Goal: Task Accomplishment & Management: Manage account settings

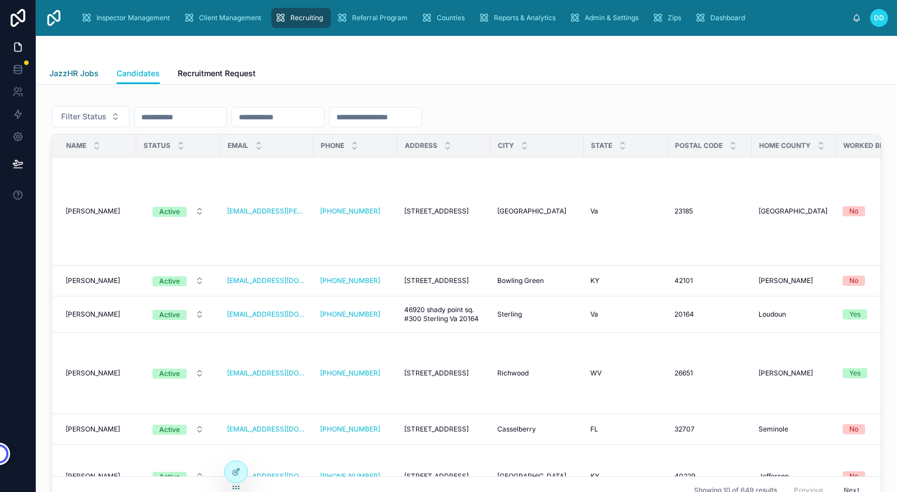
click at [70, 77] on span "JazzHR Jobs" at bounding box center [73, 73] width 49 height 11
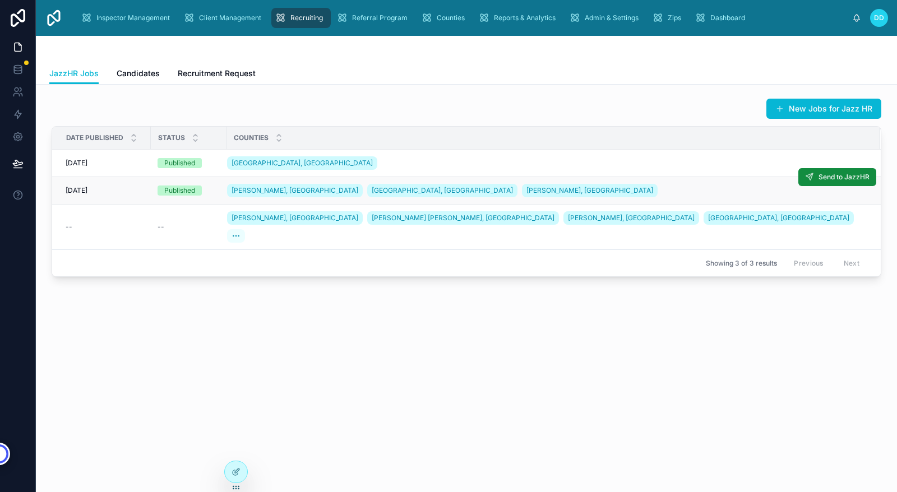
click at [211, 191] on div "Published" at bounding box center [189, 191] width 62 height 10
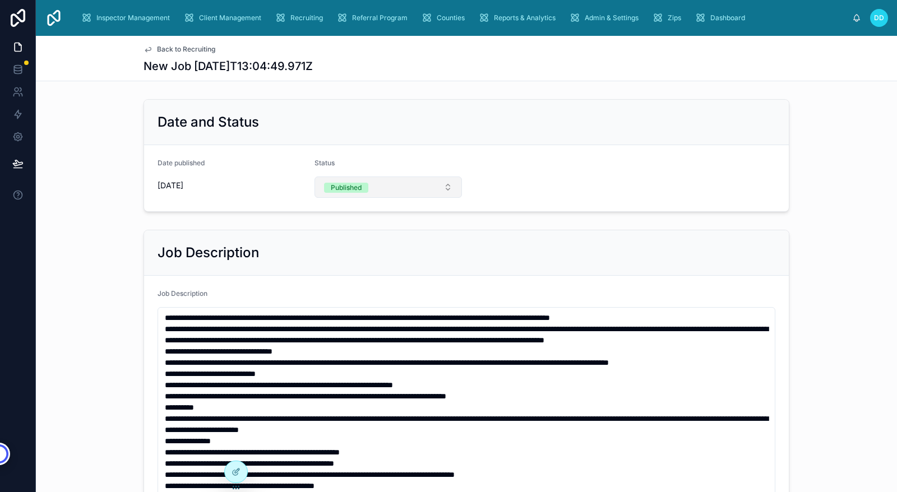
click at [442, 187] on button "Published" at bounding box center [388, 187] width 148 height 21
click at [350, 248] on div "Draft" at bounding box center [384, 248] width 142 height 17
click at [159, 47] on span "Back to Recruiting" at bounding box center [186, 49] width 58 height 9
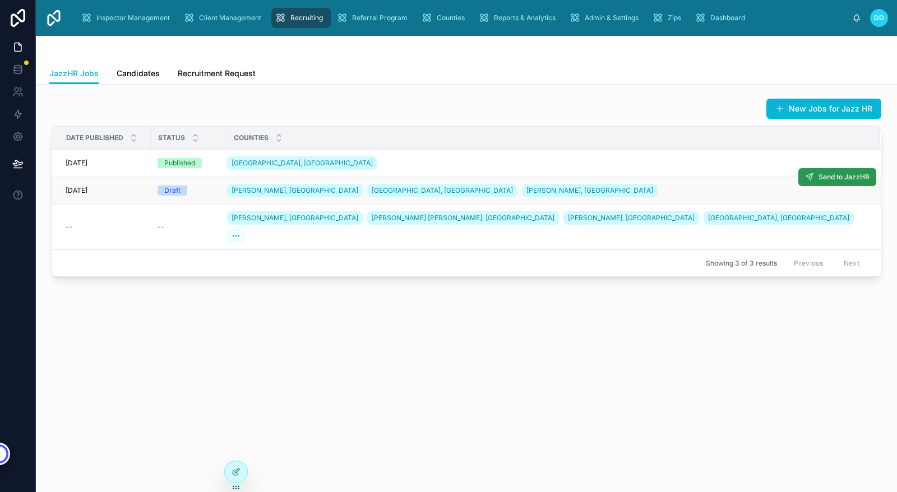
click at [838, 175] on span "Send to JazzHR" at bounding box center [843, 177] width 51 height 9
click at [237, 468] on icon at bounding box center [236, 472] width 9 height 9
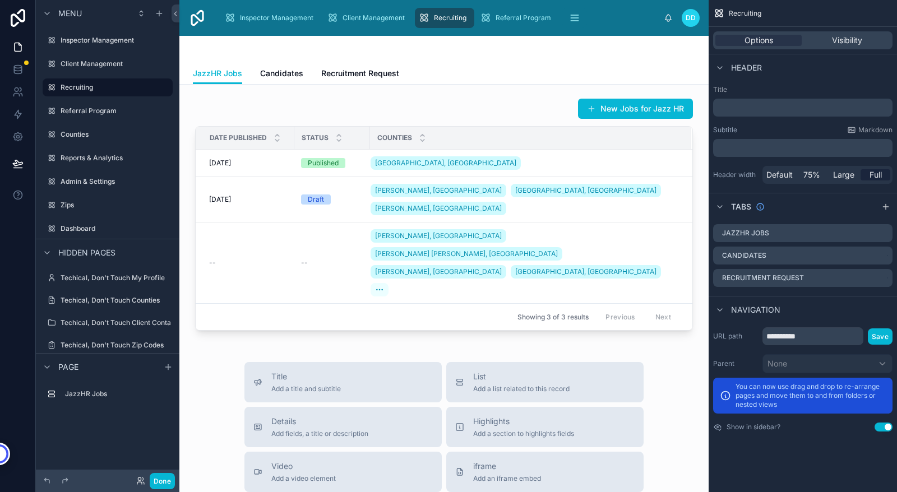
click at [528, 165] on div at bounding box center [443, 215] width 511 height 242
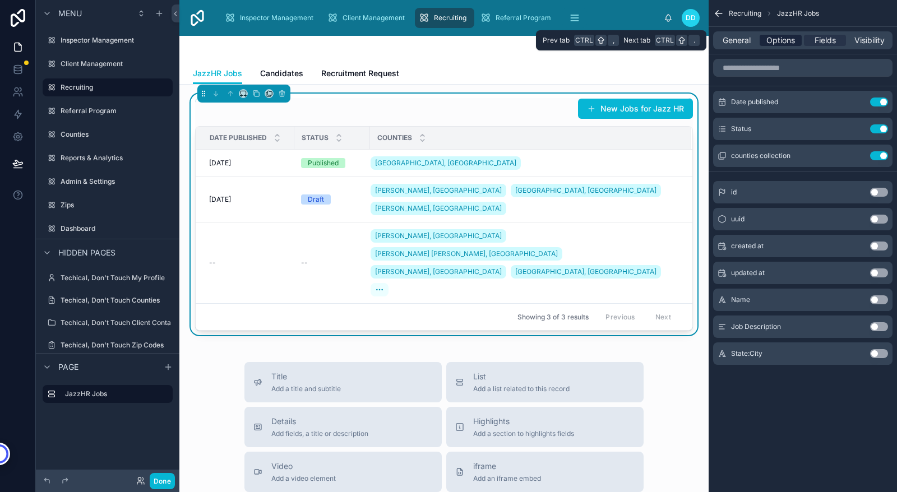
click at [784, 40] on span "Options" at bounding box center [780, 40] width 29 height 11
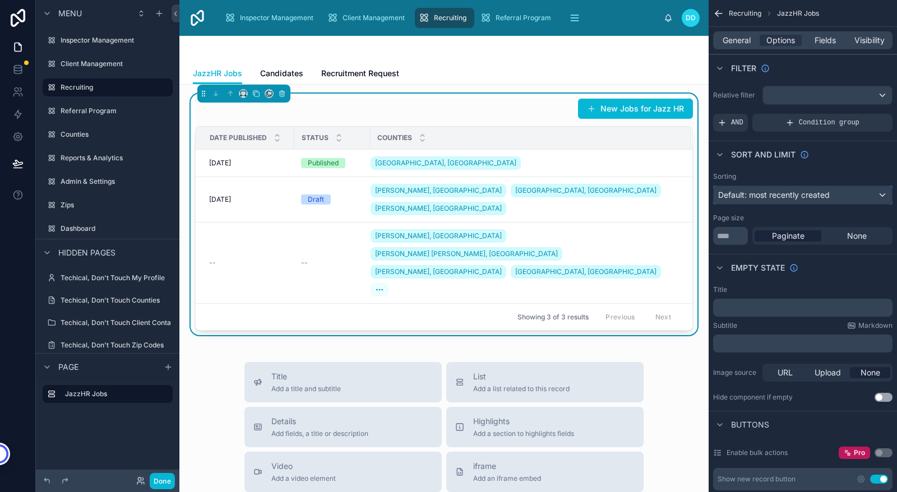
click at [815, 191] on span "Default: most recently created" at bounding box center [774, 195] width 112 height 10
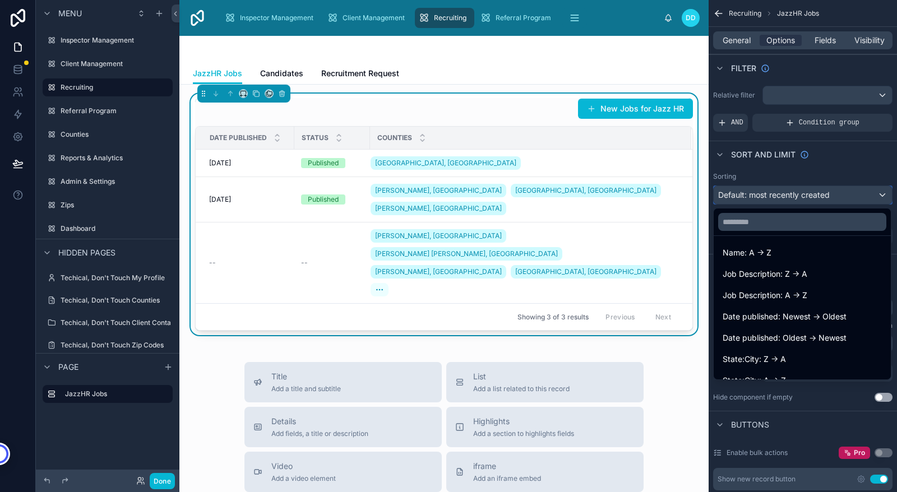
scroll to position [144, 0]
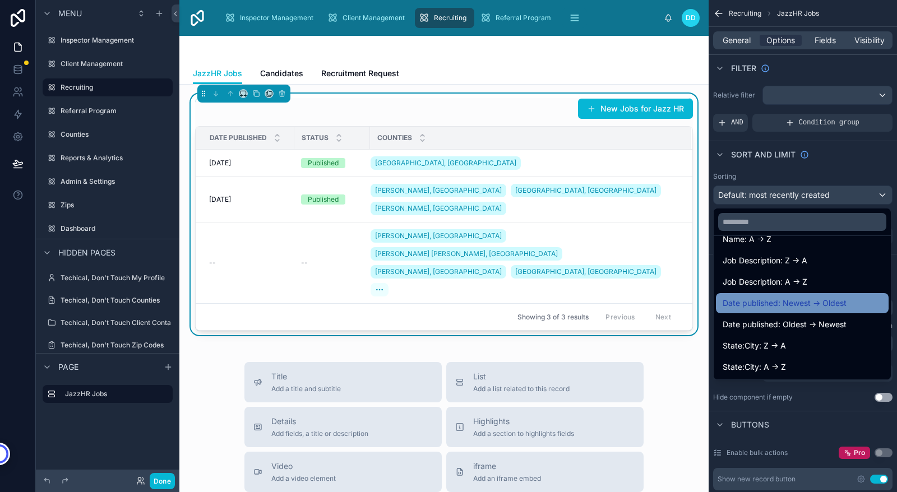
click at [786, 303] on span "Date published: Newest -> Oldest" at bounding box center [785, 303] width 124 height 13
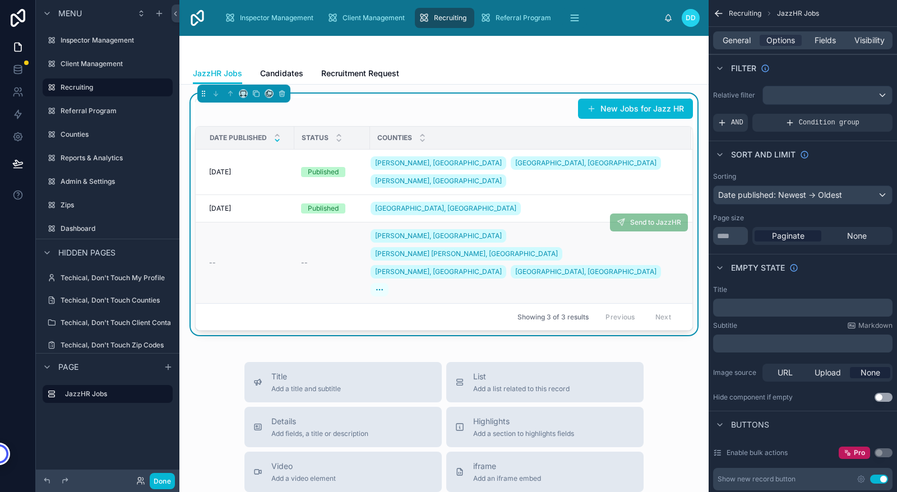
click at [316, 258] on div "--" at bounding box center [332, 262] width 62 height 9
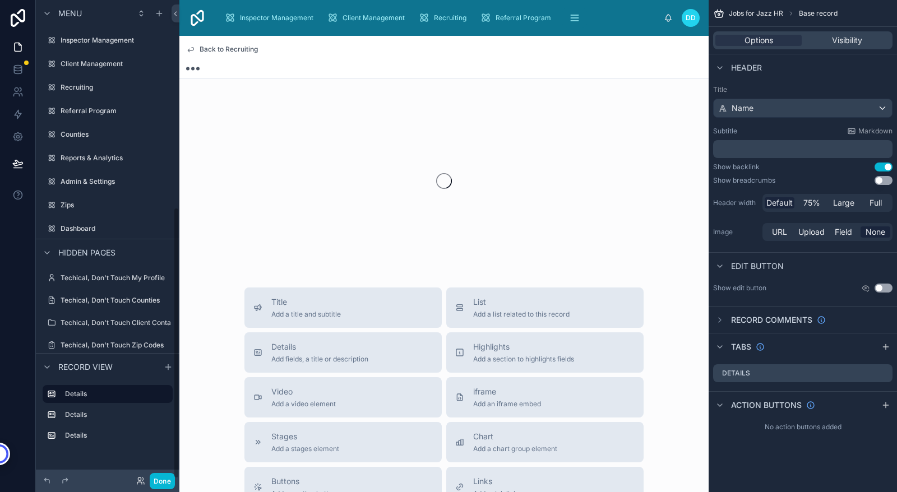
scroll to position [366, 0]
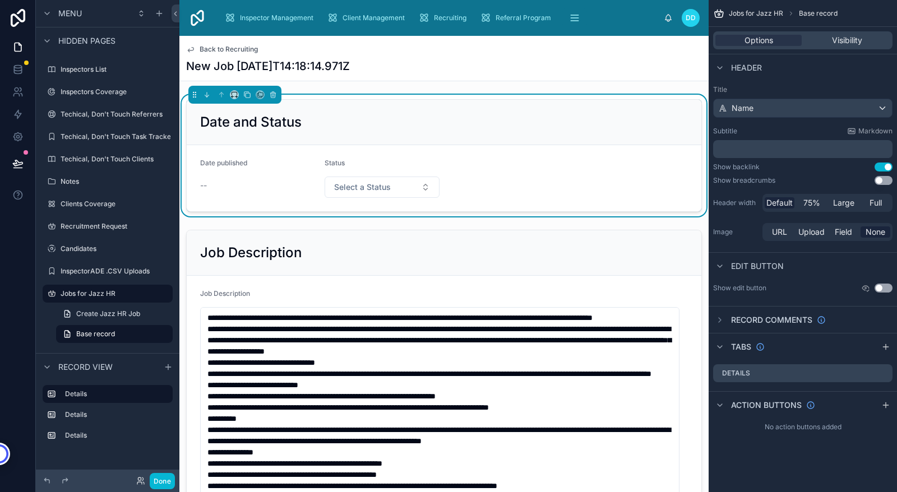
click at [203, 49] on span "Back to Recruiting" at bounding box center [229, 49] width 58 height 9
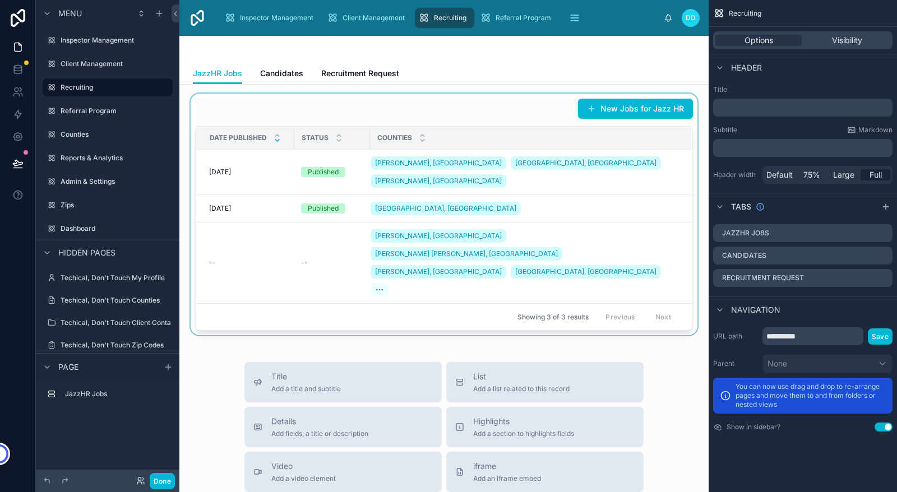
click at [454, 116] on div at bounding box center [443, 215] width 511 height 242
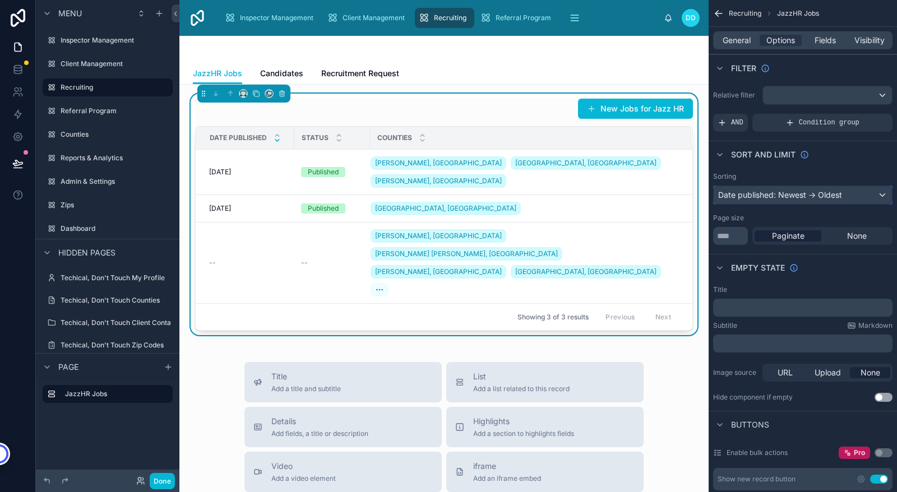
click at [804, 194] on div "Date published: Newest -> Oldest" at bounding box center [803, 195] width 178 height 18
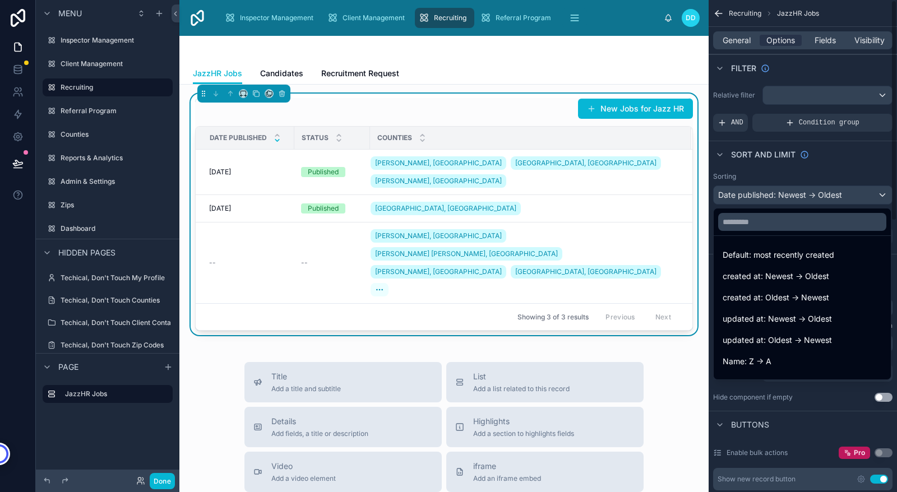
click at [836, 169] on div "scrollable content" at bounding box center [448, 246] width 897 height 492
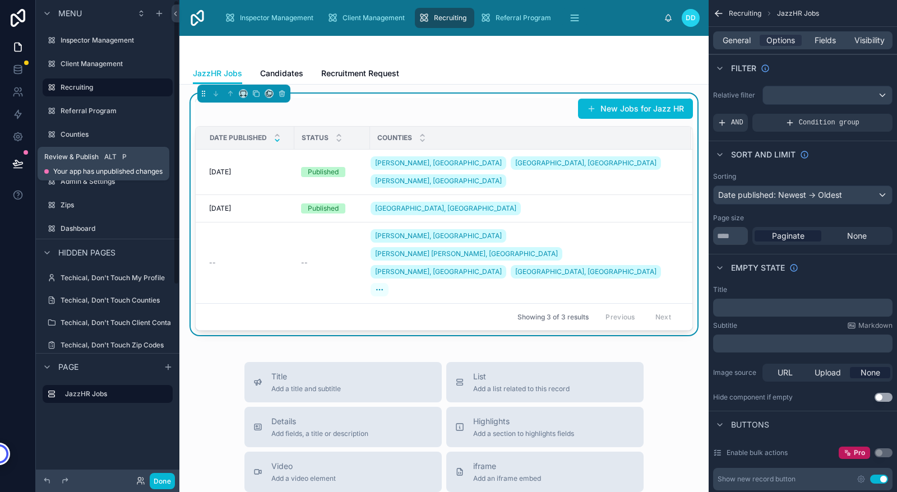
click at [17, 162] on icon at bounding box center [17, 163] width 11 height 11
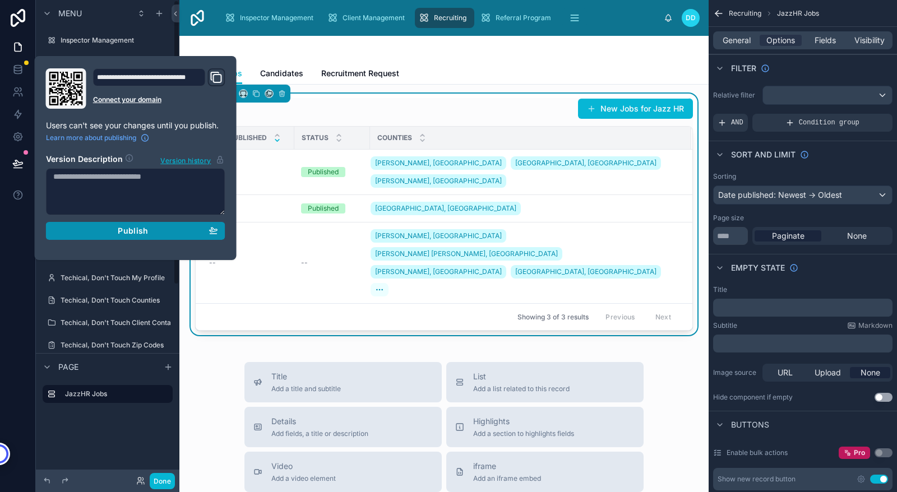
click at [114, 232] on div "Publish" at bounding box center [135, 231] width 165 height 10
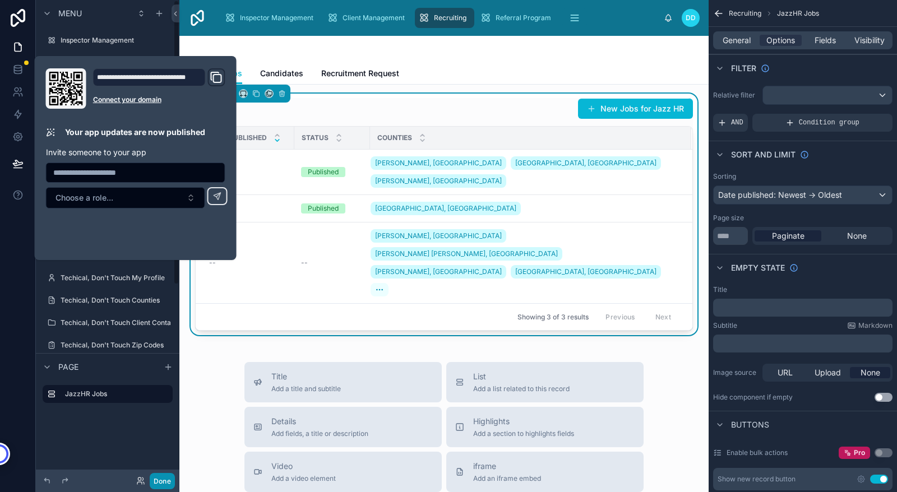
click at [163, 478] on button "Done" at bounding box center [162, 481] width 25 height 16
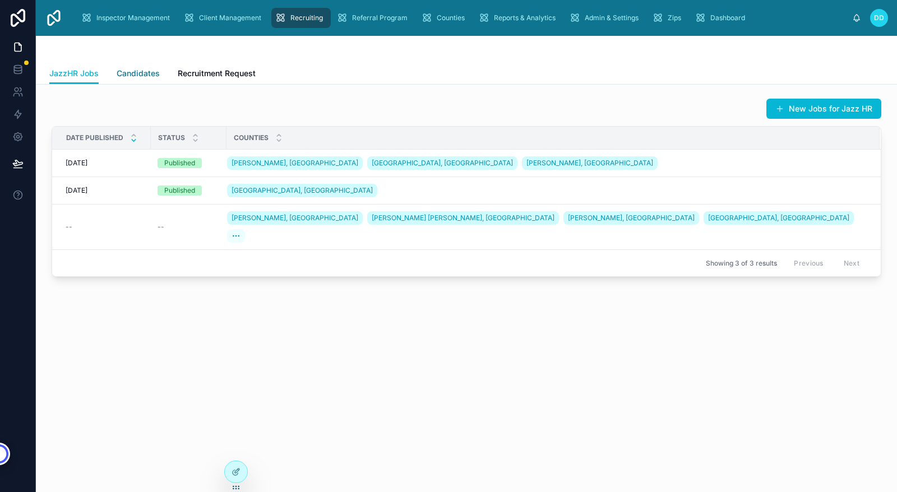
click at [133, 75] on span "Candidates" at bounding box center [138, 73] width 43 height 11
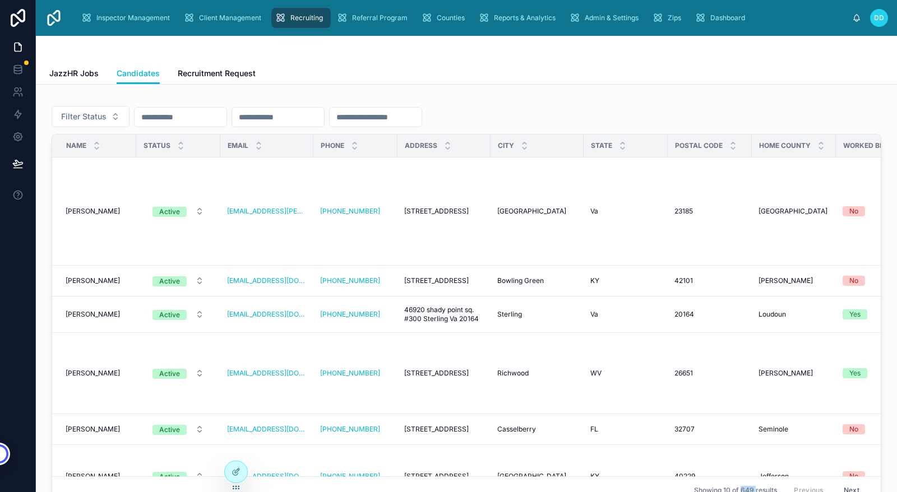
drag, startPoint x: 725, startPoint y: 486, endPoint x: 737, endPoint y: 484, distance: 12.0
click at [737, 486] on span "Showing 10 of 649 results" at bounding box center [735, 490] width 83 height 9
click at [179, 115] on input "text" at bounding box center [181, 117] width 92 height 16
click at [94, 116] on span "Filter Status" at bounding box center [83, 116] width 45 height 11
click at [460, 92] on div "Filter Status Name Status Email Phone Address City State Postal Code Home Count…" at bounding box center [466, 333] width 861 height 496
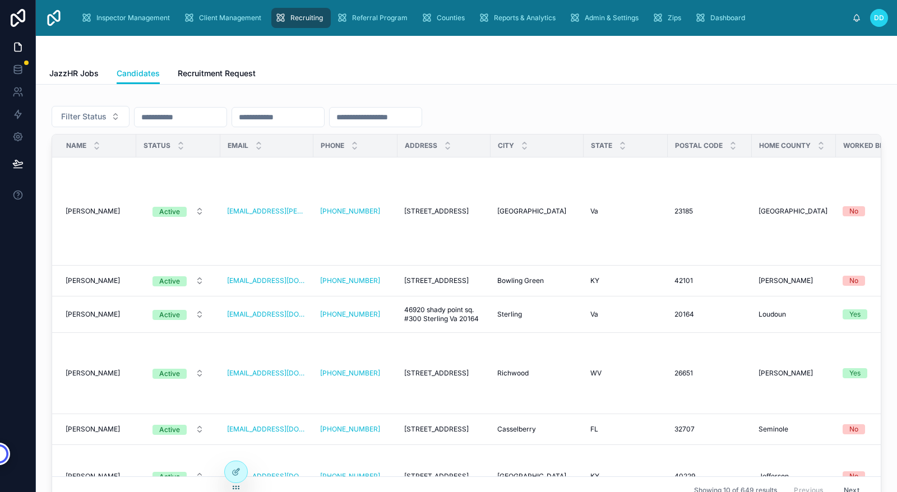
click at [160, 146] on span "Status" at bounding box center [157, 145] width 27 height 9
click at [73, 115] on span "Filter Status" at bounding box center [83, 116] width 45 height 11
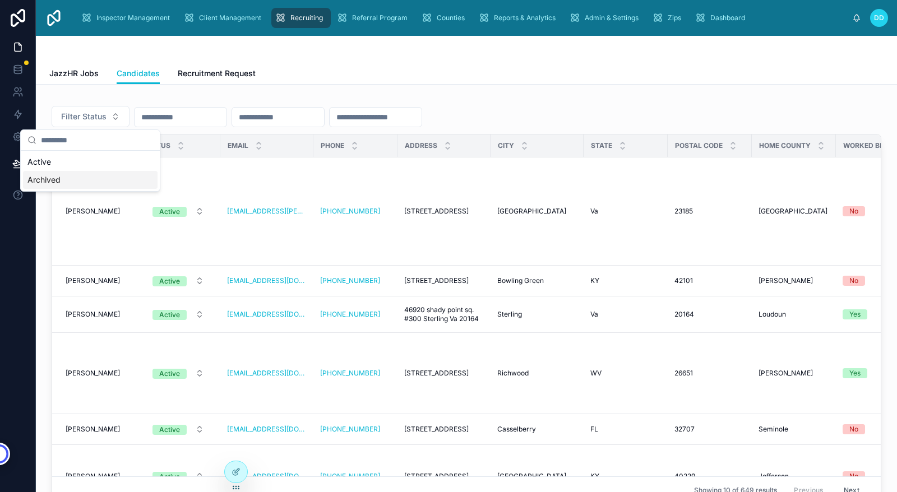
click at [64, 179] on div "Archived" at bounding box center [90, 180] width 135 height 18
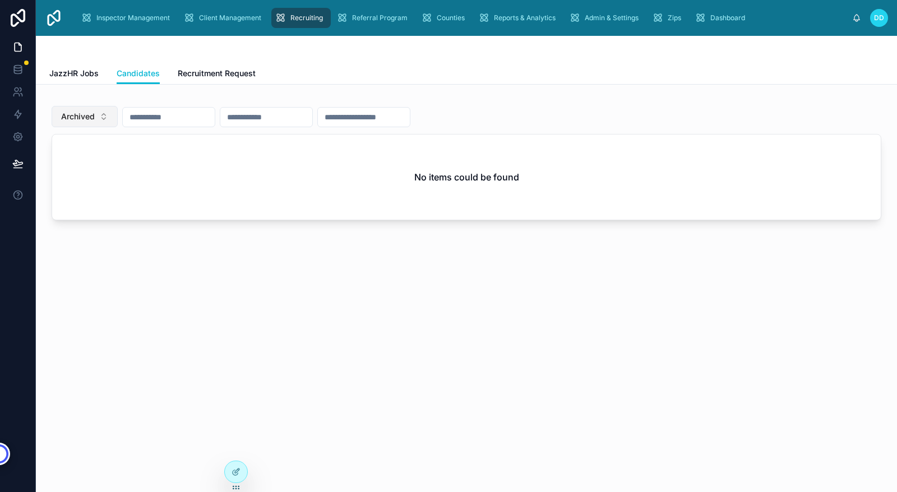
click at [75, 117] on span "Archived" at bounding box center [78, 116] width 34 height 11
click at [35, 178] on div "Active" at bounding box center [84, 180] width 135 height 18
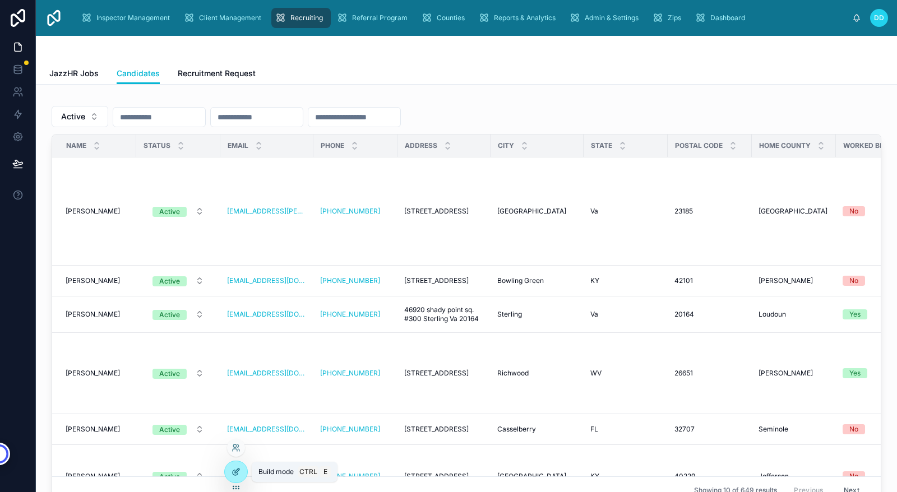
click at [236, 469] on icon at bounding box center [236, 472] width 9 height 9
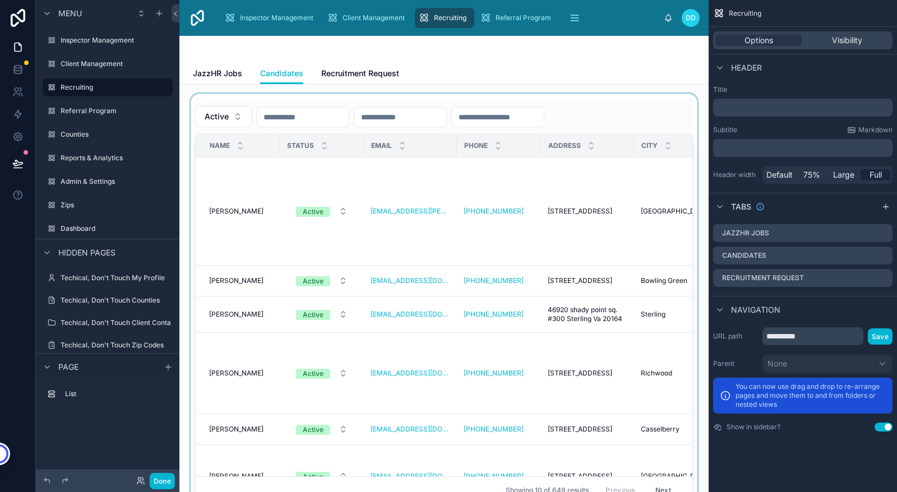
click at [365, 186] on div at bounding box center [443, 301] width 511 height 415
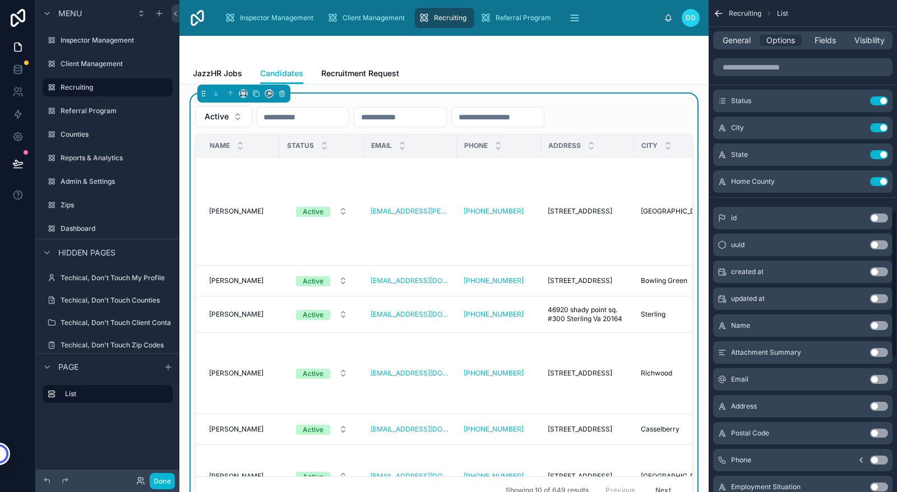
scroll to position [693, 0]
click at [875, 323] on button "Use setting" at bounding box center [879, 325] width 18 height 9
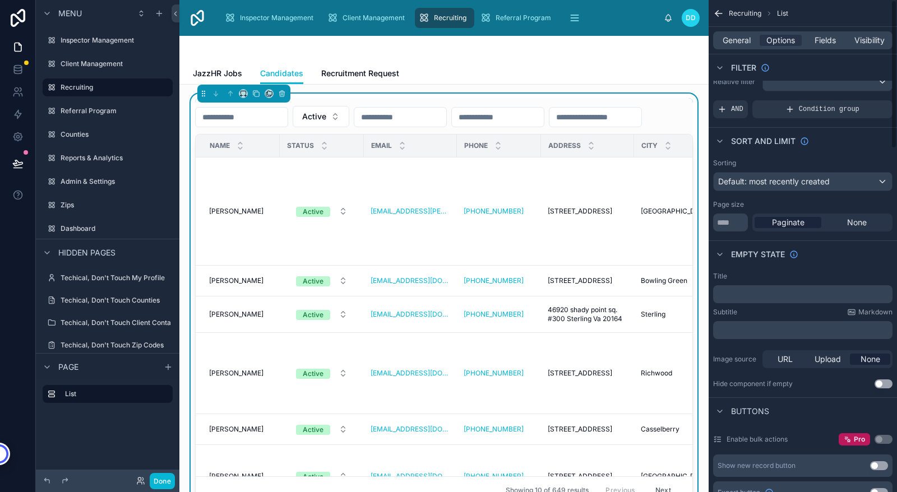
scroll to position [0, 0]
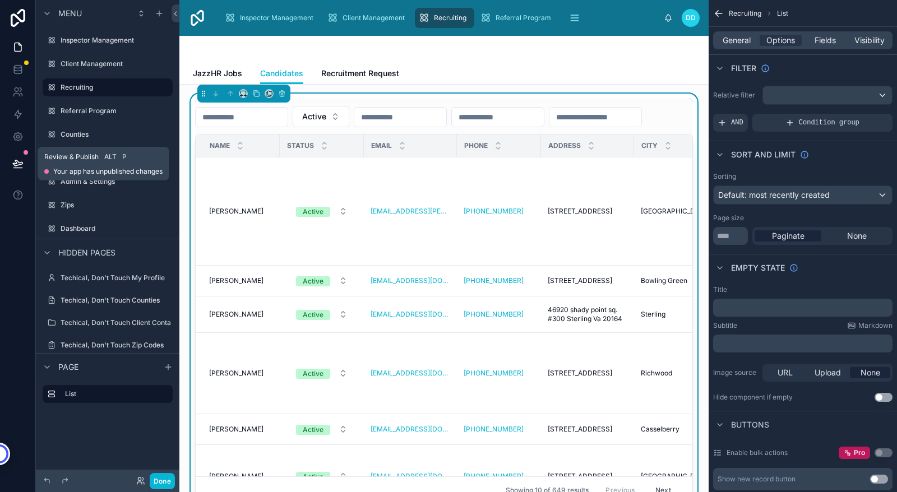
click at [18, 170] on button at bounding box center [18, 163] width 25 height 31
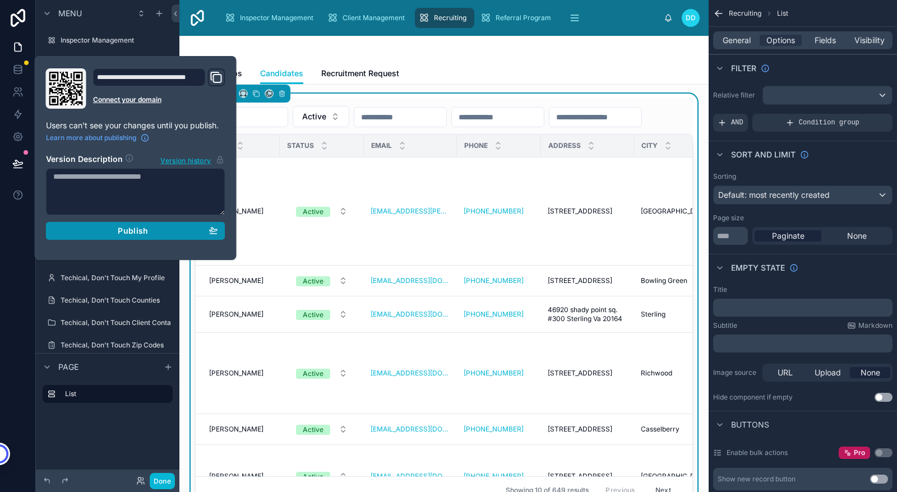
click at [132, 230] on span "Publish" at bounding box center [133, 231] width 30 height 10
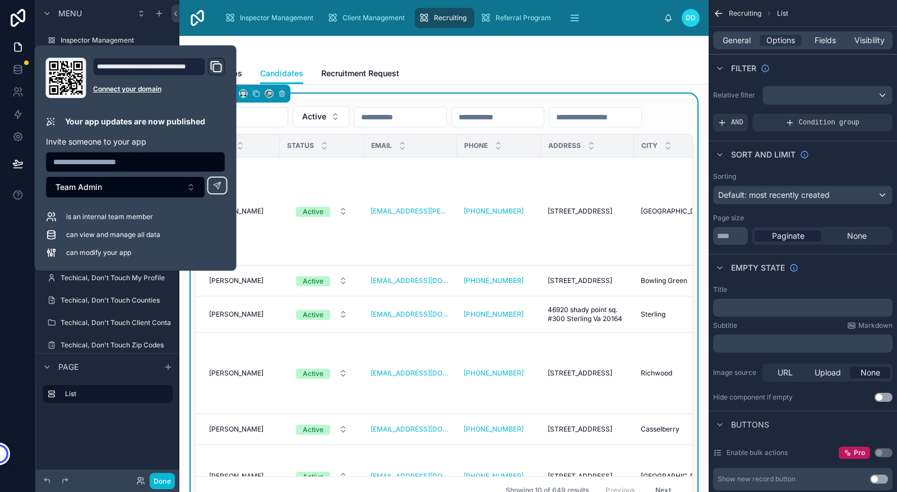
click at [510, 55] on div at bounding box center [444, 49] width 502 height 27
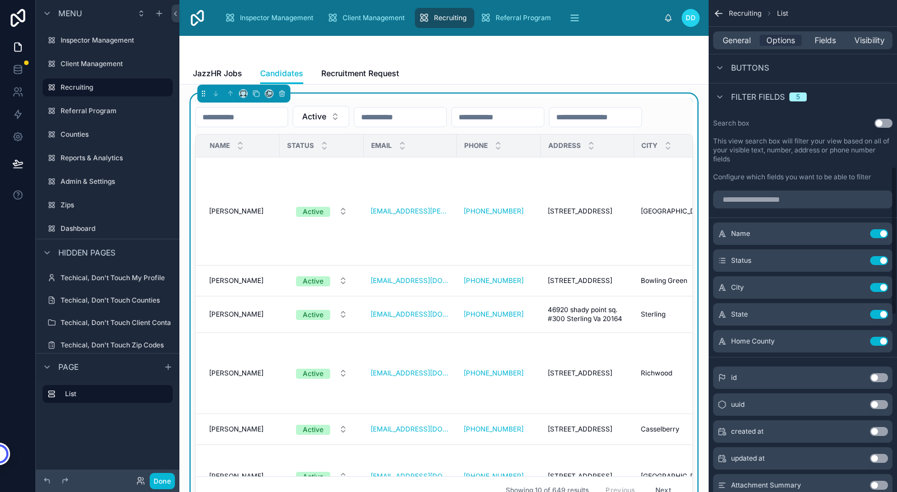
scroll to position [565, 0]
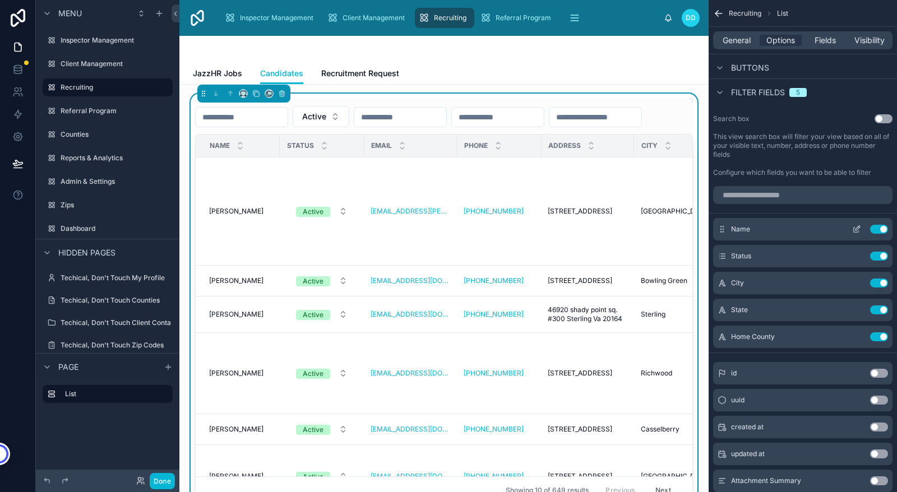
click at [883, 228] on button "Use setting" at bounding box center [879, 229] width 18 height 9
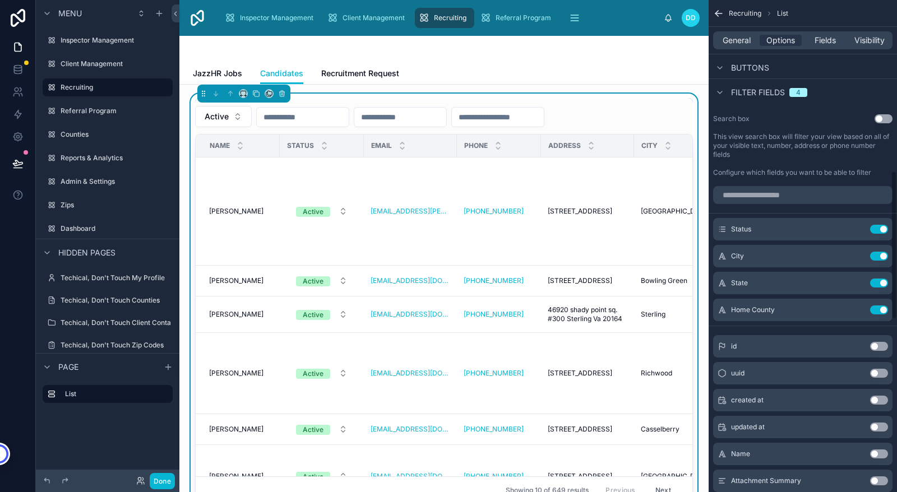
click at [878, 118] on button "Use setting" at bounding box center [884, 118] width 18 height 9
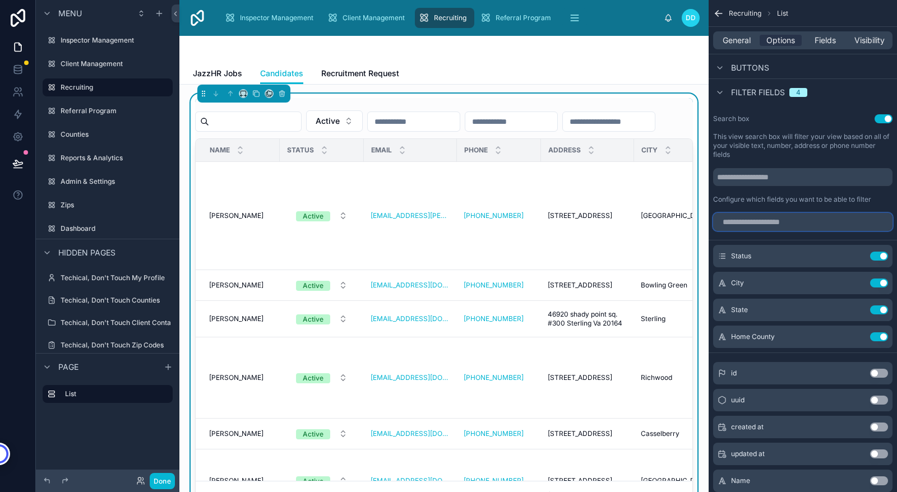
click at [788, 223] on input "scrollable content" at bounding box center [802, 222] width 179 height 18
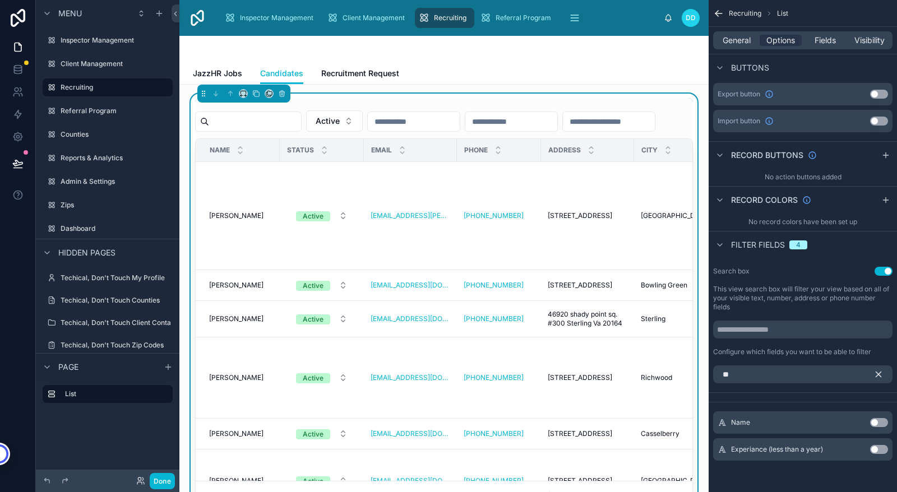
click at [875, 424] on button "Use setting" at bounding box center [879, 422] width 18 height 9
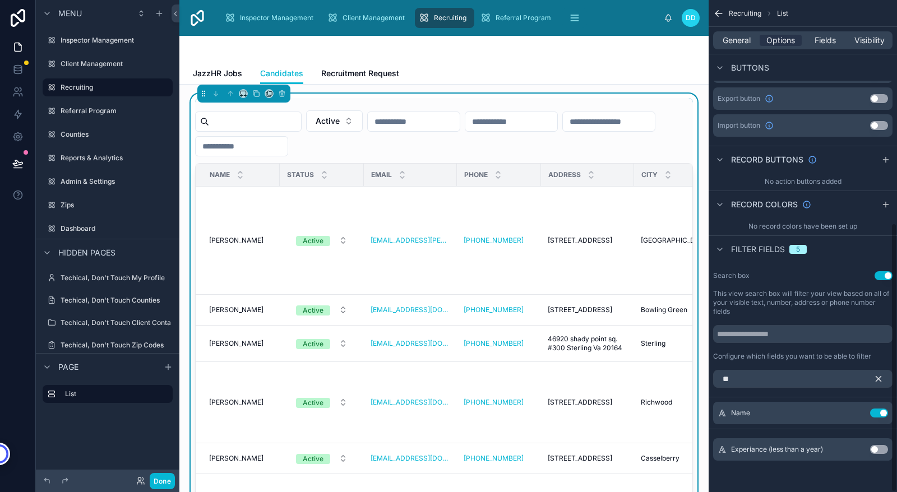
scroll to position [408, 0]
click at [885, 275] on button "Use setting" at bounding box center [884, 275] width 18 height 9
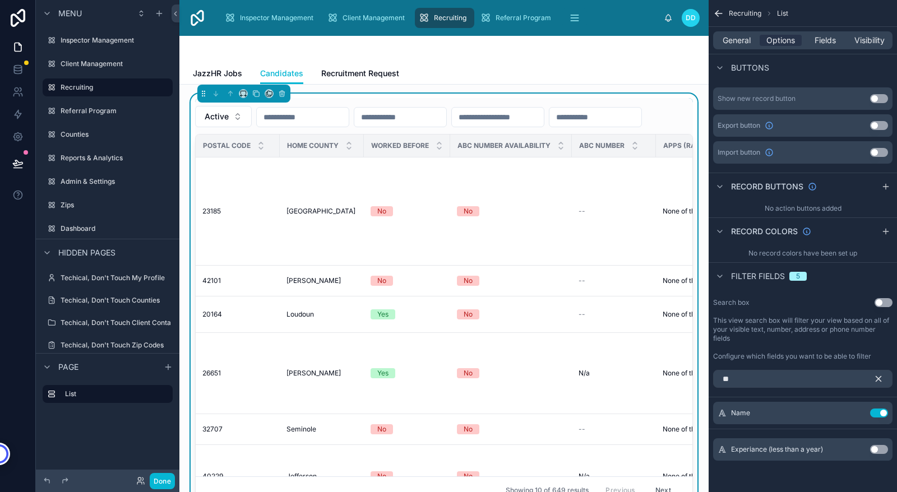
scroll to position [0, 617]
click at [798, 380] on input "**" at bounding box center [802, 379] width 179 height 18
type input "*"
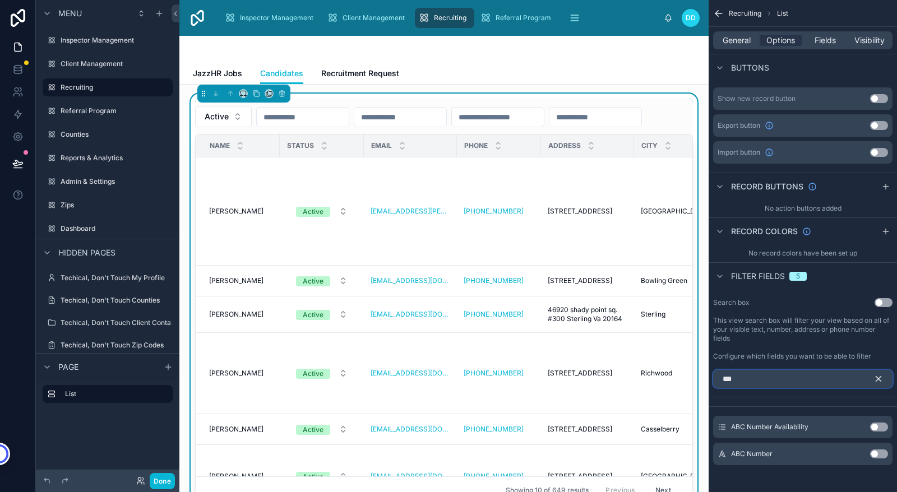
type input "***"
click at [875, 427] on button "Use setting" at bounding box center [879, 427] width 18 height 9
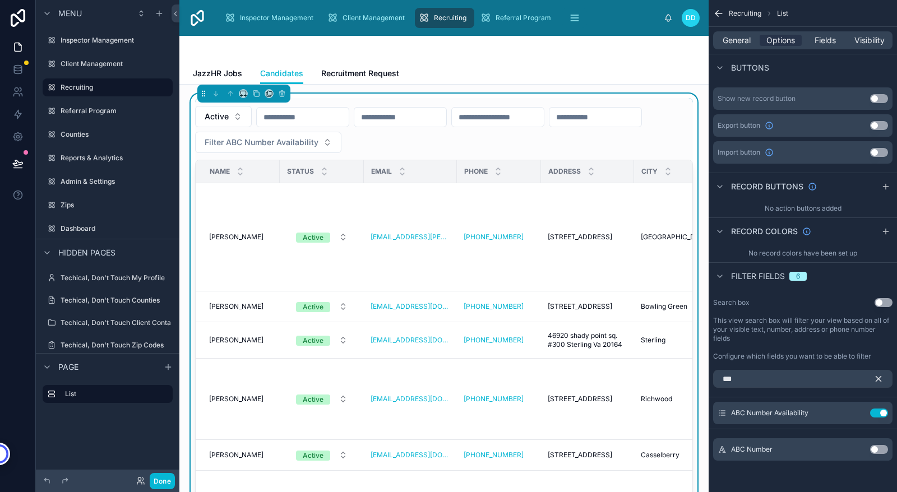
click at [876, 450] on button "Use setting" at bounding box center [879, 449] width 18 height 9
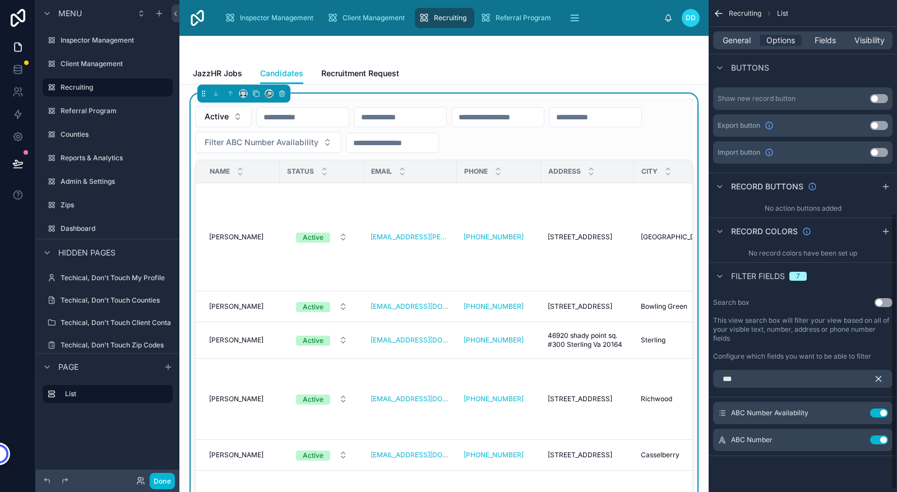
click at [878, 381] on icon "scrollable content" at bounding box center [878, 379] width 10 height 10
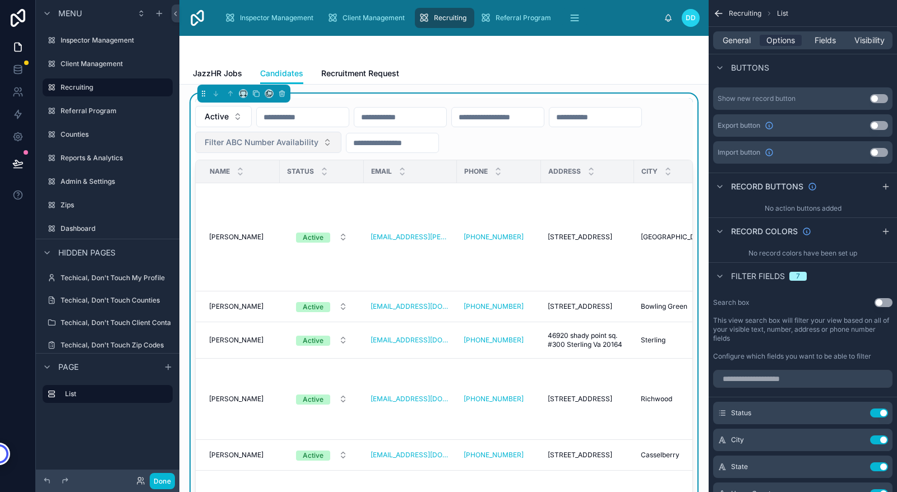
click at [318, 145] on span "Filter ABC Number Availability" at bounding box center [262, 142] width 114 height 11
click at [438, 145] on input "text" at bounding box center [392, 143] width 92 height 16
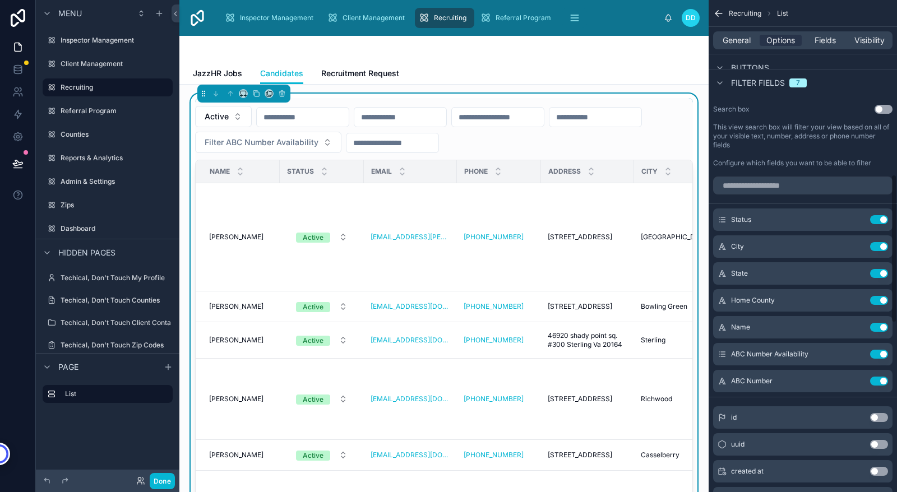
scroll to position [577, 0]
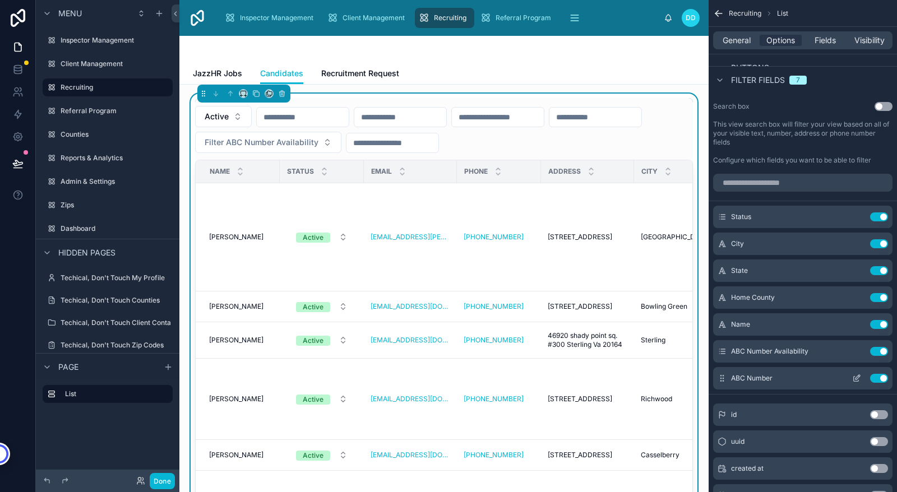
click at [882, 378] on button "Use setting" at bounding box center [879, 378] width 18 height 9
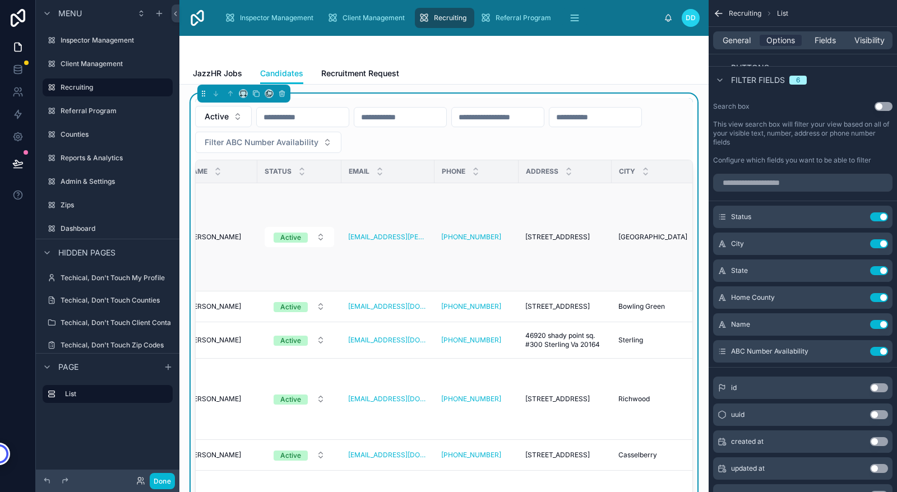
scroll to position [0, 0]
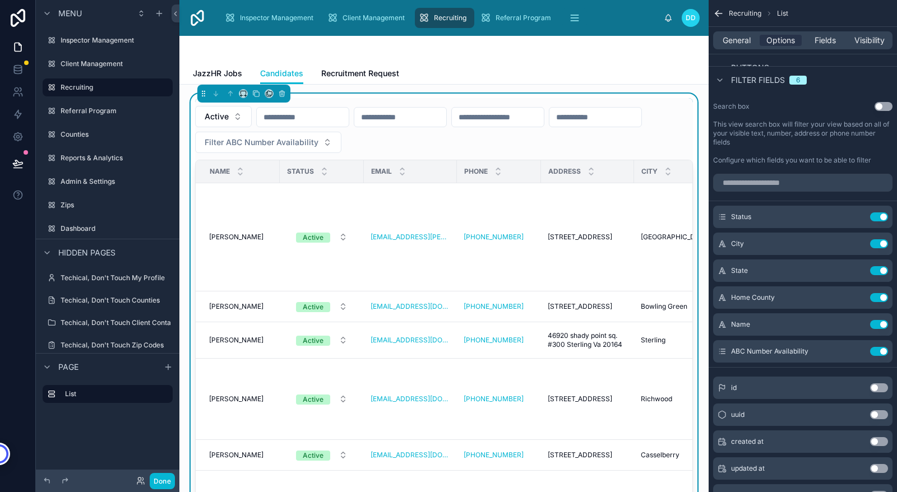
click at [509, 146] on div "Active Filter ABC Number Availability" at bounding box center [444, 129] width 498 height 47
click at [20, 166] on icon at bounding box center [17, 163] width 11 height 11
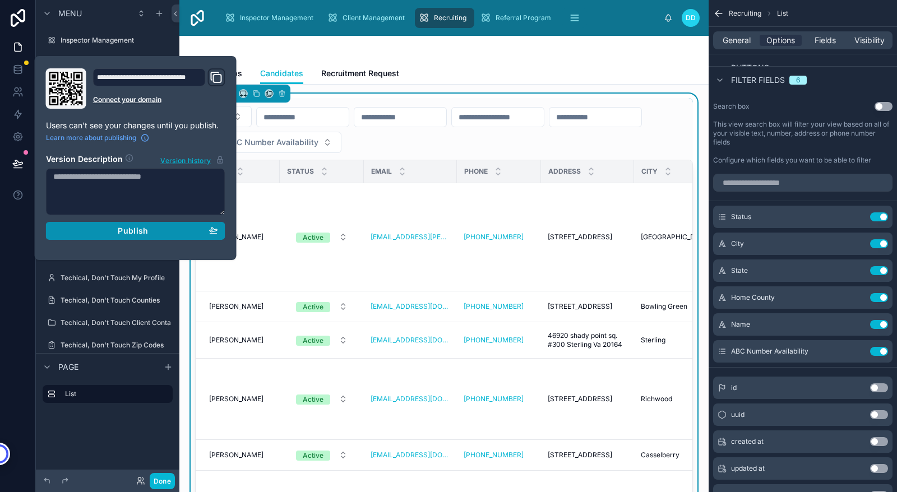
click at [133, 233] on span "Publish" at bounding box center [133, 231] width 30 height 10
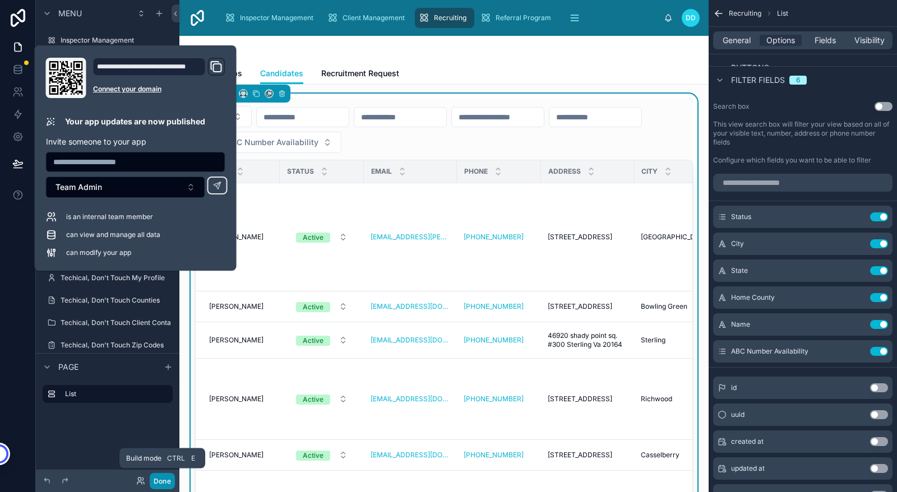
click at [164, 478] on button "Done" at bounding box center [162, 481] width 25 height 16
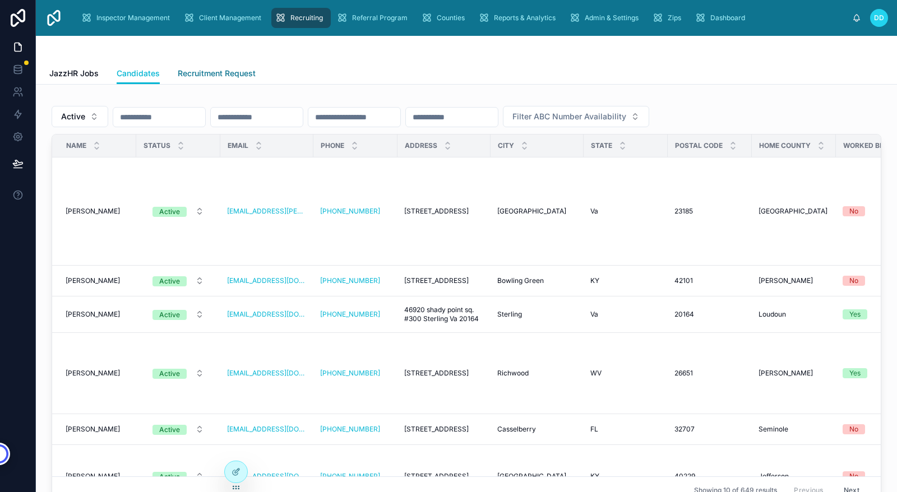
click at [210, 76] on span "Recruitment Request" at bounding box center [217, 73] width 78 height 11
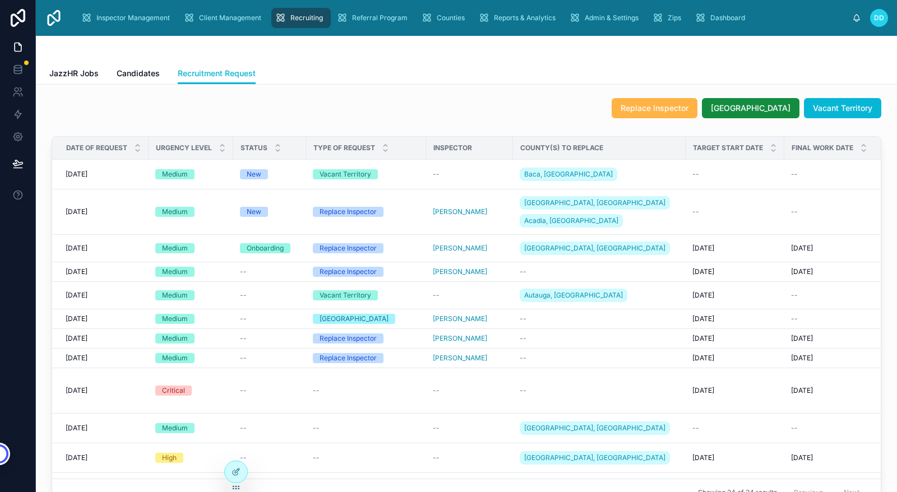
click at [668, 105] on span "Replace Inspector" at bounding box center [655, 108] width 68 height 11
click at [17, 50] on icon at bounding box center [17, 46] width 11 height 11
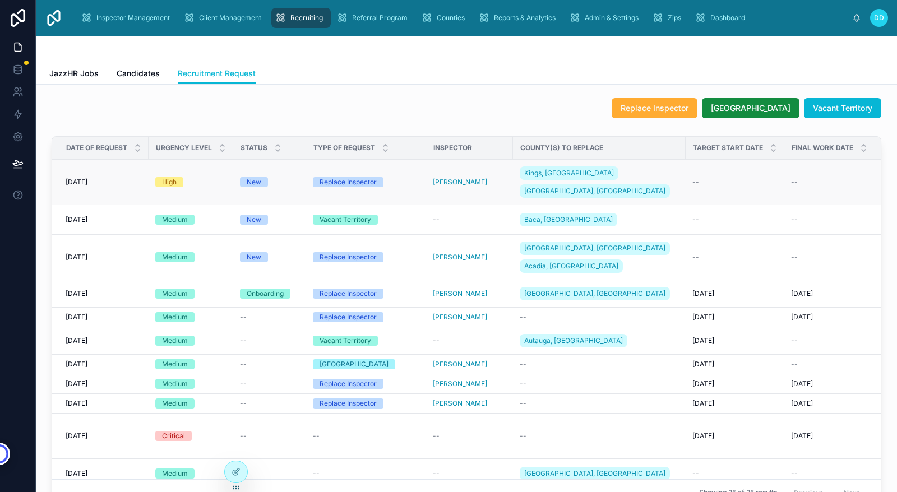
click at [216, 177] on div "High" at bounding box center [190, 182] width 71 height 10
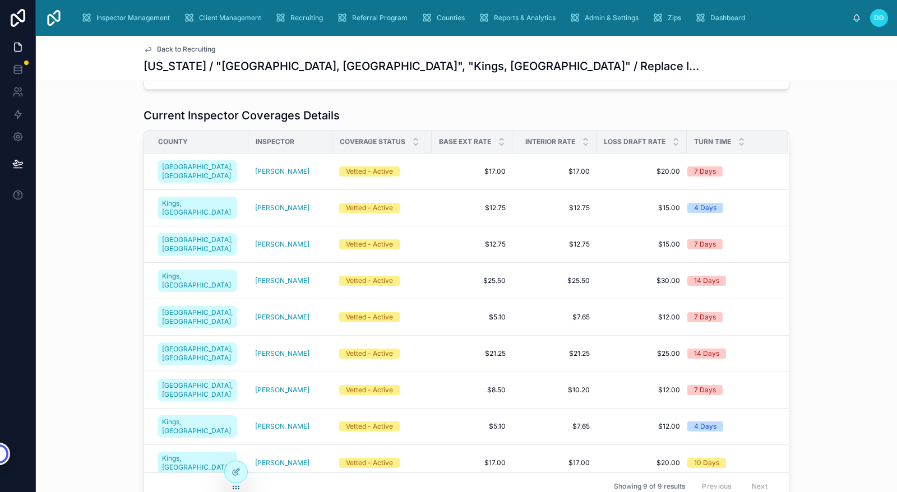
scroll to position [429, 0]
click at [457, 422] on span "$5.10" at bounding box center [471, 426] width 67 height 9
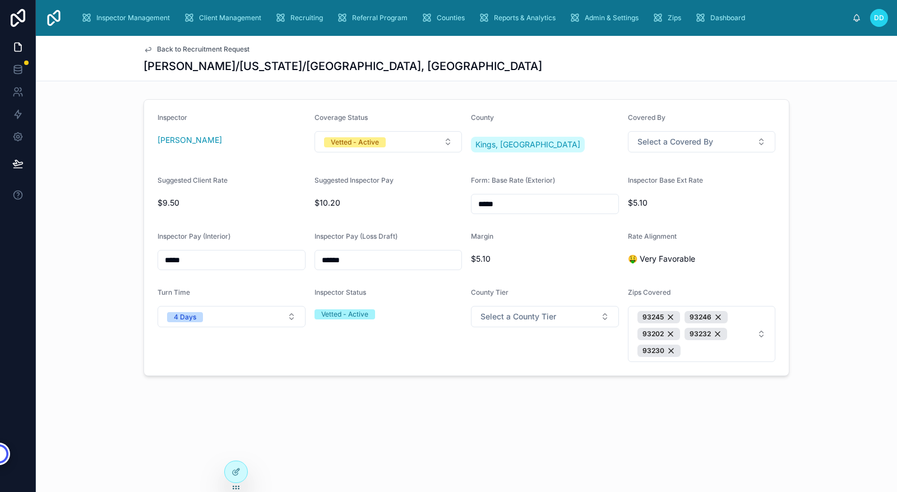
click at [166, 49] on span "Back to Recruitment Request" at bounding box center [203, 49] width 92 height 9
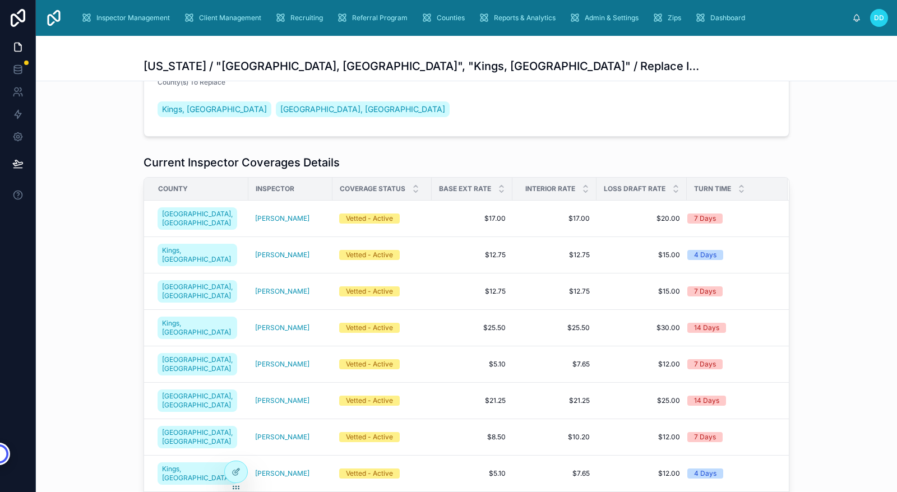
scroll to position [382, 0]
click at [438, 216] on span "$17.00" at bounding box center [471, 218] width 67 height 9
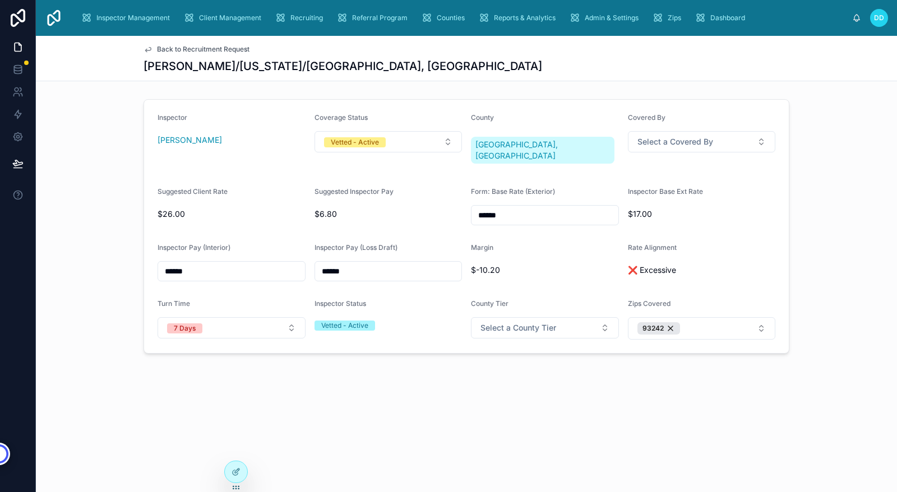
click at [167, 51] on span "Back to Recruitment Request" at bounding box center [203, 49] width 92 height 9
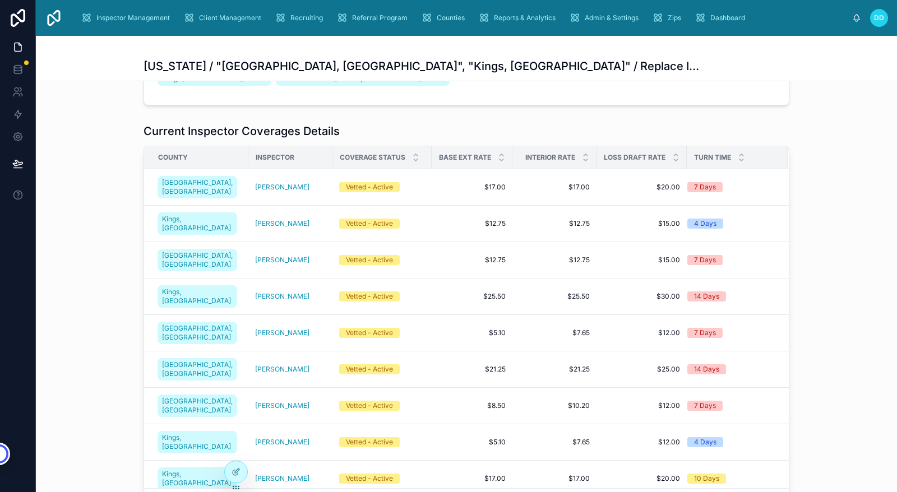
scroll to position [414, 0]
click at [165, 180] on span "[GEOGRAPHIC_DATA], [GEOGRAPHIC_DATA]" at bounding box center [197, 187] width 71 height 18
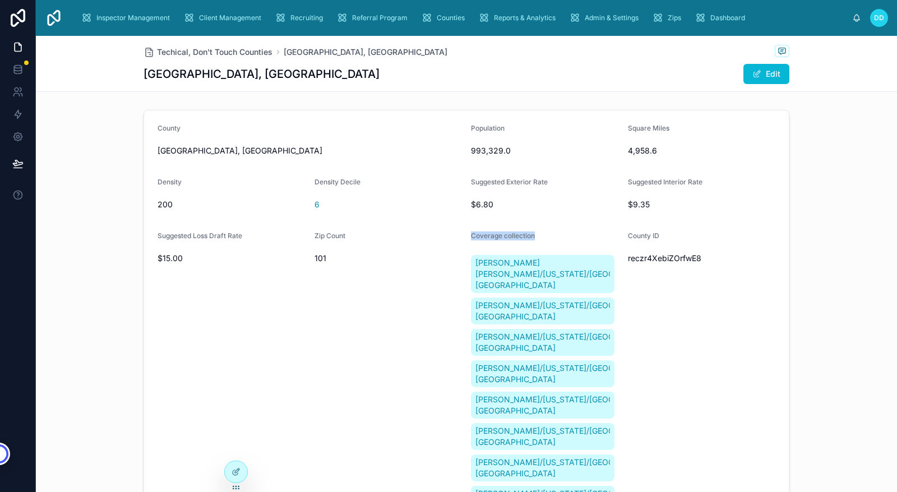
drag, startPoint x: 533, startPoint y: 237, endPoint x: 465, endPoint y: 242, distance: 67.5
click at [465, 242] on form "County [GEOGRAPHIC_DATA], [GEOGRAPHIC_DATA] Population 993,329.0 Square Miles 4…" at bounding box center [466, 389] width 645 height 558
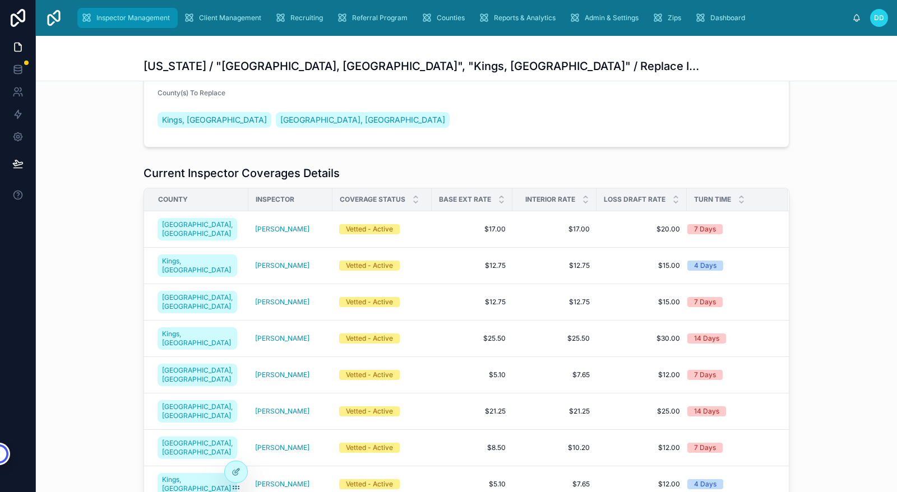
scroll to position [373, 0]
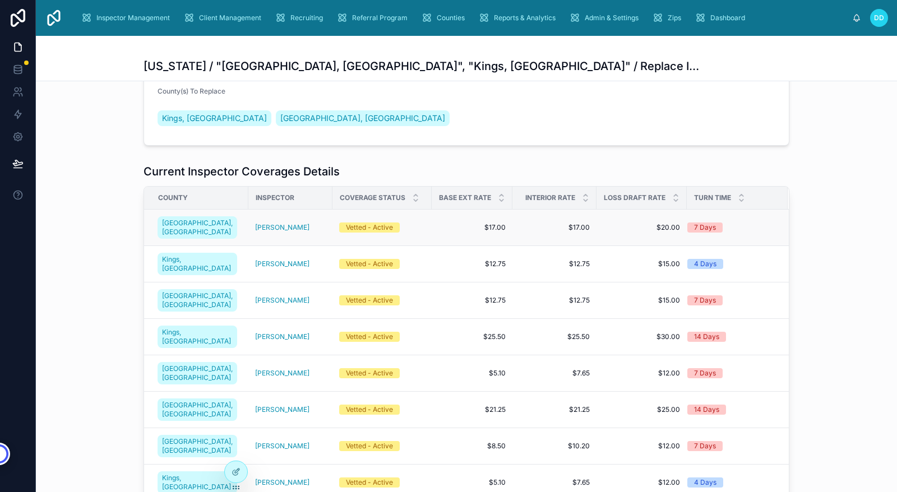
click at [419, 220] on td "Vetted - Active" at bounding box center [381, 228] width 99 height 36
click at [407, 224] on div "Vetted - Active" at bounding box center [382, 228] width 86 height 10
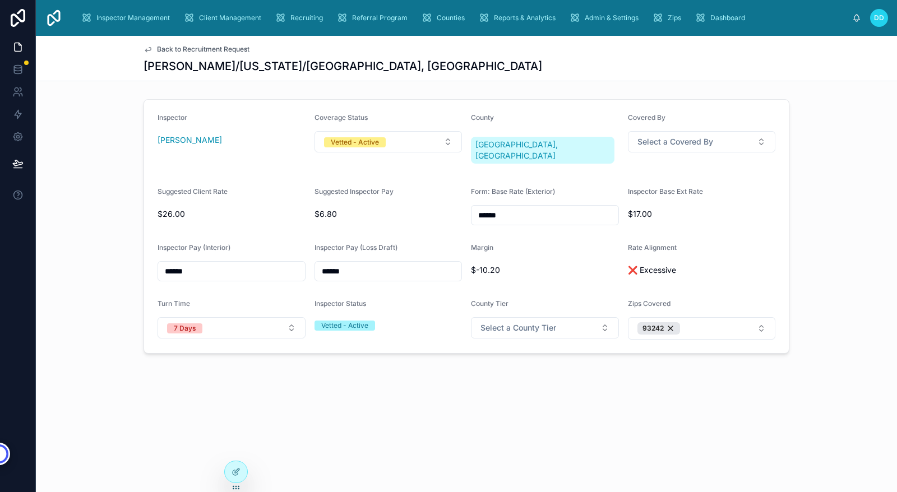
click at [149, 48] on icon at bounding box center [148, 50] width 6 height 4
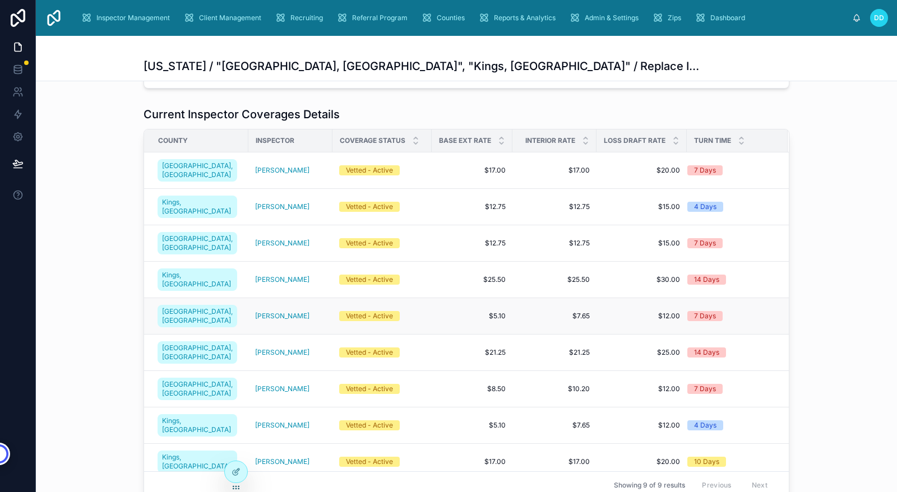
scroll to position [441, 0]
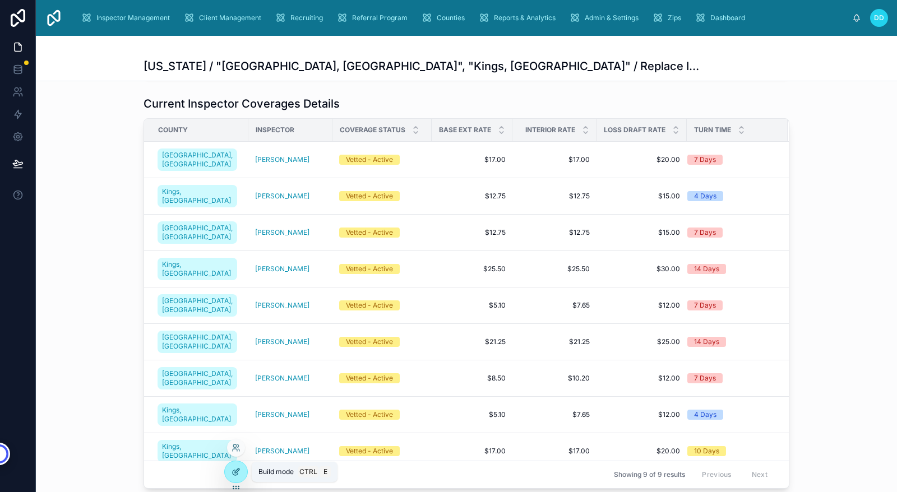
click at [235, 466] on div at bounding box center [236, 471] width 22 height 21
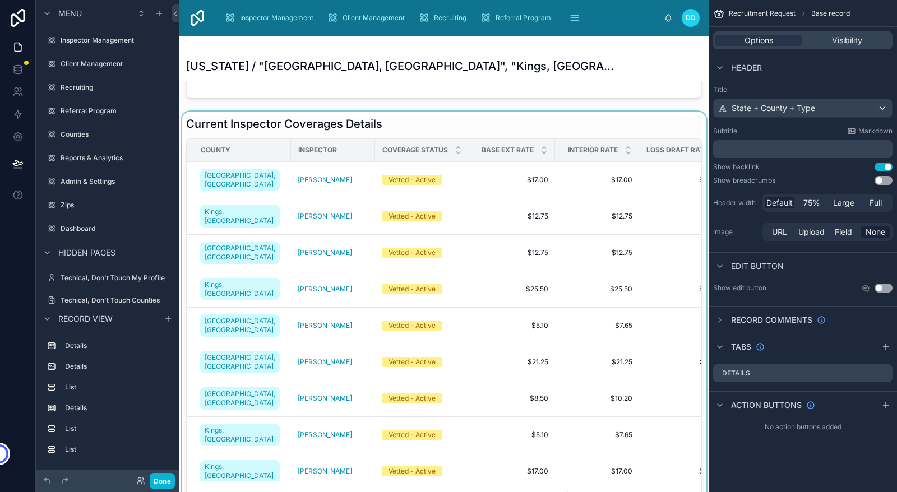
scroll to position [341, 0]
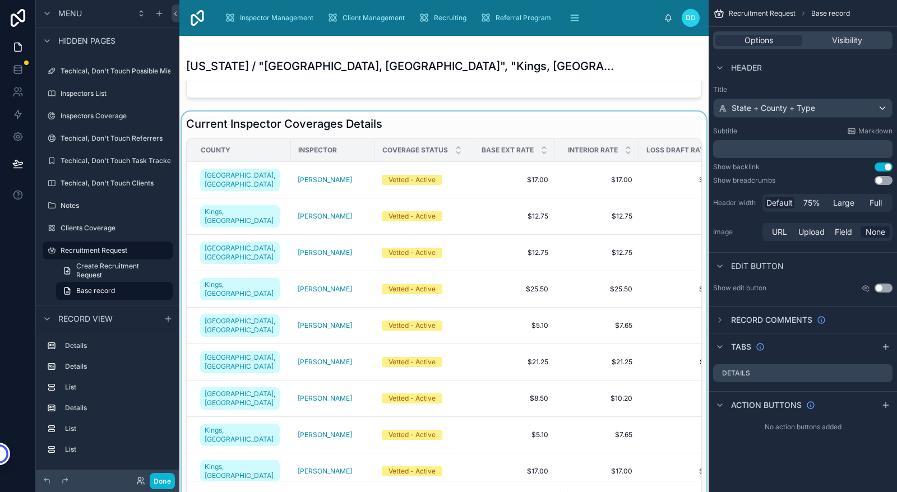
click at [464, 112] on div at bounding box center [443, 313] width 529 height 402
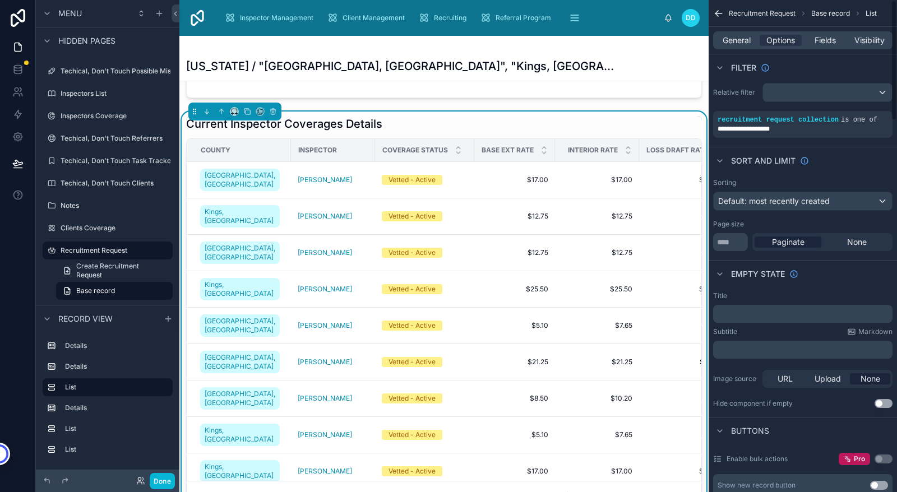
scroll to position [0, 0]
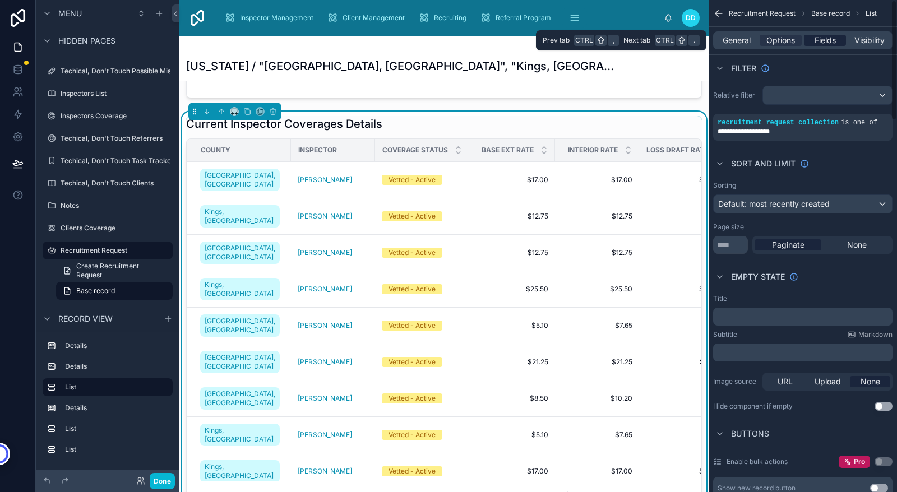
click at [823, 40] on span "Fields" at bounding box center [825, 40] width 21 height 11
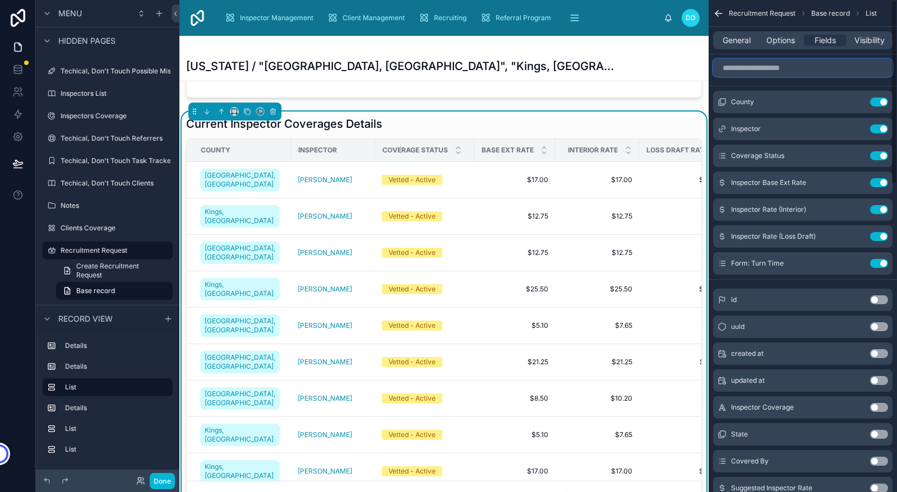
click at [767, 68] on input "scrollable content" at bounding box center [802, 68] width 179 height 18
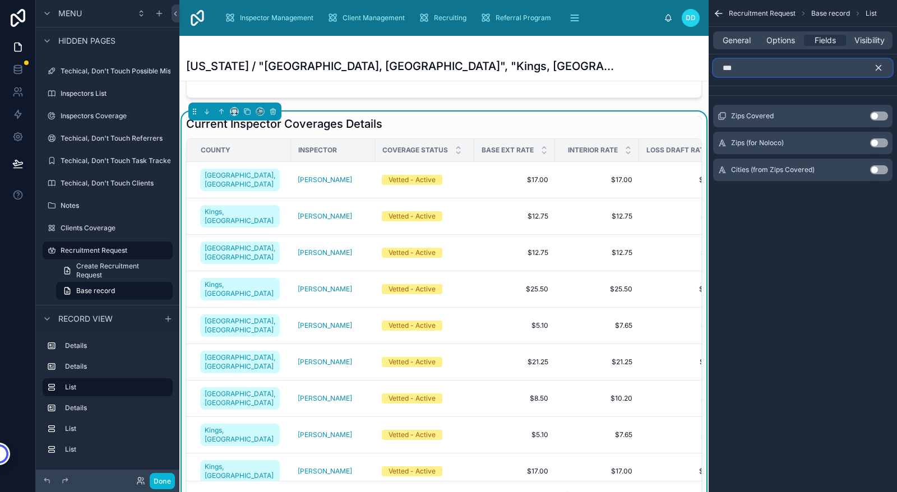
type input "***"
click at [875, 116] on button "Use setting" at bounding box center [879, 116] width 18 height 9
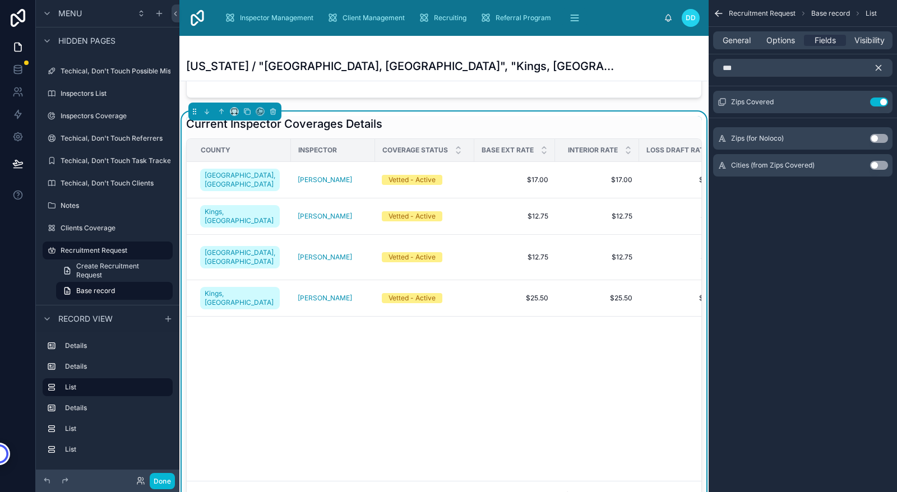
click at [881, 68] on icon "scrollable content" at bounding box center [878, 68] width 10 height 10
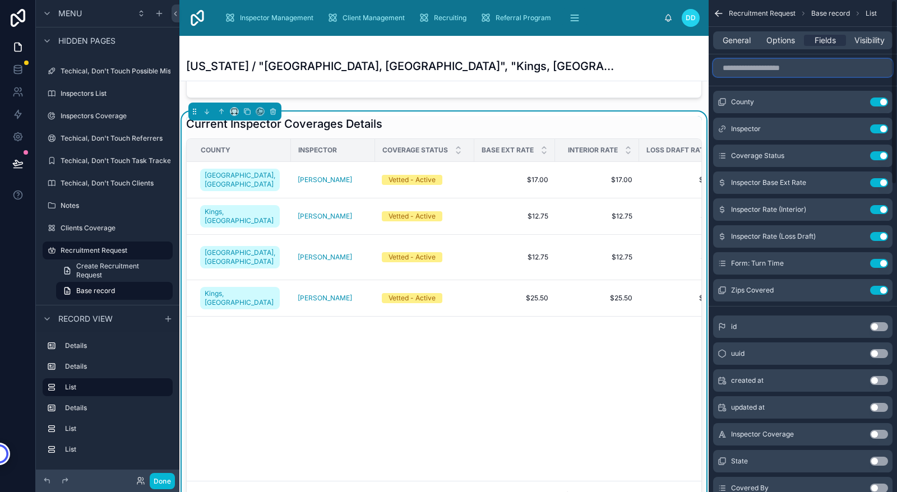
click at [759, 66] on input "scrollable content" at bounding box center [802, 68] width 179 height 18
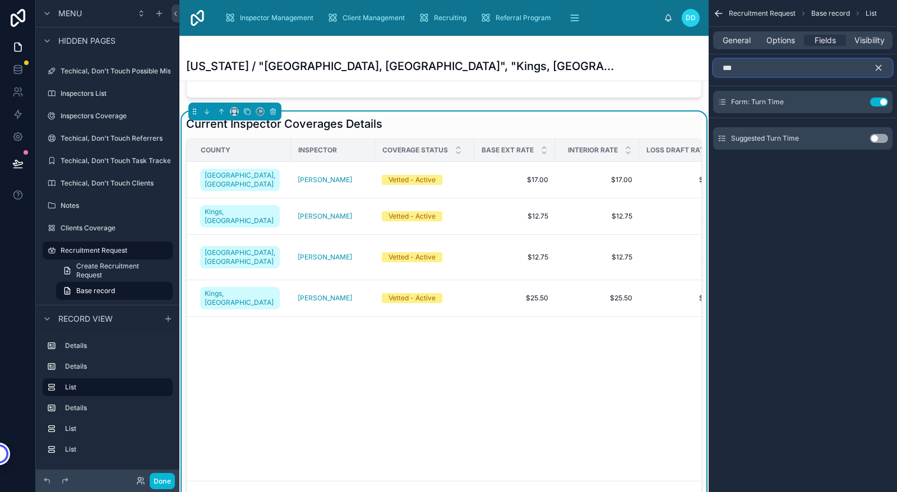
type input "***"
click at [878, 65] on icon "scrollable content" at bounding box center [878, 68] width 10 height 10
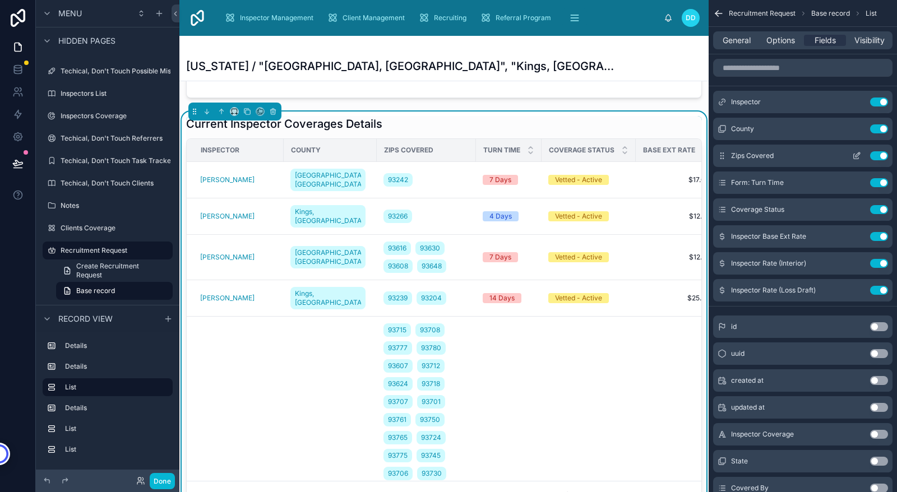
click at [854, 156] on icon "scrollable content" at bounding box center [856, 155] width 9 height 9
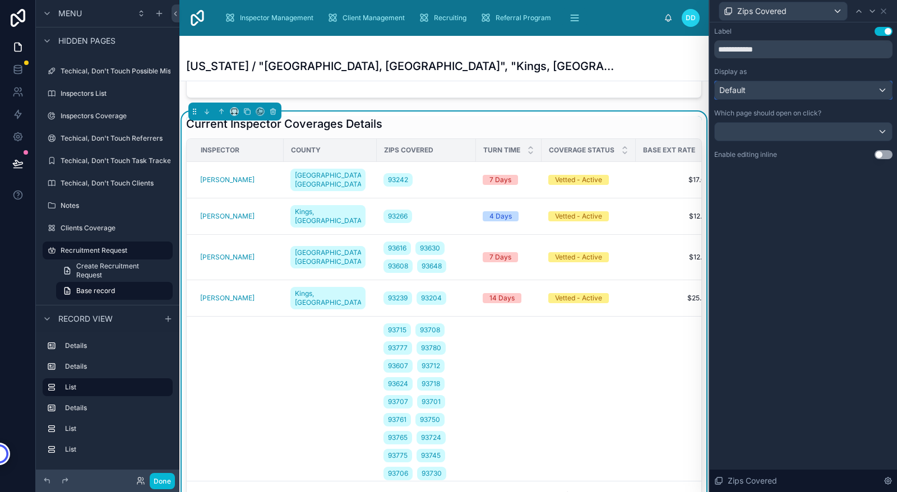
click at [817, 94] on div "Default" at bounding box center [803, 90] width 177 height 18
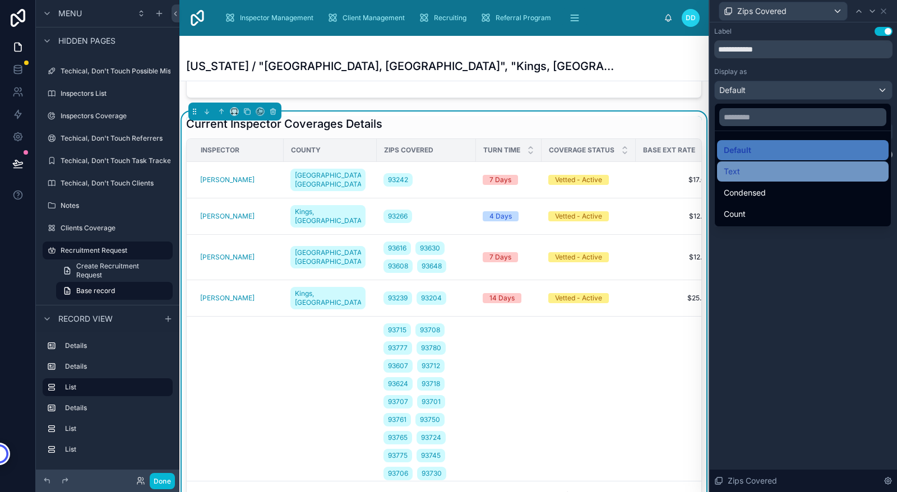
click at [738, 170] on span "Text" at bounding box center [732, 171] width 16 height 13
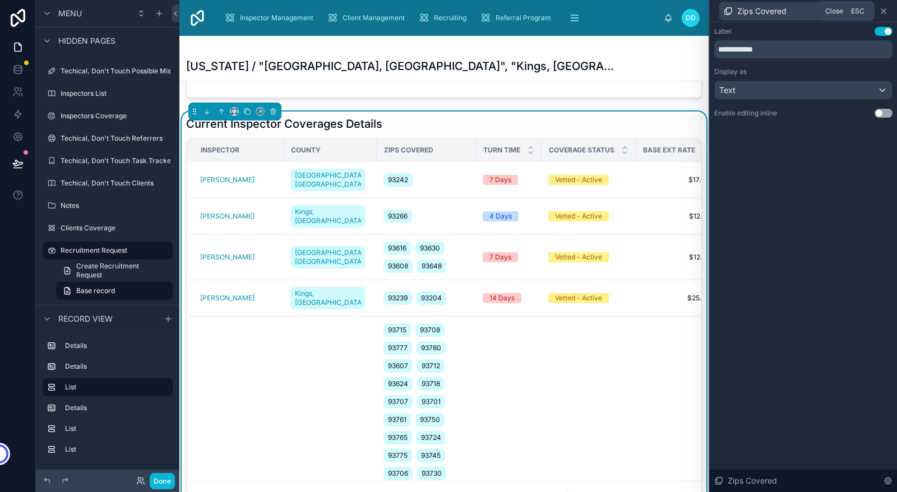
click at [886, 11] on icon at bounding box center [883, 11] width 9 height 9
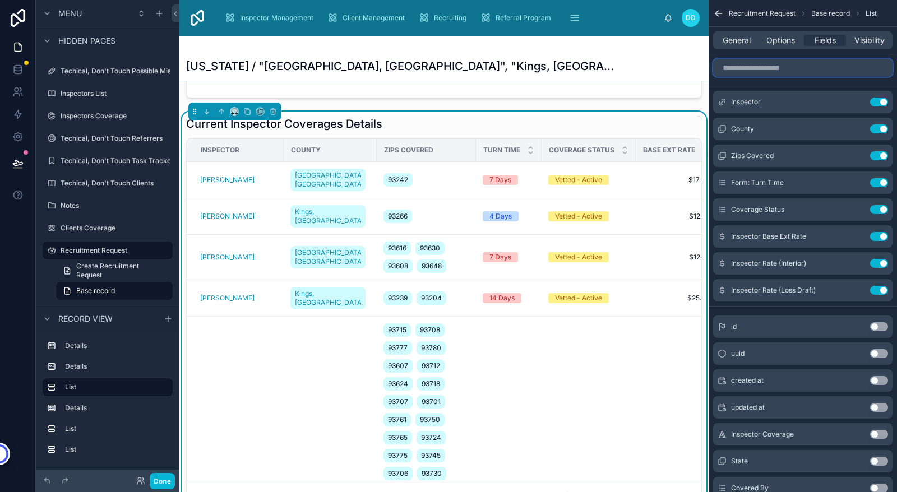
click at [783, 64] on input "scrollable content" at bounding box center [802, 68] width 179 height 18
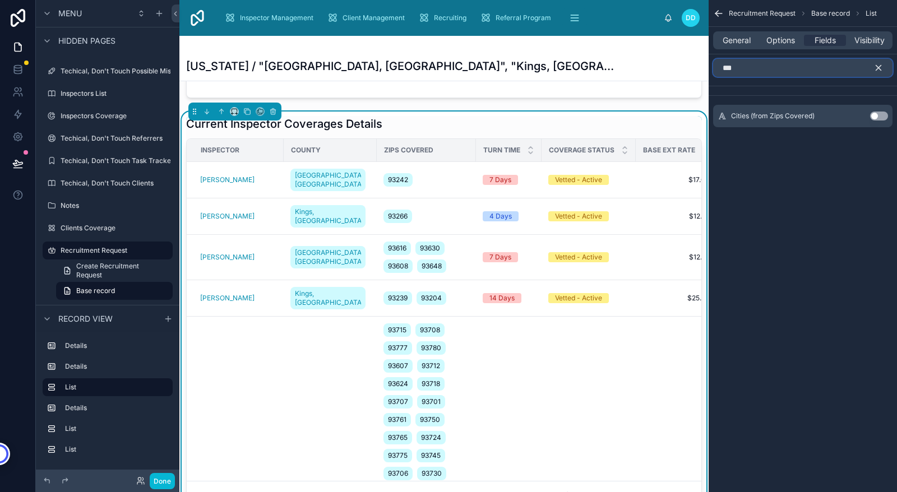
type input "***"
click at [875, 115] on button "Use setting" at bounding box center [879, 116] width 18 height 9
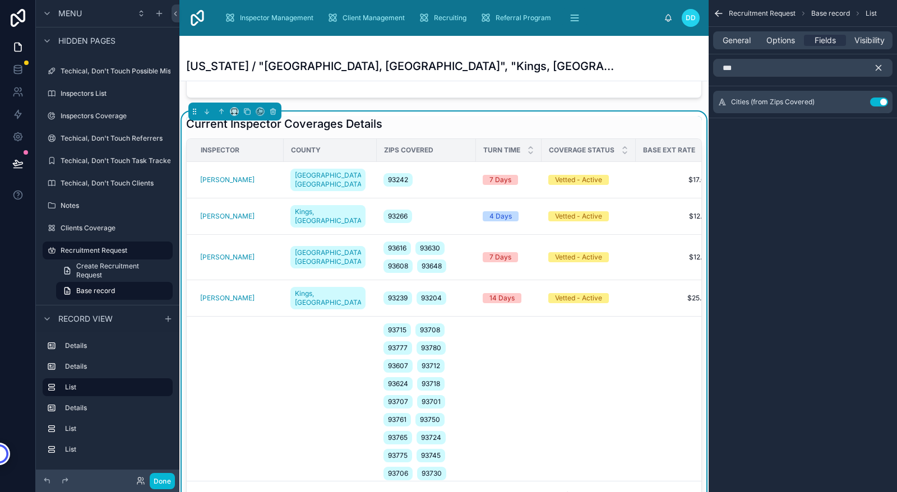
click at [880, 68] on icon "scrollable content" at bounding box center [878, 68] width 5 height 5
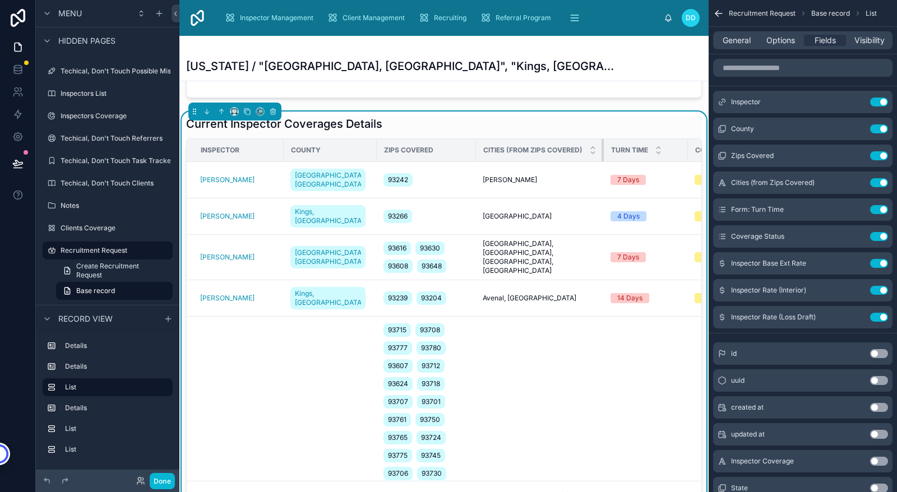
click at [595, 139] on tr "Inspector County Zips Covered Cities (from Zips Covered) Turn Time Coverage Sta…" at bounding box center [613, 150] width 853 height 23
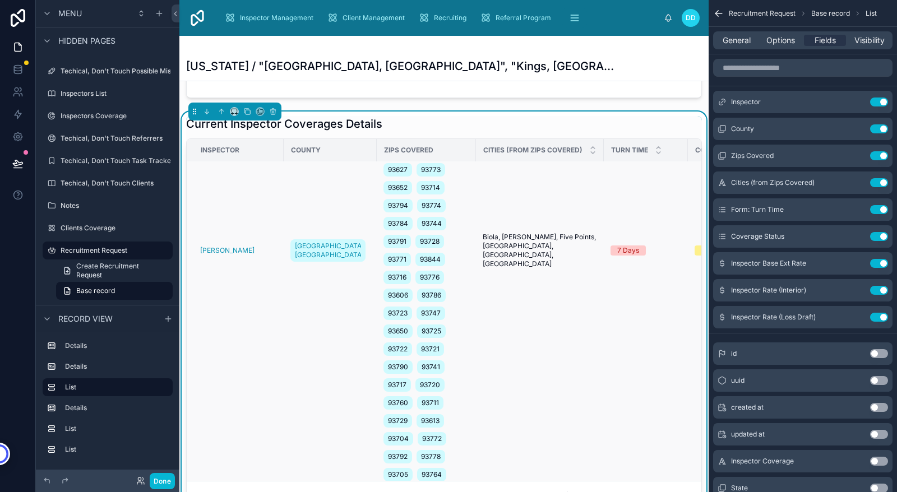
scroll to position [340, 0]
click at [16, 167] on icon at bounding box center [17, 163] width 11 height 11
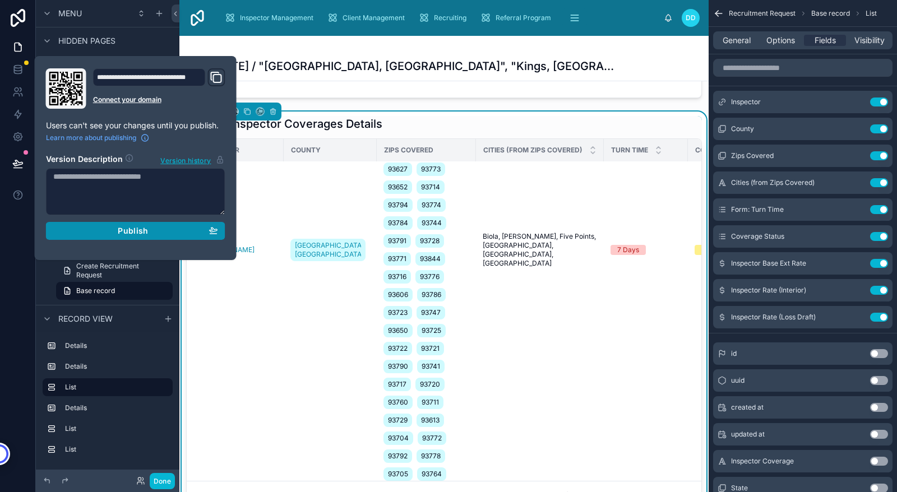
click at [137, 232] on span "Publish" at bounding box center [133, 231] width 30 height 10
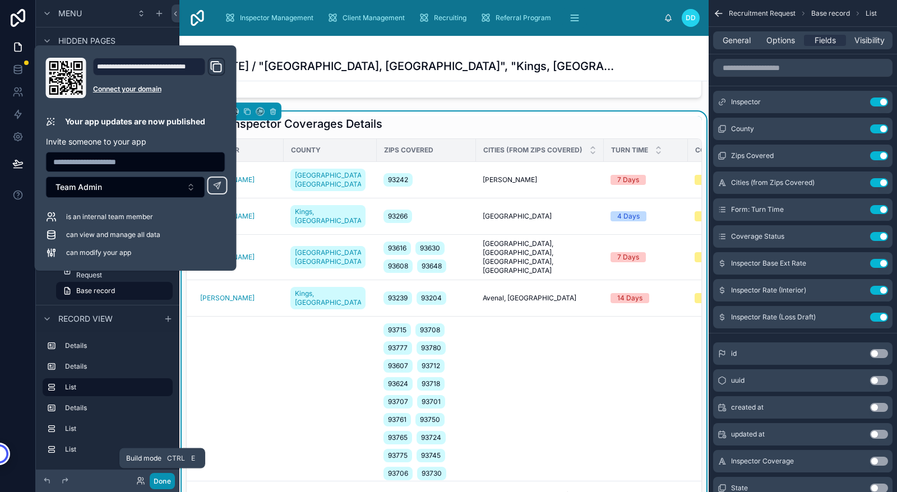
click at [163, 479] on button "Done" at bounding box center [162, 481] width 25 height 16
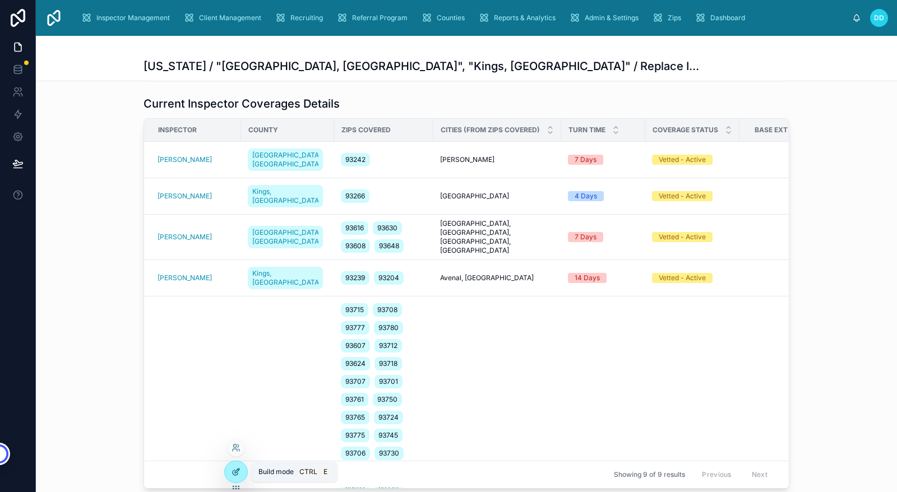
click at [237, 470] on icon at bounding box center [237, 471] width 4 height 4
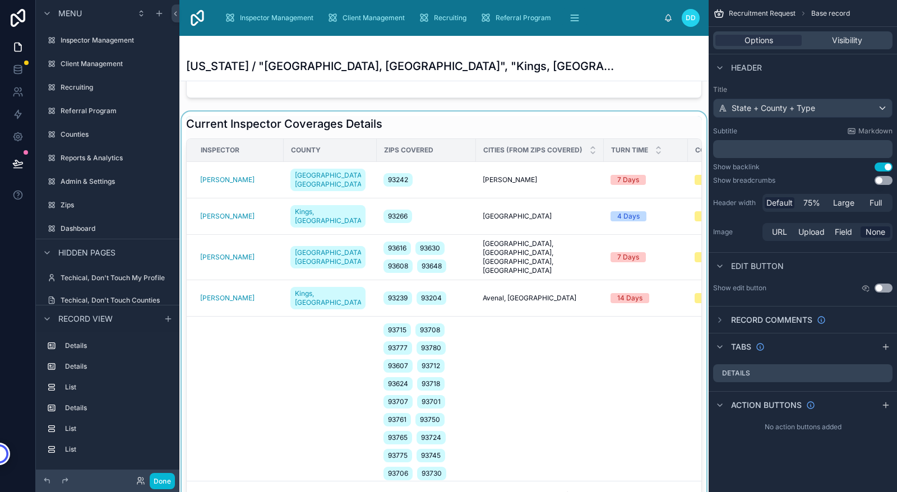
scroll to position [341, 0]
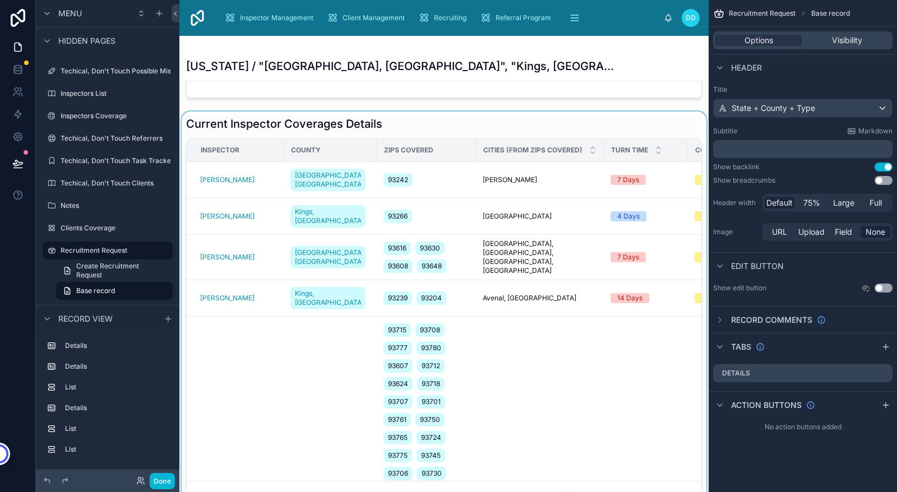
click at [292, 336] on div at bounding box center [443, 313] width 529 height 402
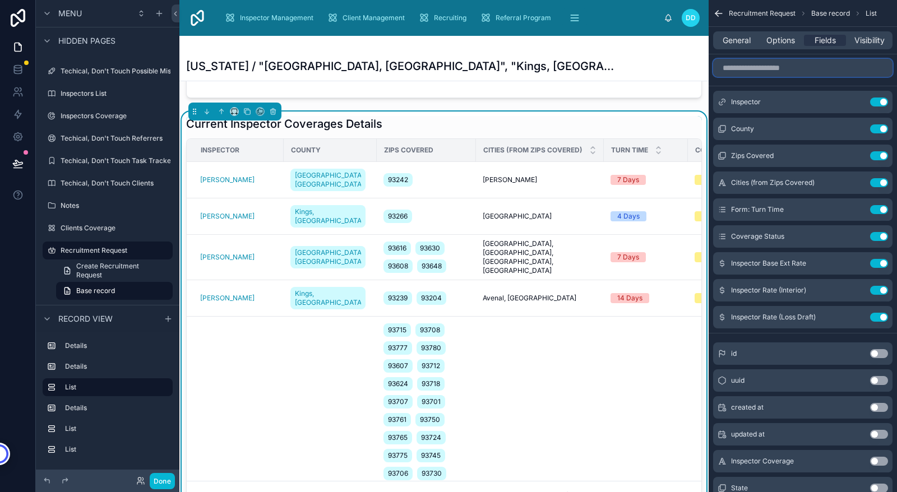
click at [771, 68] on input "scrollable content" at bounding box center [802, 68] width 179 height 18
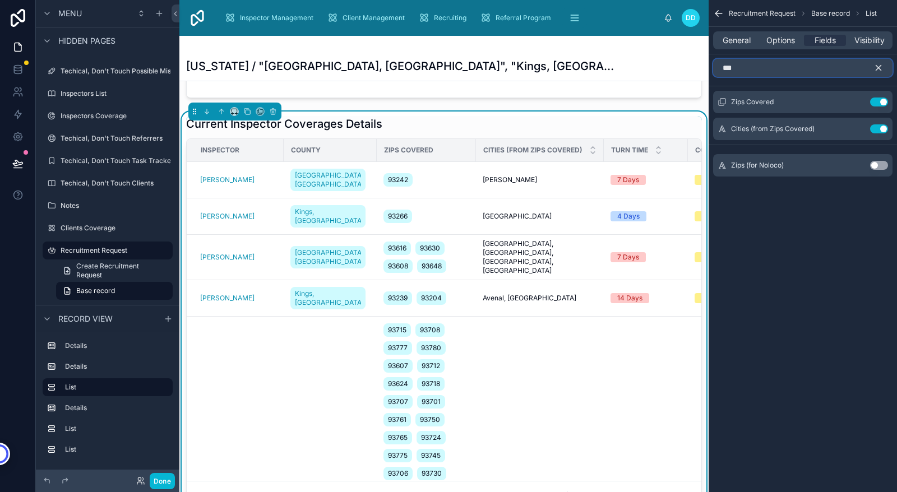
type input "***"
click at [874, 167] on button "Use setting" at bounding box center [879, 165] width 18 height 9
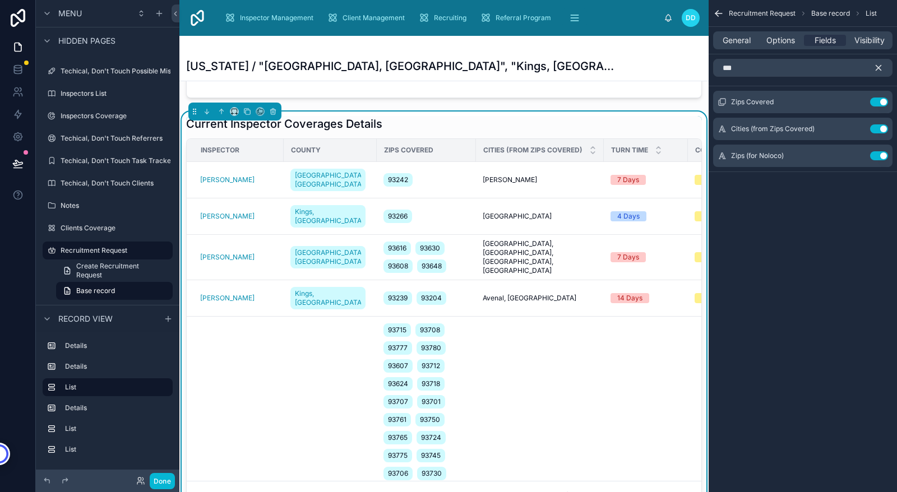
click at [878, 68] on icon "scrollable content" at bounding box center [878, 68] width 5 height 5
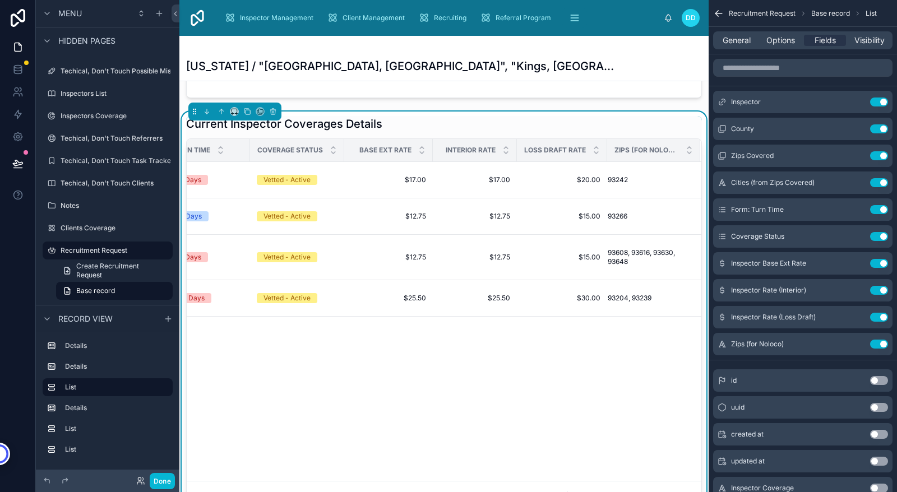
scroll to position [0, 440]
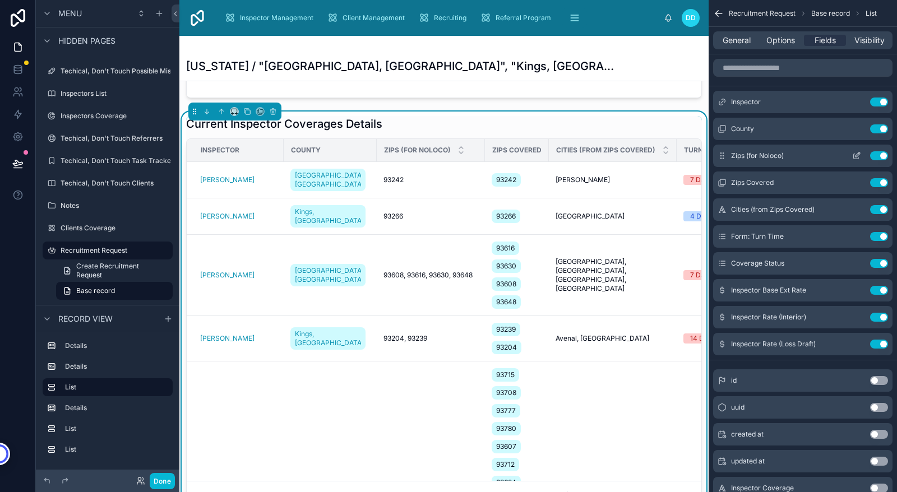
click at [882, 157] on button "Use setting" at bounding box center [879, 155] width 18 height 9
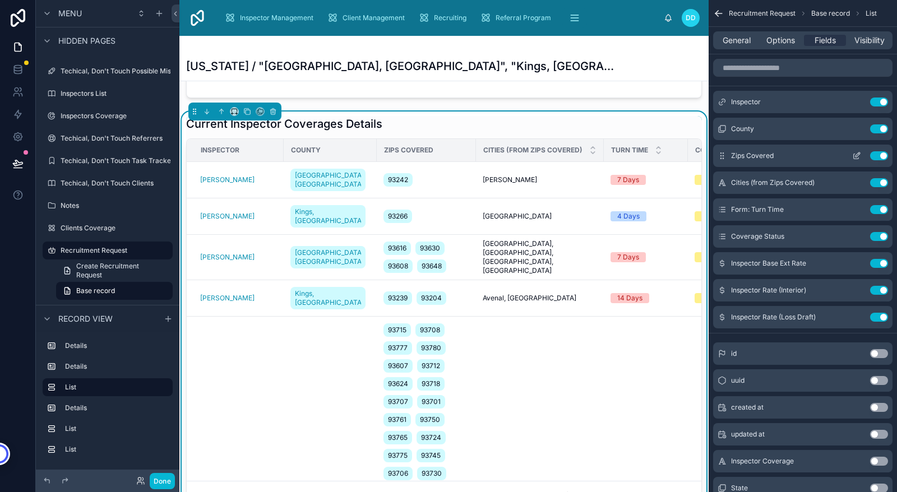
click at [881, 155] on button "Use setting" at bounding box center [879, 155] width 18 height 9
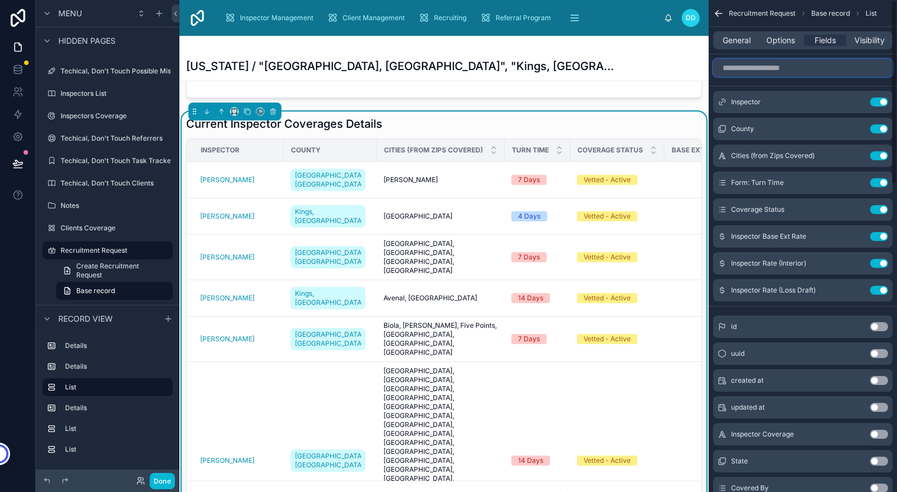
click at [761, 69] on input "scrollable content" at bounding box center [802, 68] width 179 height 18
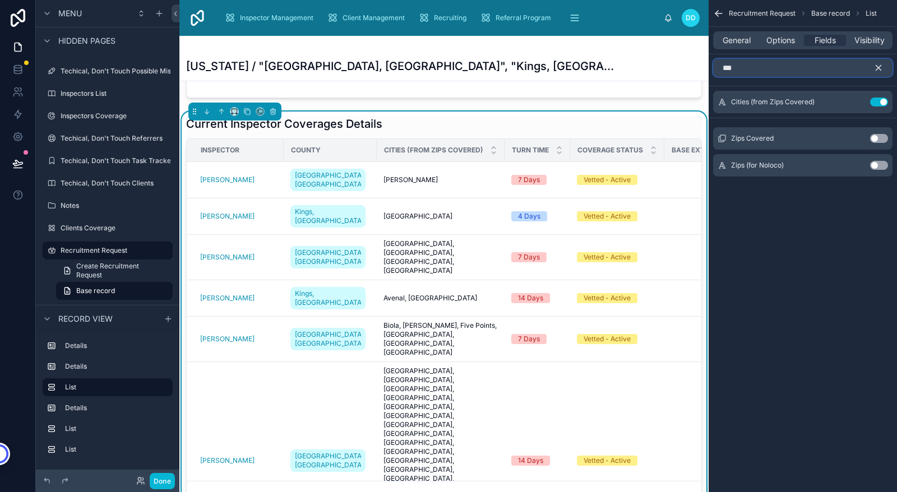
type input "***"
click at [875, 165] on button "Use setting" at bounding box center [879, 165] width 18 height 9
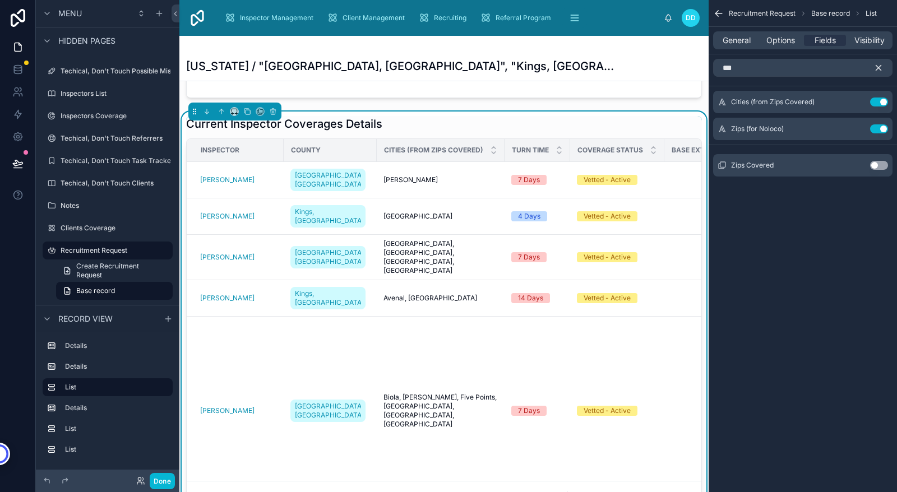
click at [878, 66] on icon "scrollable content" at bounding box center [878, 68] width 10 height 10
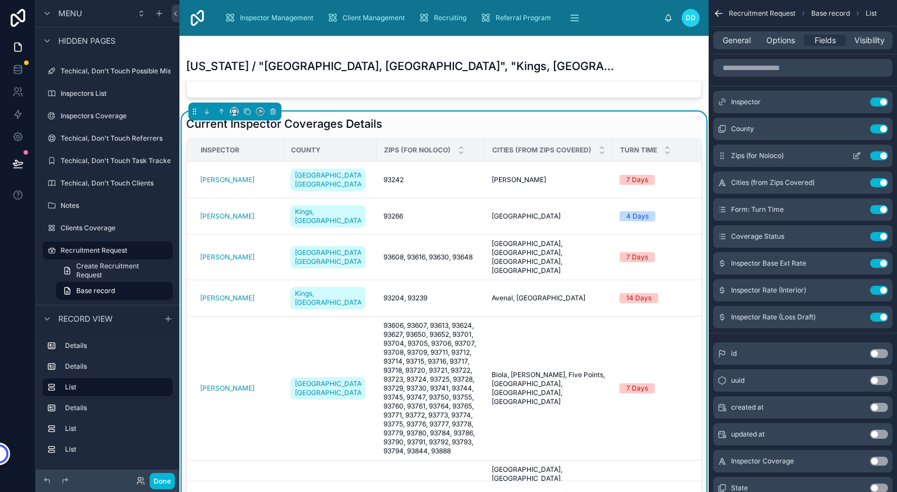
click at [883, 156] on button "Use setting" at bounding box center [879, 155] width 18 height 9
click at [883, 178] on button "Use setting" at bounding box center [879, 182] width 18 height 9
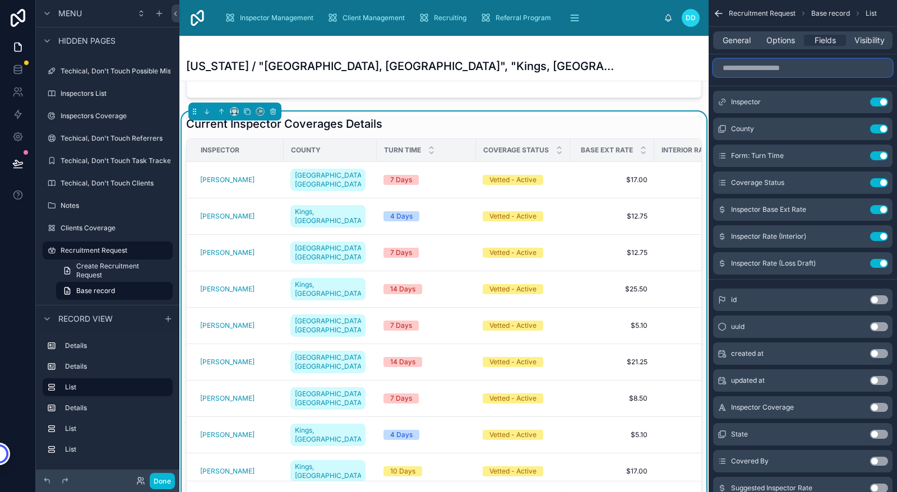
click at [780, 67] on input "scrollable content" at bounding box center [802, 68] width 179 height 18
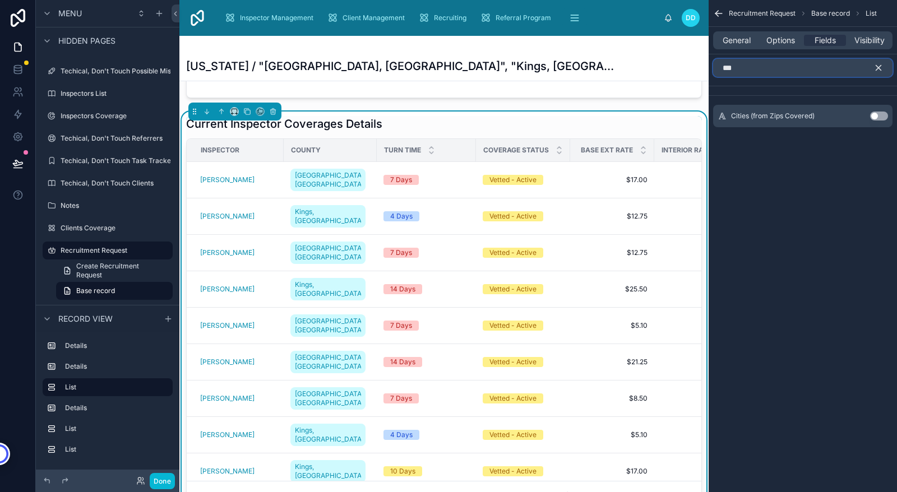
type input "***"
click at [875, 114] on button "Use setting" at bounding box center [879, 116] width 18 height 9
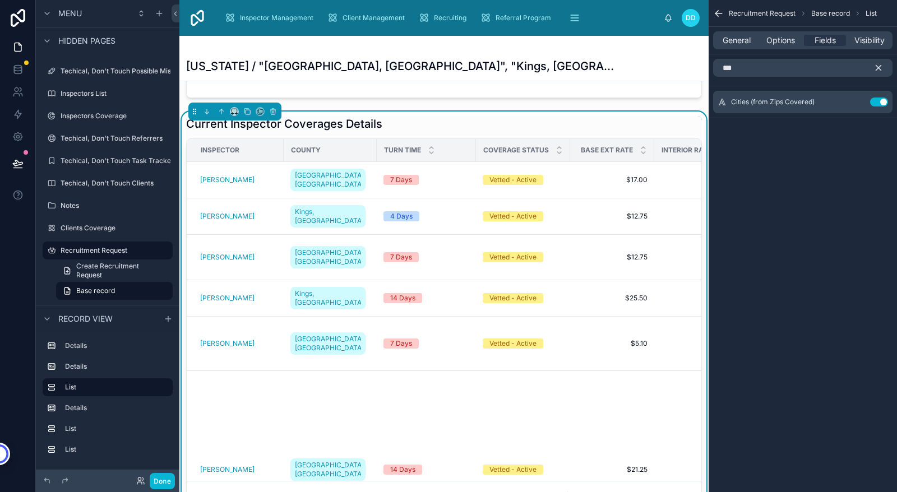
click at [879, 68] on icon "scrollable content" at bounding box center [878, 68] width 5 height 5
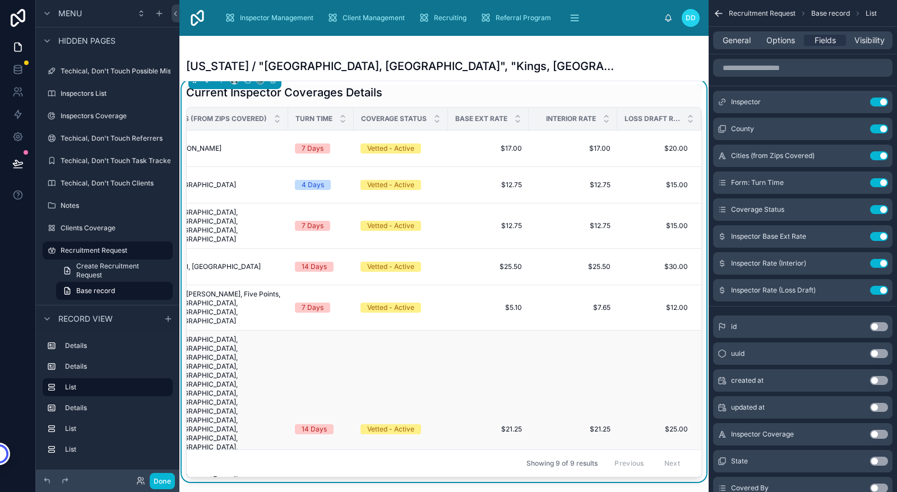
scroll to position [473, 0]
click at [882, 209] on button "Use setting" at bounding box center [879, 209] width 18 height 9
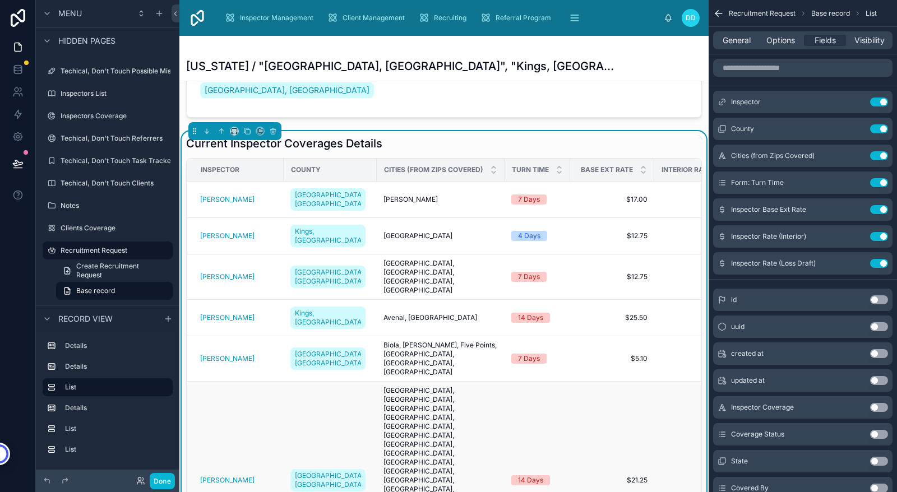
scroll to position [420, 0]
click at [14, 163] on icon at bounding box center [18, 163] width 10 height 6
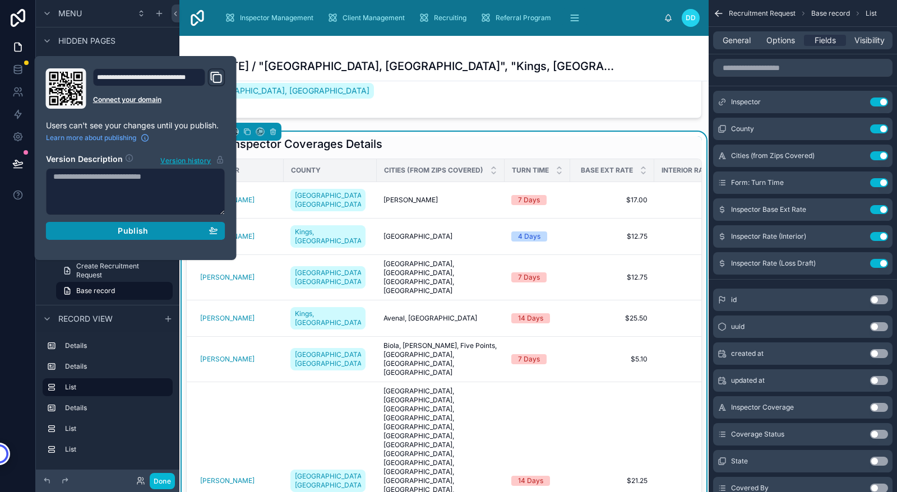
click at [140, 233] on span "Publish" at bounding box center [133, 231] width 30 height 10
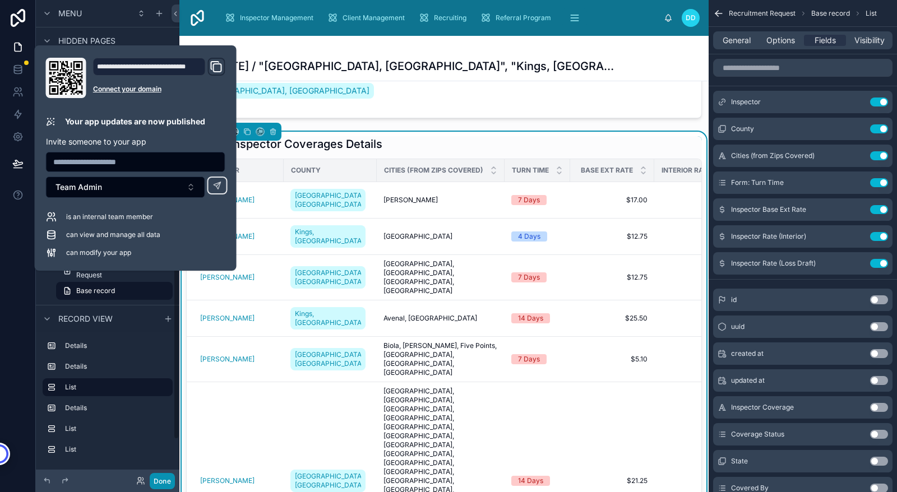
click at [164, 478] on button "Done" at bounding box center [162, 481] width 25 height 16
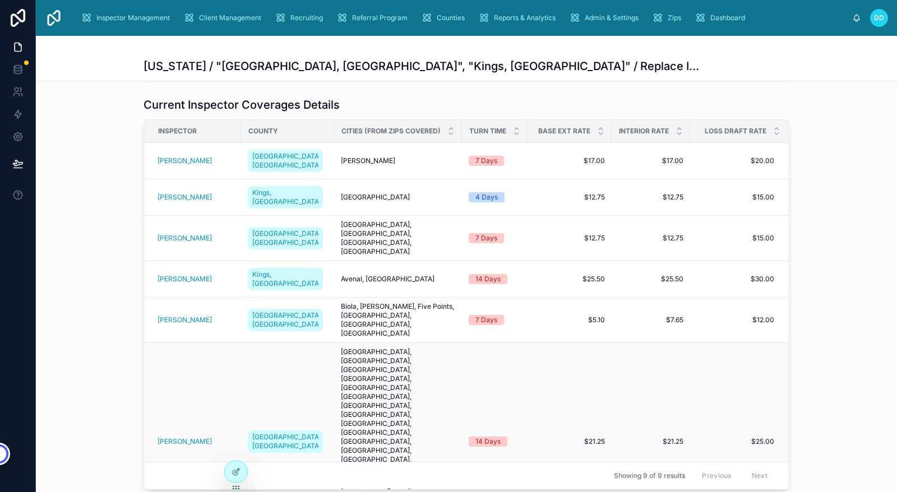
scroll to position [439, 0]
click at [236, 470] on icon at bounding box center [236, 472] width 9 height 9
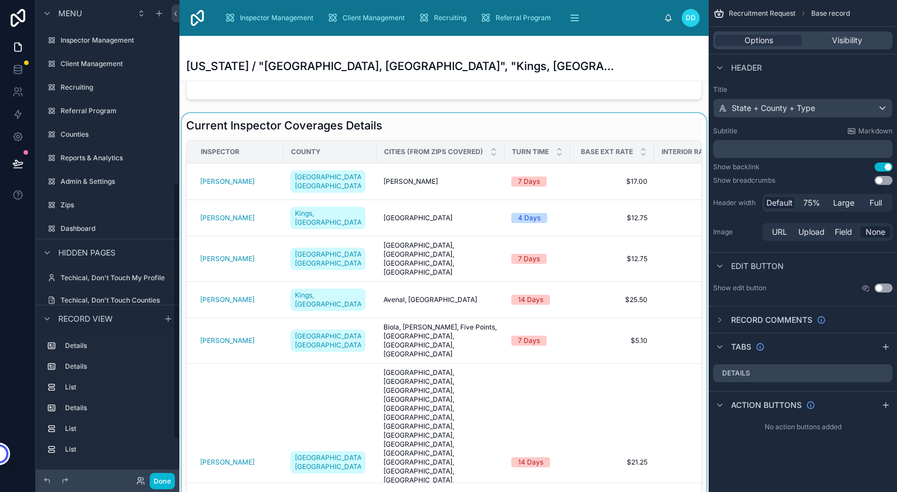
scroll to position [341, 0]
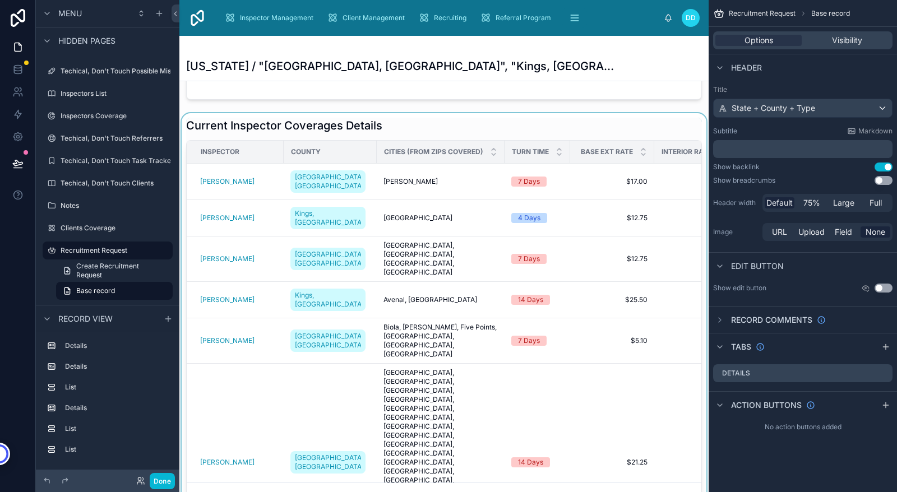
click at [455, 168] on div at bounding box center [443, 314] width 529 height 402
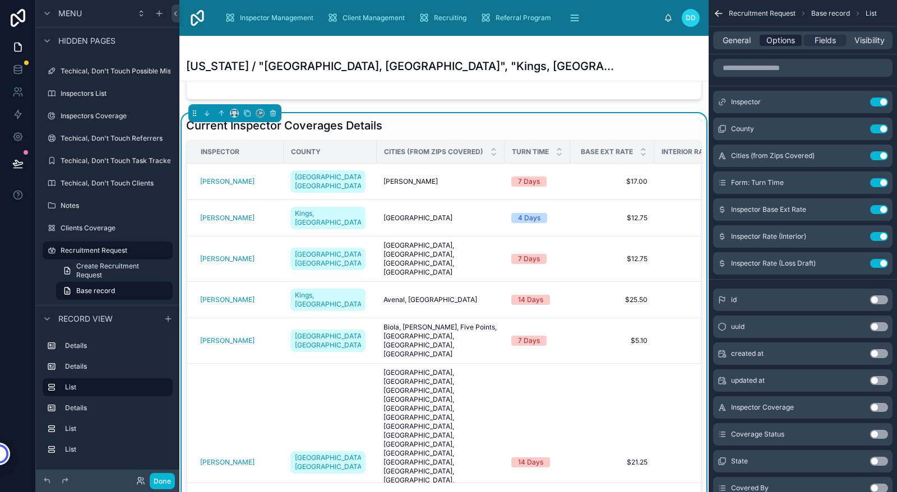
click at [780, 40] on span "Options" at bounding box center [780, 40] width 29 height 11
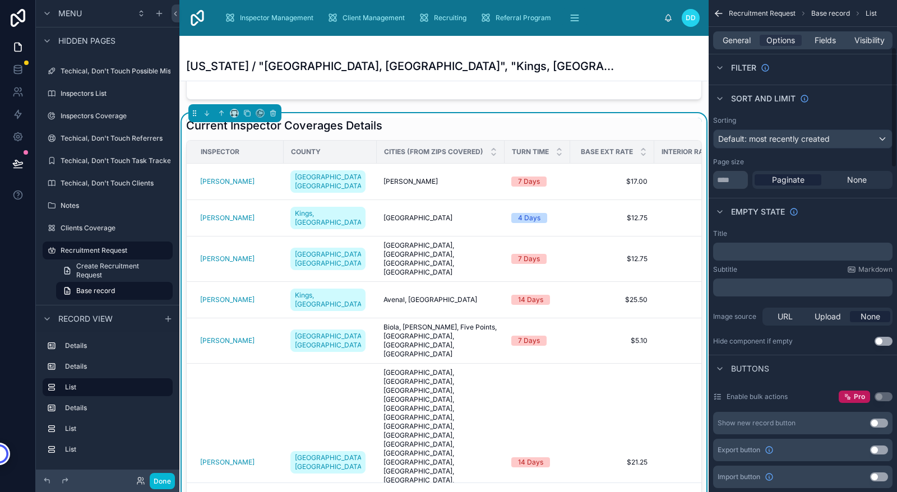
scroll to position [0, 0]
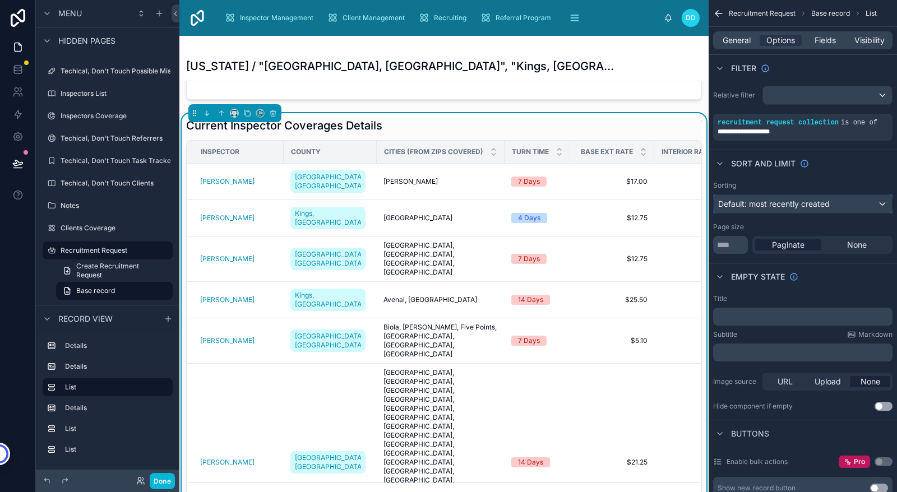
click at [785, 204] on span "Default: most recently created" at bounding box center [774, 204] width 112 height 10
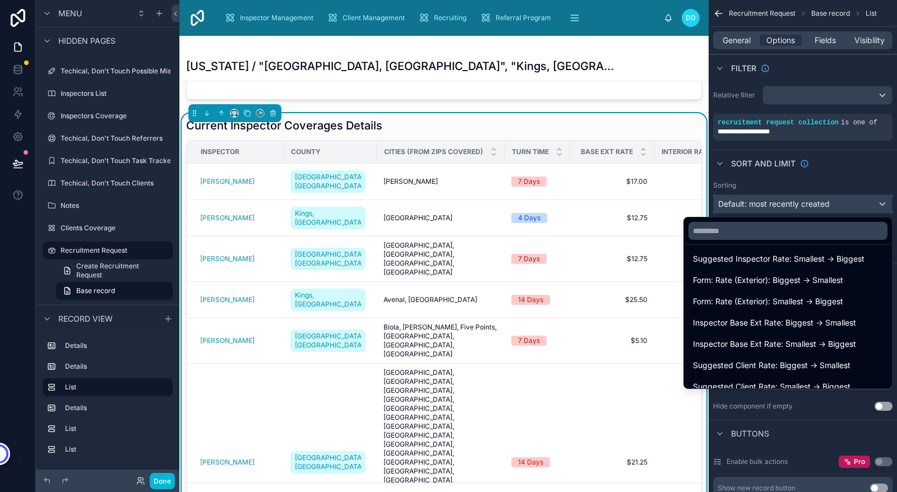
scroll to position [180, 0]
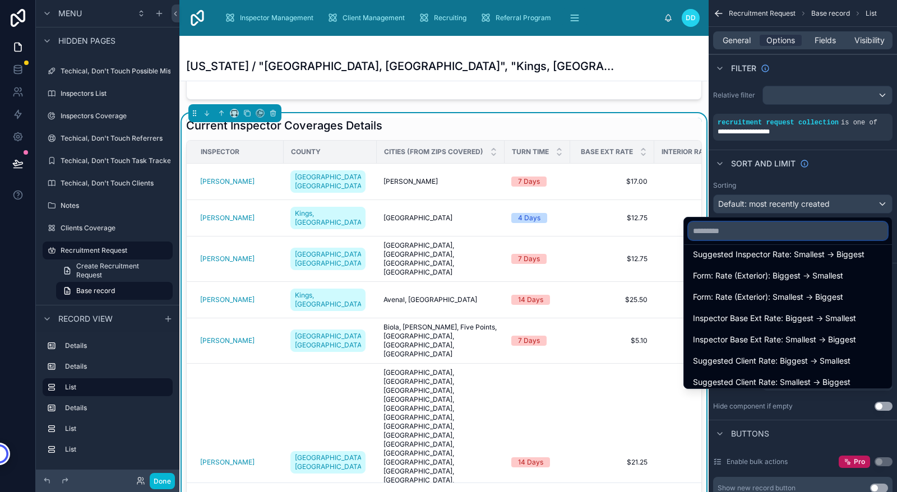
click at [723, 233] on input "text" at bounding box center [787, 231] width 199 height 18
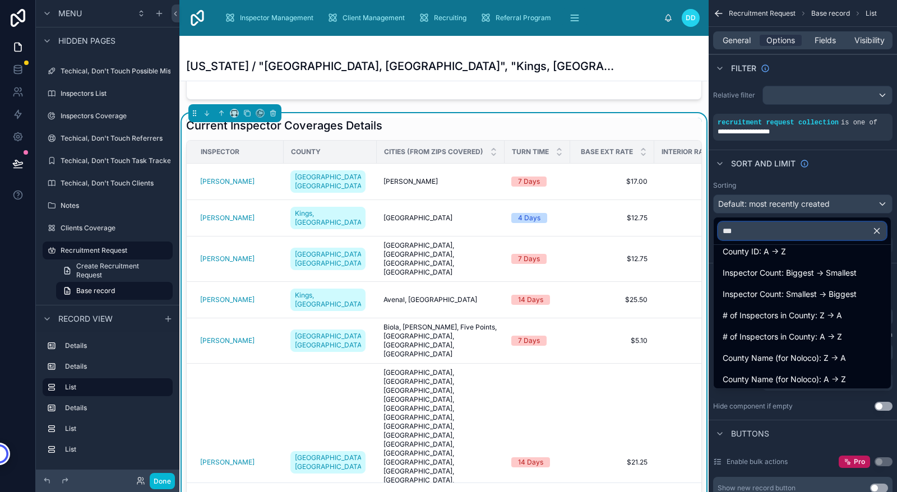
scroll to position [37, 0]
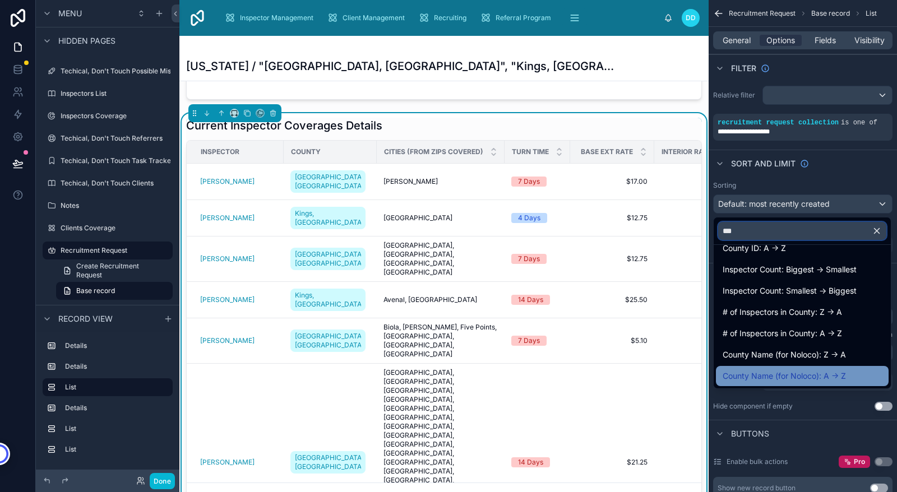
type input "***"
click at [764, 380] on span "County Name (for Noloco): A -> Z" at bounding box center [784, 375] width 123 height 13
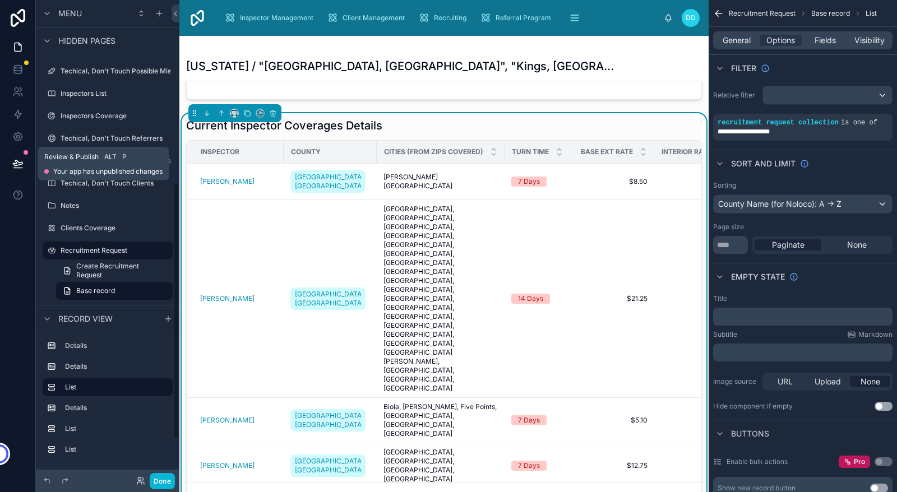
click at [20, 164] on icon at bounding box center [17, 163] width 11 height 11
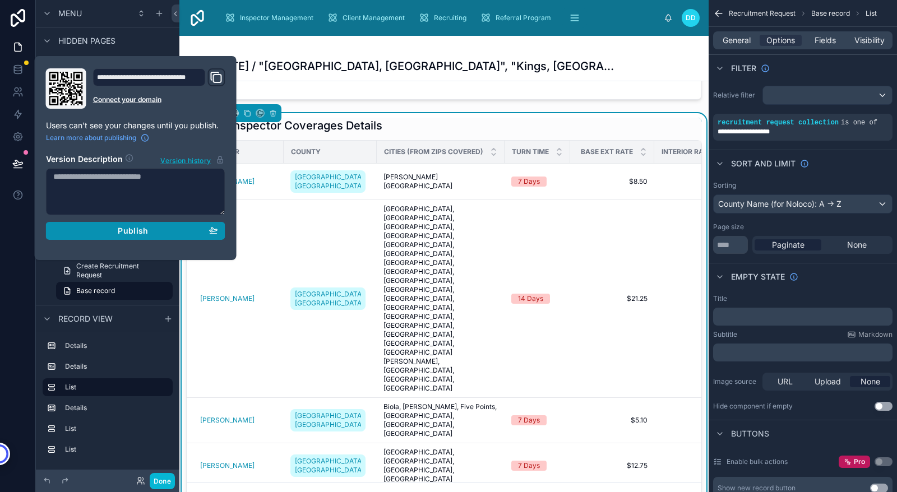
click at [137, 231] on span "Publish" at bounding box center [133, 231] width 30 height 10
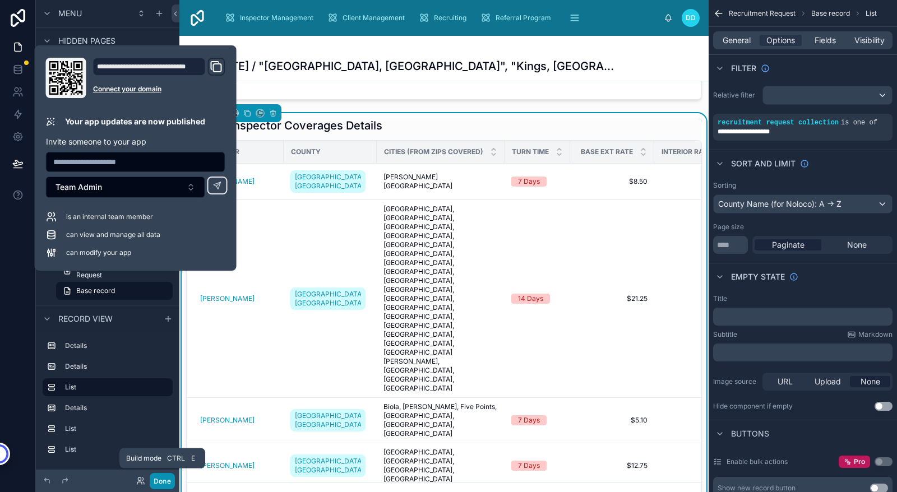
click at [159, 482] on button "Done" at bounding box center [162, 481] width 25 height 16
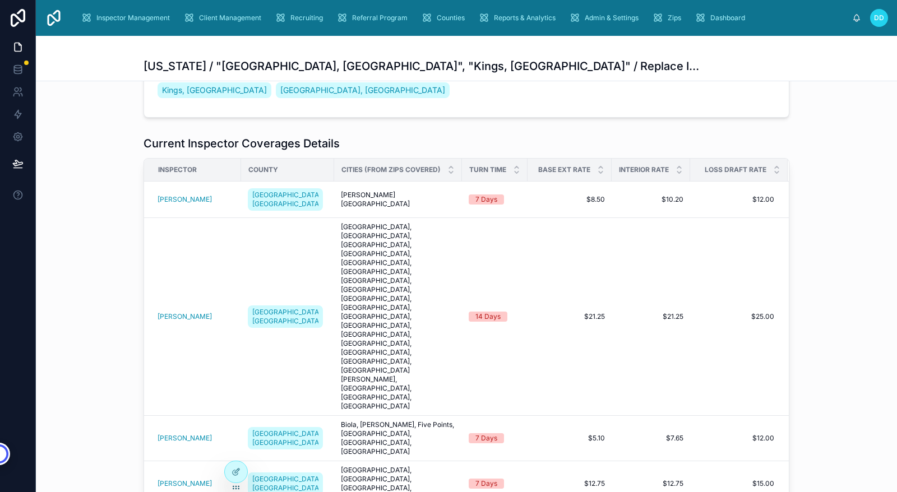
scroll to position [401, 0]
click at [99, 347] on div "Current Inspector Coverages Details Inspector County Cities (from Zips Covered)…" at bounding box center [466, 332] width 861 height 402
click at [235, 473] on icon at bounding box center [236, 472] width 9 height 9
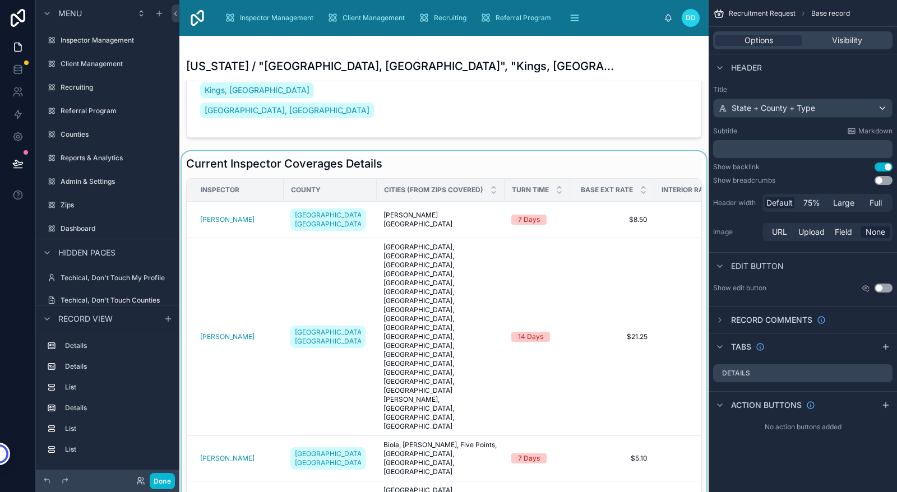
scroll to position [341, 0]
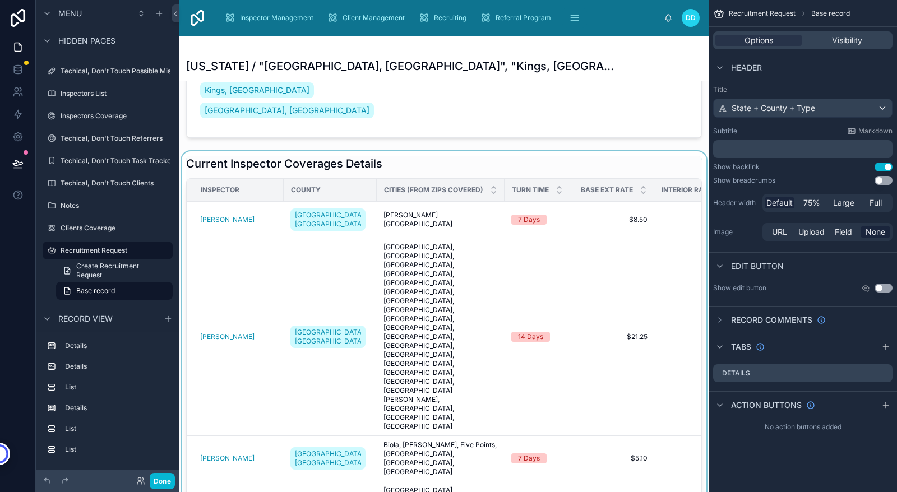
click at [395, 151] on div at bounding box center [443, 352] width 529 height 402
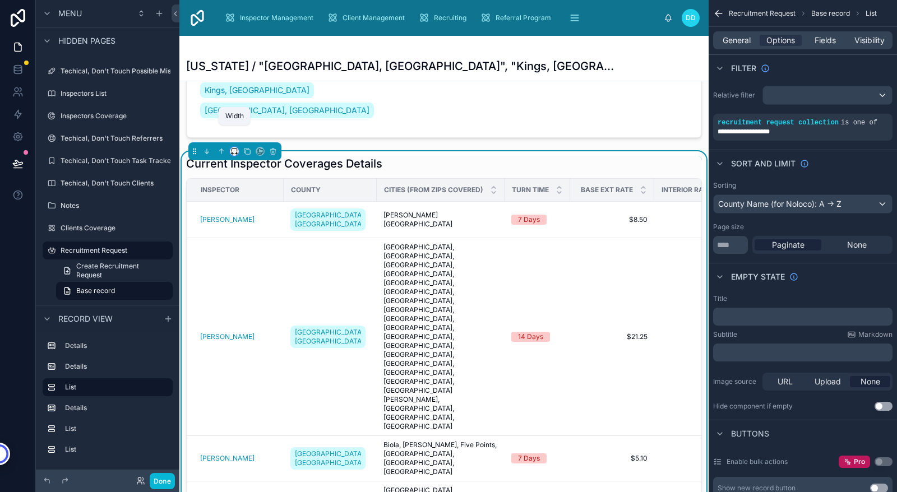
click at [234, 147] on icon at bounding box center [234, 151] width 8 height 8
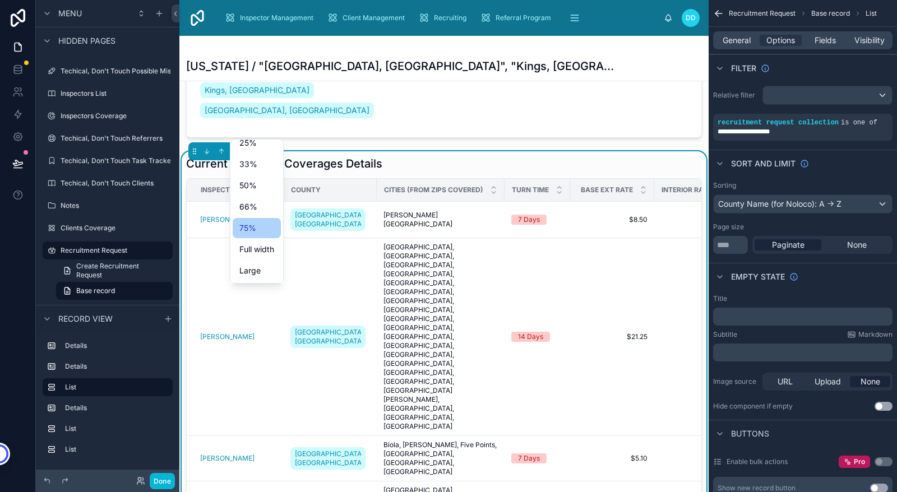
click at [261, 225] on div "75%" at bounding box center [256, 227] width 35 height 13
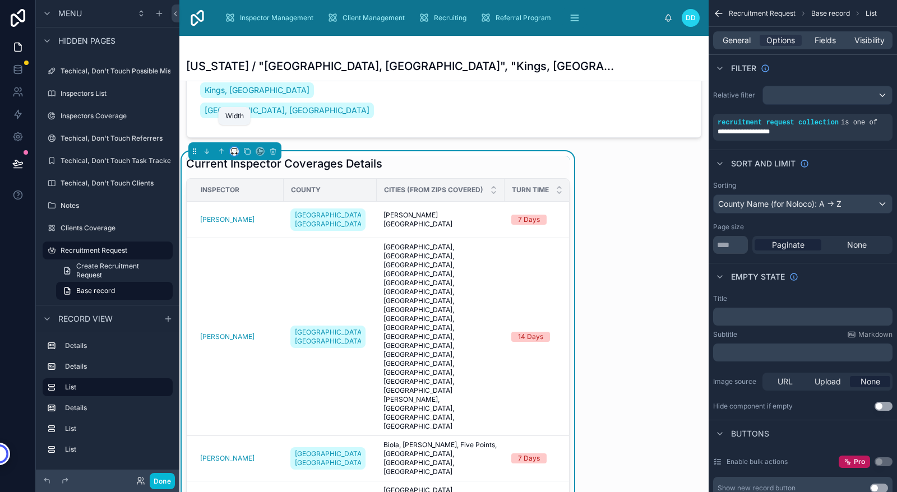
click at [235, 147] on icon at bounding box center [234, 151] width 8 height 8
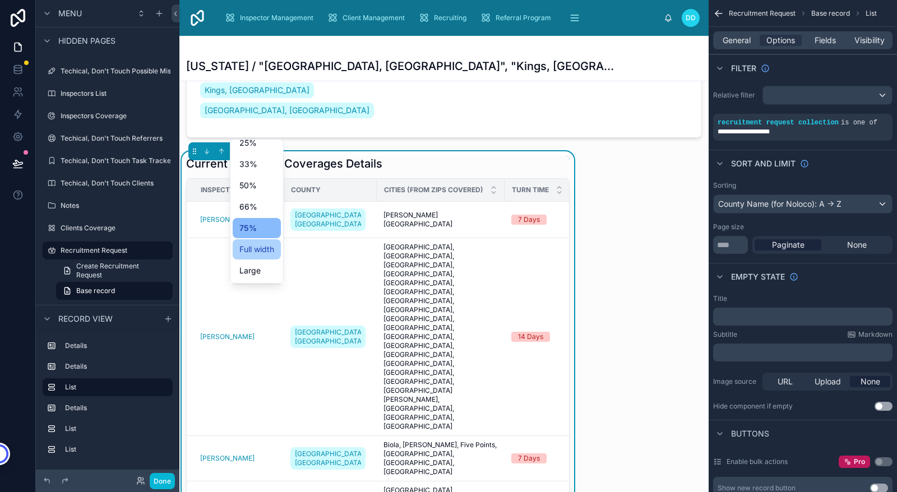
click at [242, 250] on span "Full width" at bounding box center [256, 249] width 35 height 13
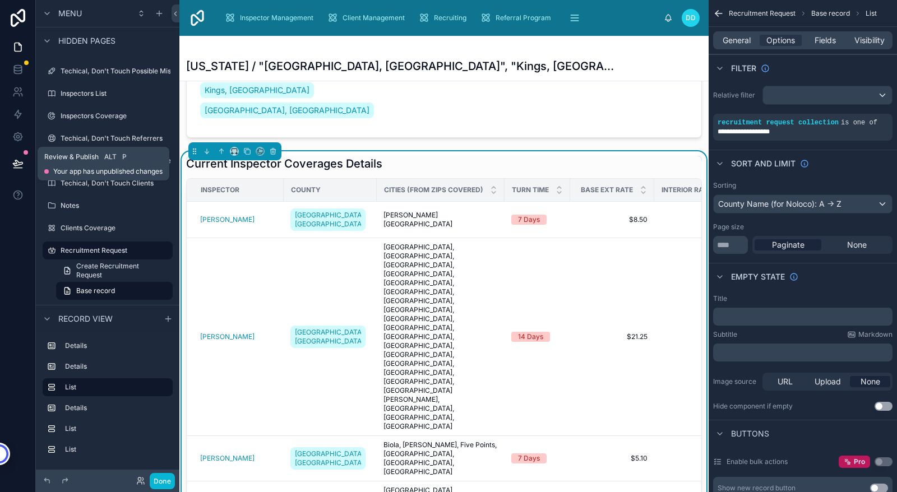
click at [20, 163] on icon at bounding box center [18, 163] width 10 height 6
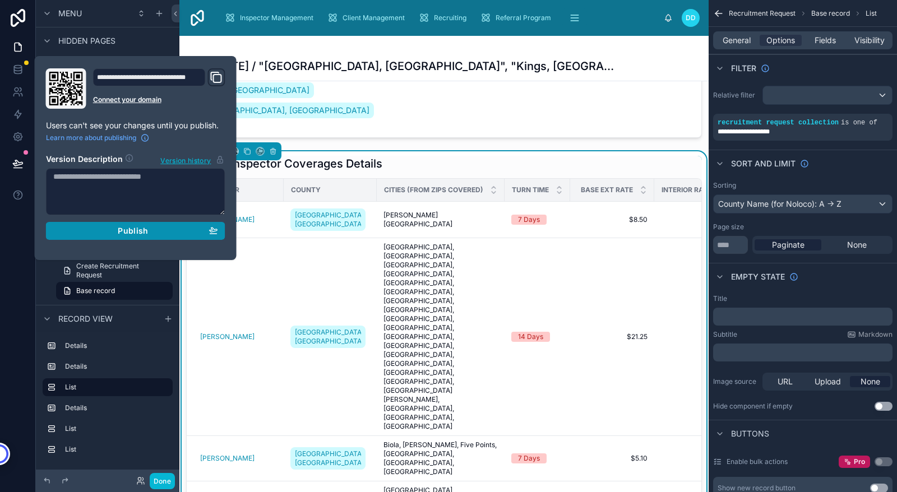
click at [135, 233] on span "Publish" at bounding box center [133, 231] width 30 height 10
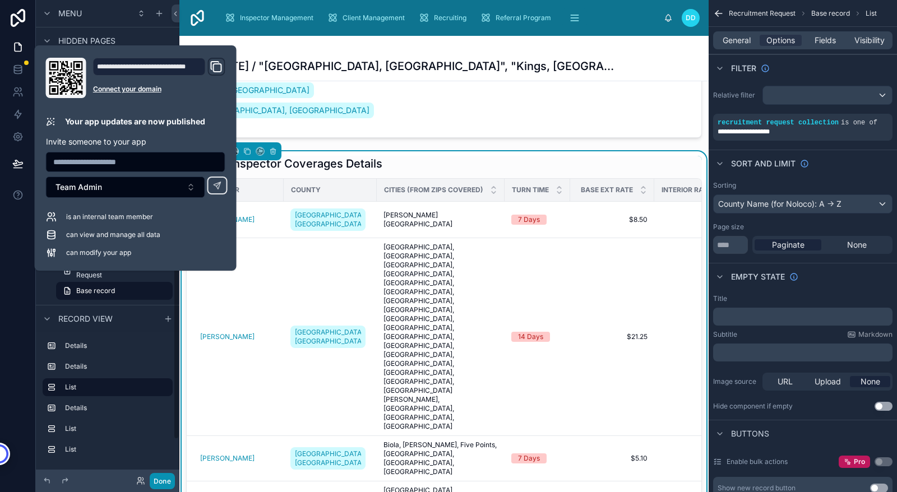
click at [160, 476] on button "Done" at bounding box center [162, 481] width 25 height 16
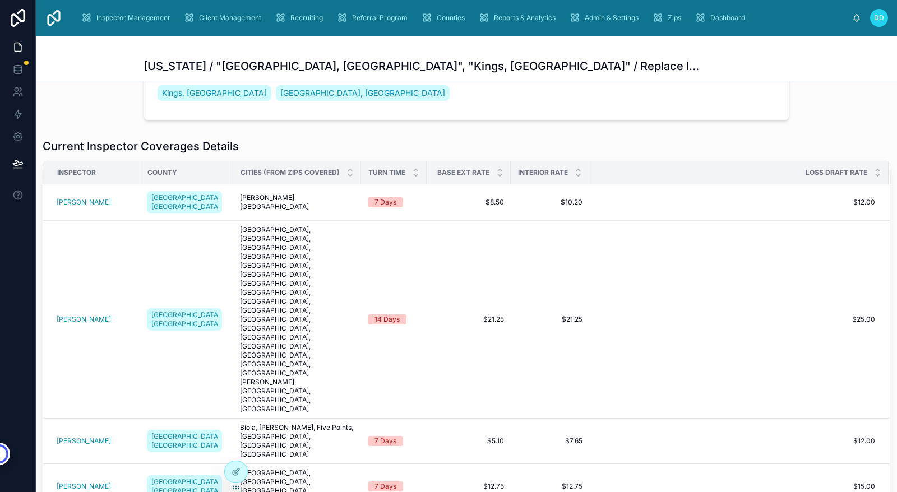
scroll to position [381, 0]
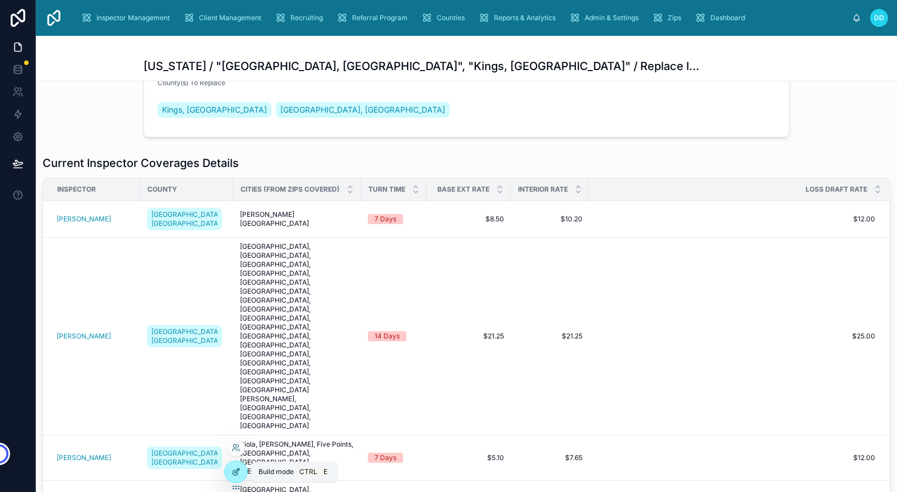
click at [238, 471] on icon at bounding box center [236, 472] width 9 height 9
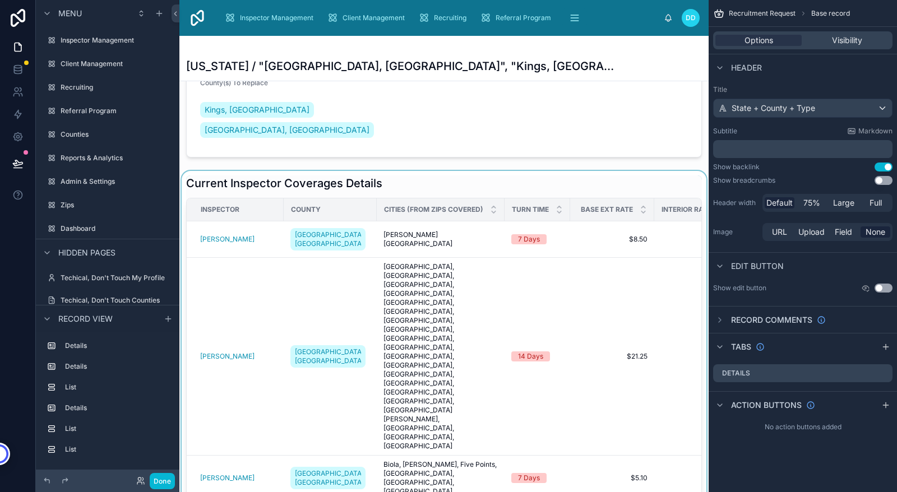
scroll to position [341, 0]
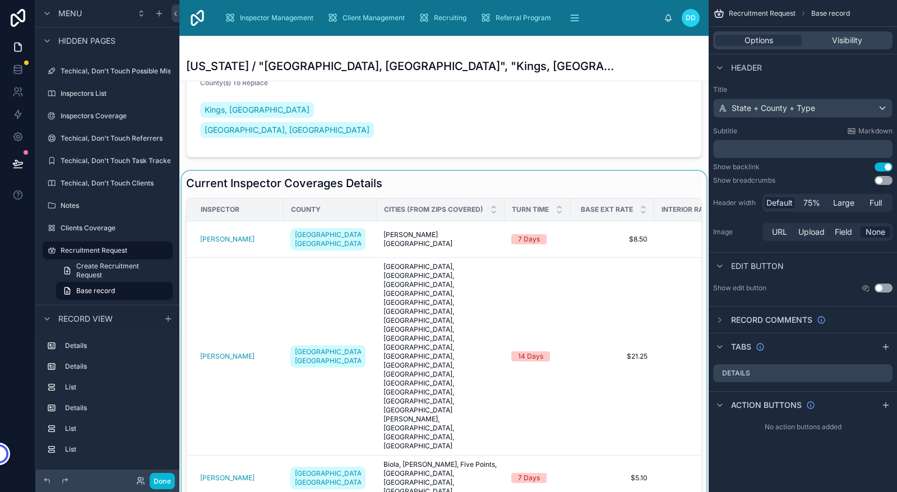
click at [290, 171] on div at bounding box center [443, 372] width 529 height 402
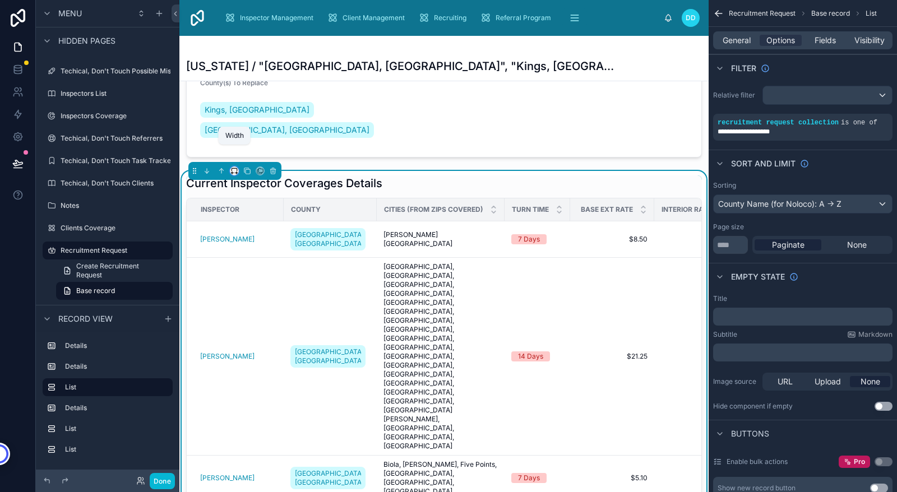
click at [234, 167] on icon at bounding box center [234, 171] width 8 height 8
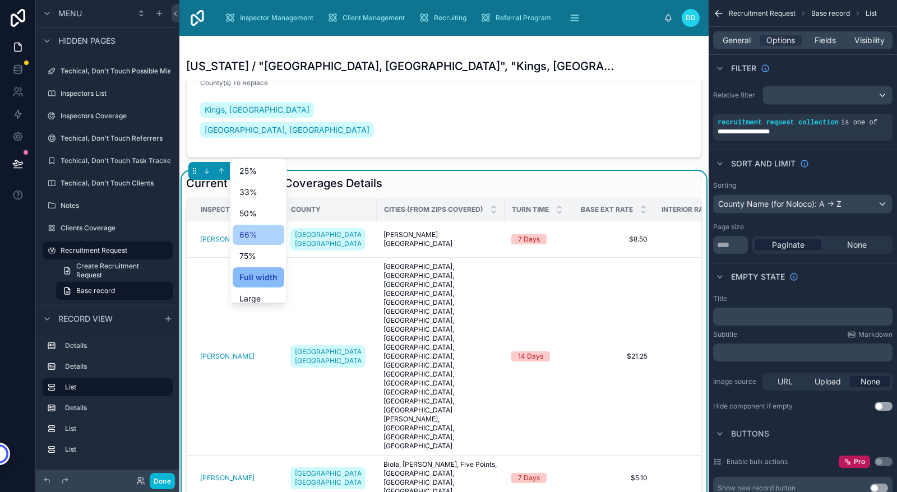
scroll to position [0, 0]
click at [252, 170] on span "Default" at bounding box center [252, 171] width 26 height 13
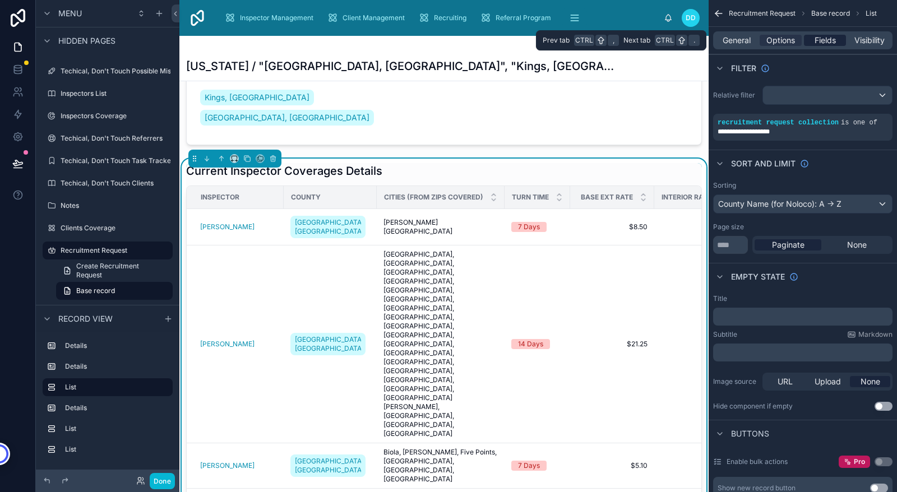
click at [827, 39] on span "Fields" at bounding box center [825, 40] width 21 height 11
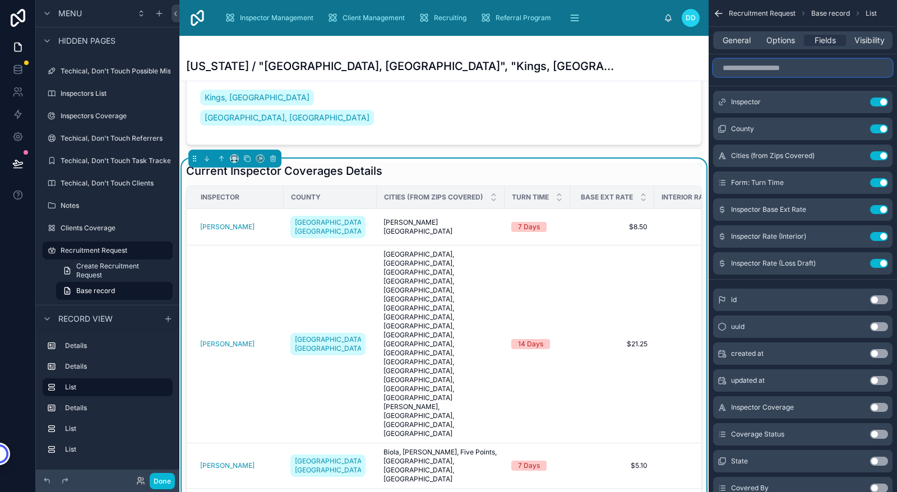
click at [787, 71] on input "scrollable content" at bounding box center [802, 68] width 179 height 18
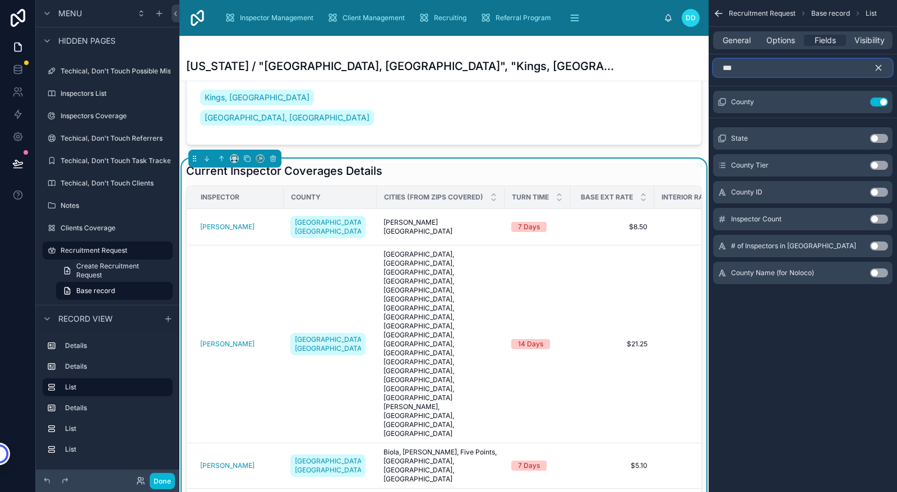
type input "***"
click at [876, 272] on button "Use setting" at bounding box center [879, 273] width 18 height 9
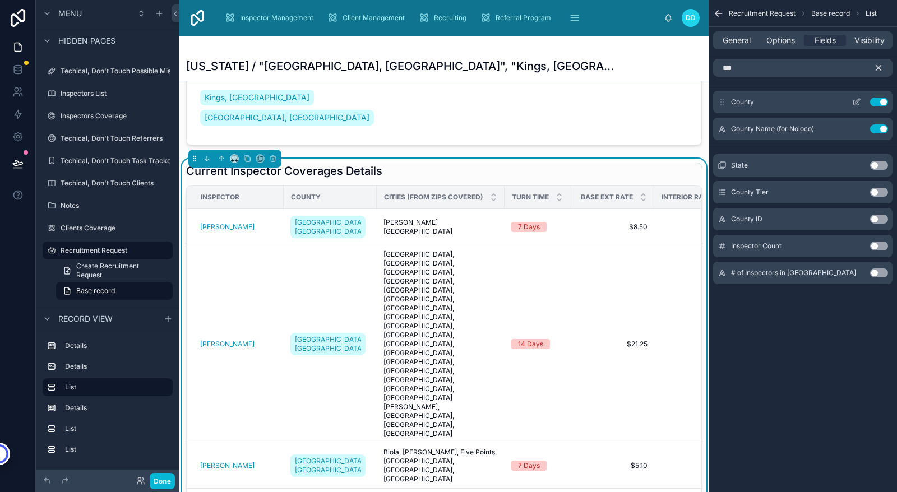
click at [884, 101] on button "Use setting" at bounding box center [879, 102] width 18 height 9
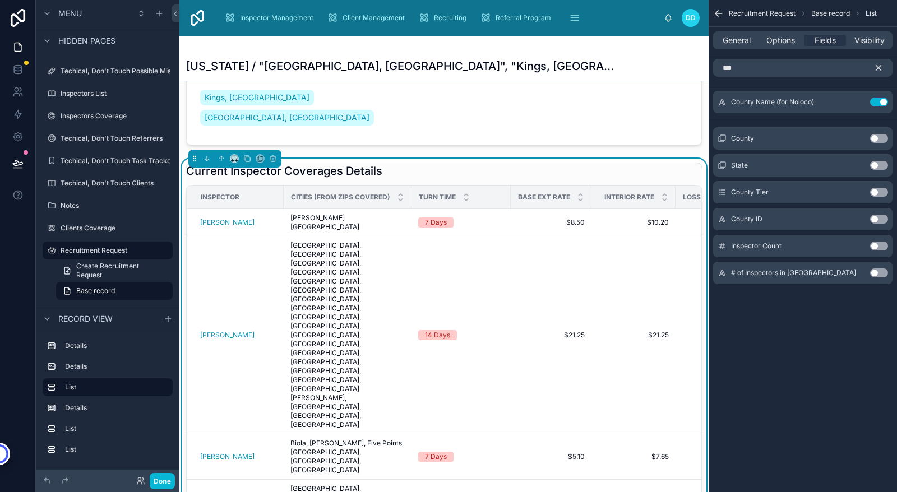
click at [876, 67] on icon "scrollable content" at bounding box center [878, 68] width 10 height 10
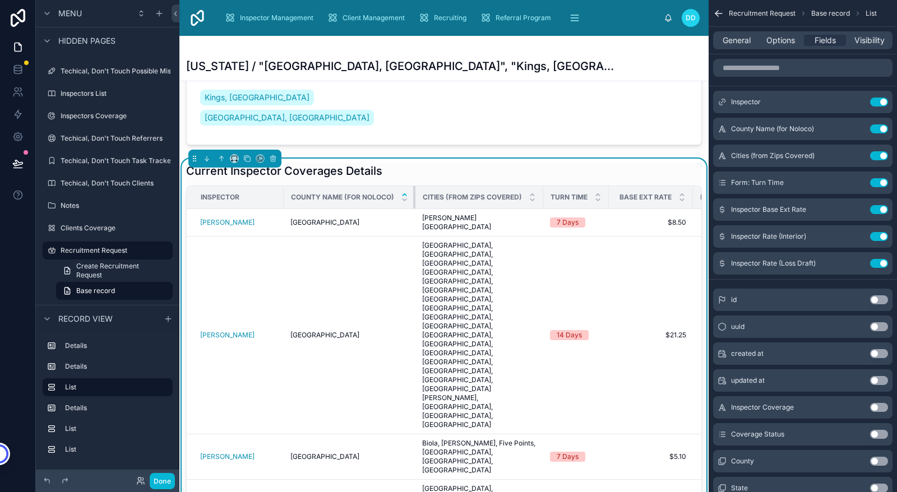
drag, startPoint x: 413, startPoint y: 180, endPoint x: 373, endPoint y: 187, distance: 40.4
click at [373, 187] on th "County Name (for Noloco)" at bounding box center [350, 197] width 132 height 23
click at [779, 66] on input "scrollable content" at bounding box center [802, 68] width 179 height 18
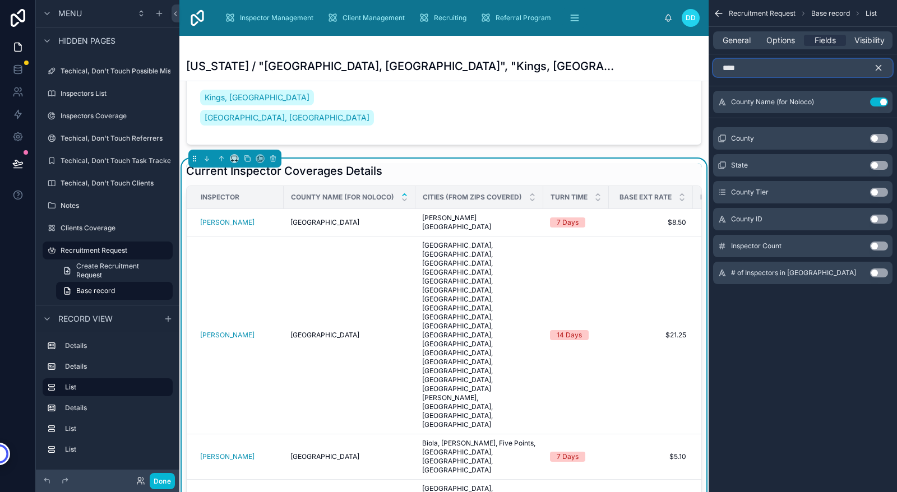
type input "****"
click at [873, 138] on button "Use setting" at bounding box center [879, 138] width 18 height 9
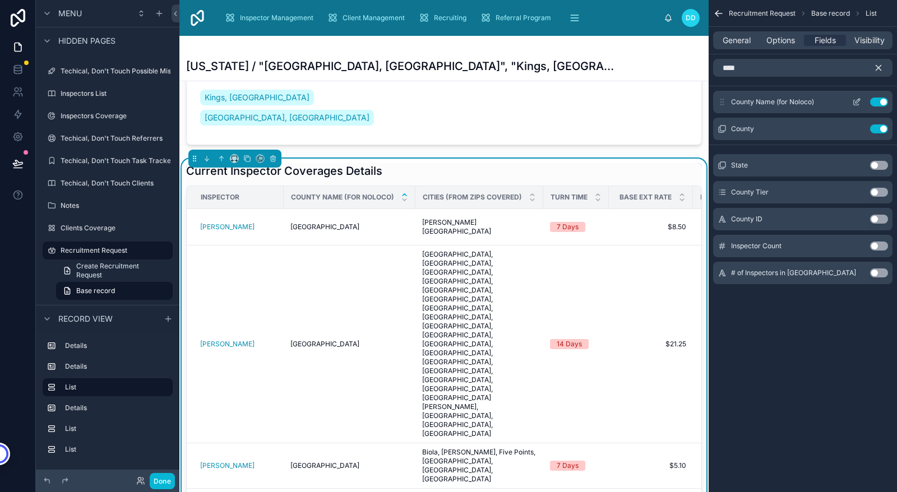
click at [884, 101] on button "Use setting" at bounding box center [879, 102] width 18 height 9
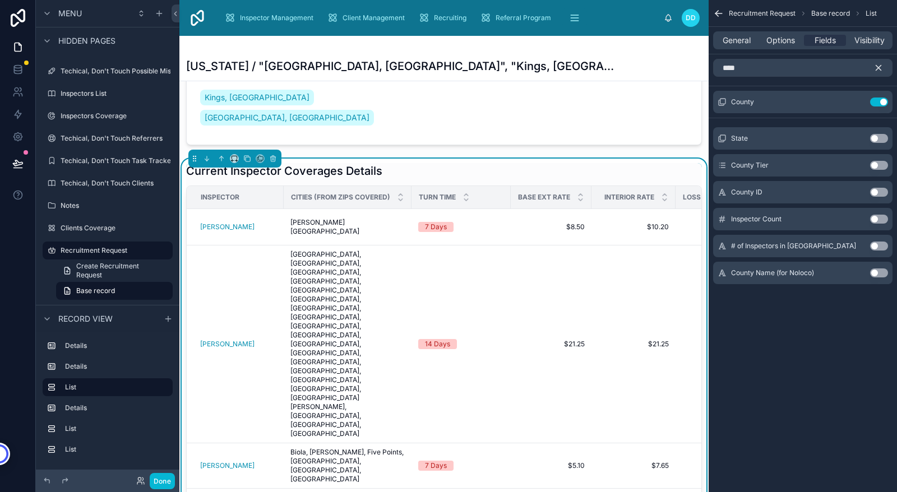
click at [881, 68] on icon "scrollable content" at bounding box center [878, 68] width 10 height 10
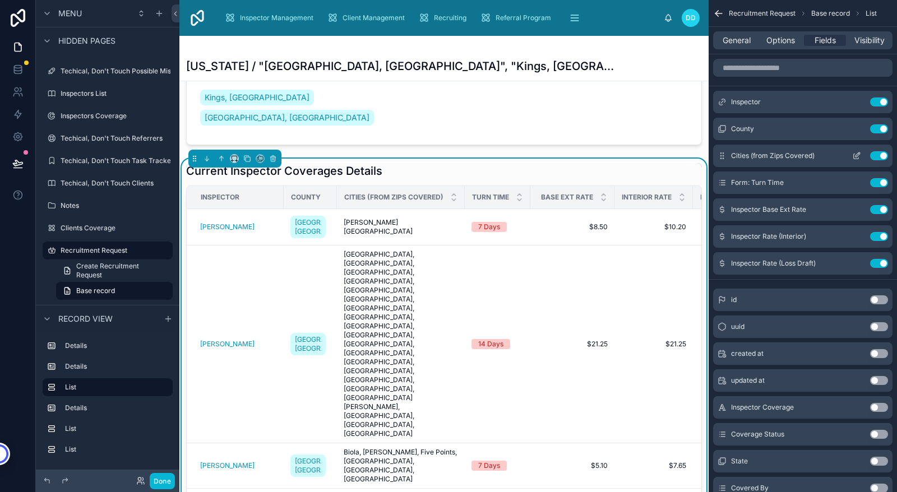
click at [858, 155] on icon "scrollable content" at bounding box center [857, 154] width 4 height 4
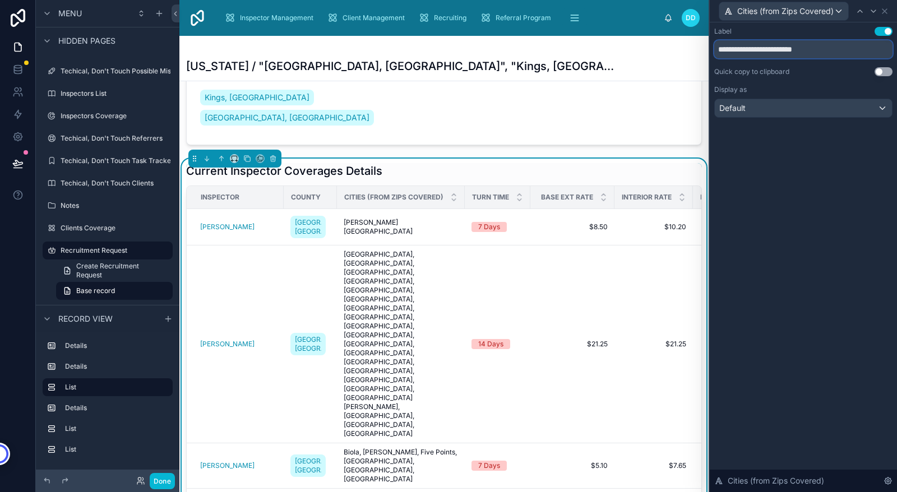
drag, startPoint x: 823, startPoint y: 51, endPoint x: 737, endPoint y: 49, distance: 86.3
click at [737, 49] on input "**********" at bounding box center [803, 49] width 178 height 18
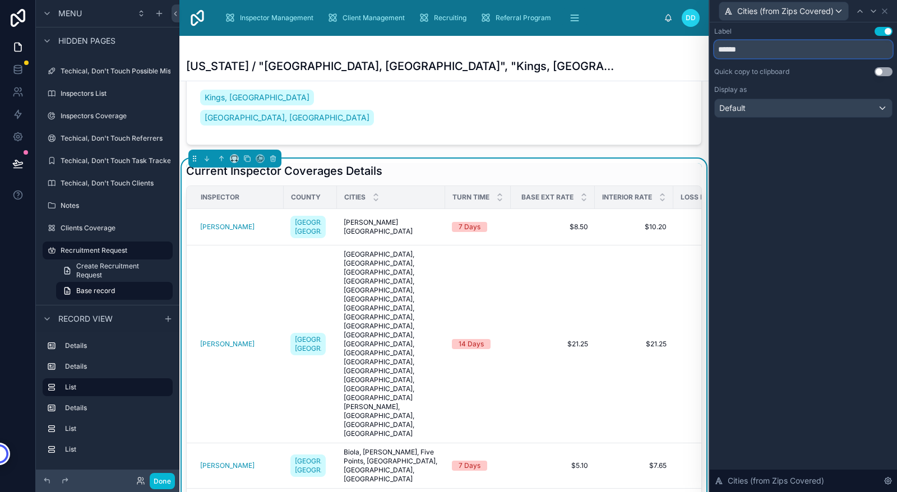
type input "******"
click at [815, 211] on div "Label Use setting ****** Quick copy to clipboard Use setting Display as Default…" at bounding box center [803, 257] width 187 height 470
click at [887, 10] on icon at bounding box center [884, 11] width 4 height 4
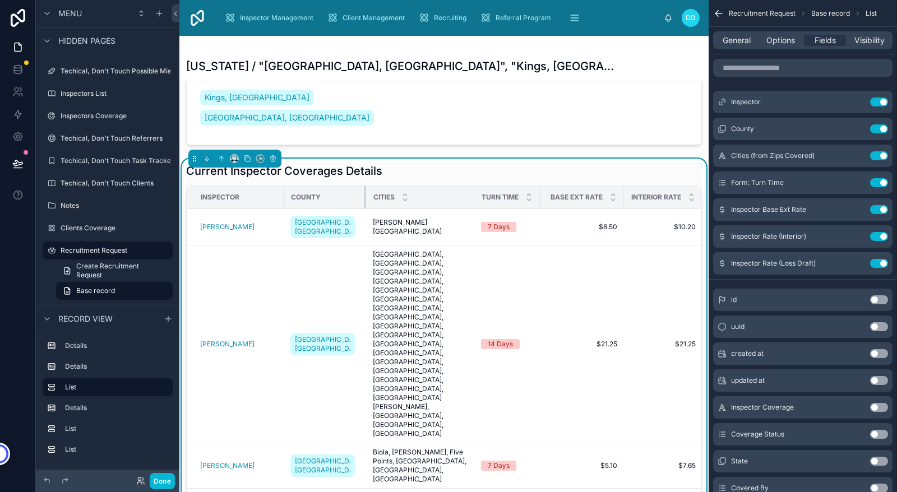
drag, startPoint x: 333, startPoint y: 176, endPoint x: 362, endPoint y: 178, distance: 29.2
click at [362, 186] on tr "Inspector County Cities Turn Time Base Ext Rate Interior Rate Loss Draft Rate" at bounding box center [489, 197] width 605 height 23
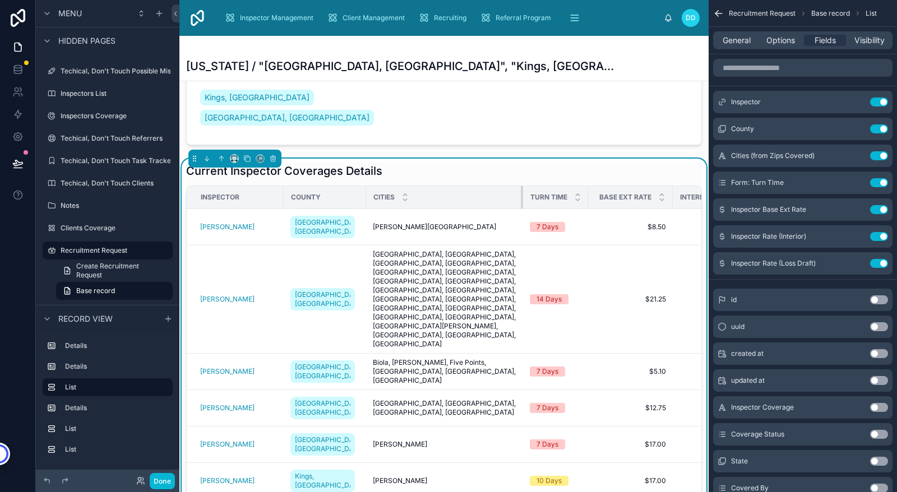
drag, startPoint x: 464, startPoint y: 178, endPoint x: 513, endPoint y: 178, distance: 48.8
click at [521, 186] on div at bounding box center [523, 197] width 4 height 22
click at [157, 483] on button "Done" at bounding box center [162, 481] width 25 height 16
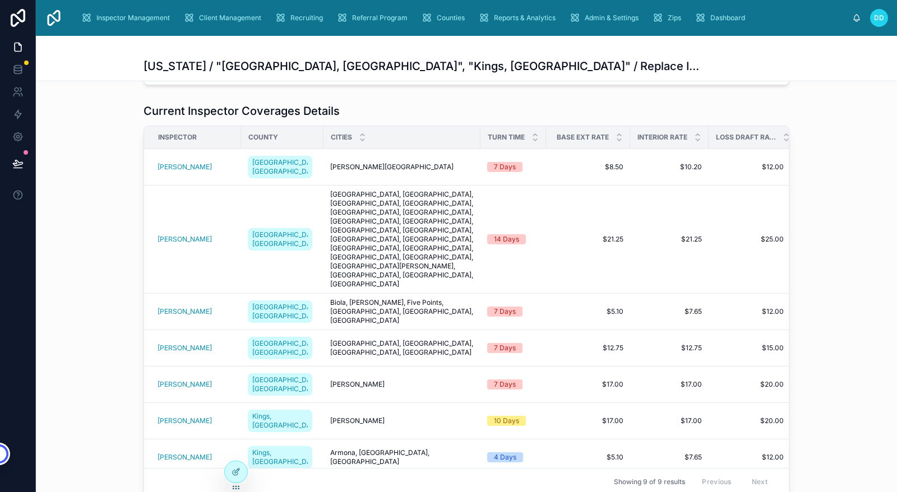
scroll to position [425, 0]
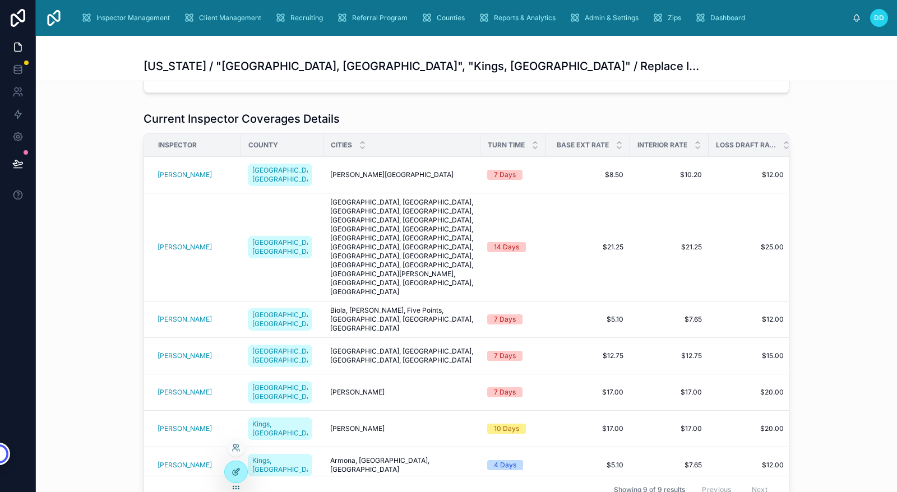
click at [237, 468] on icon at bounding box center [236, 472] width 9 height 9
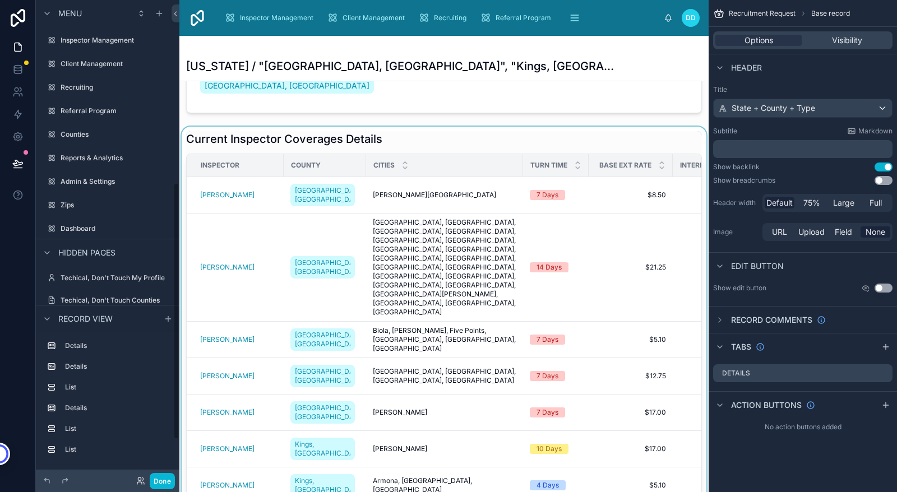
scroll to position [341, 0]
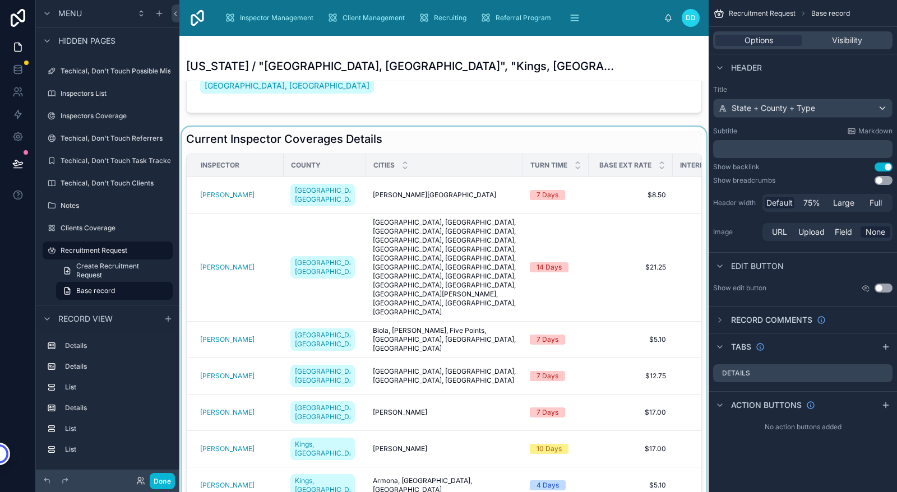
click at [614, 224] on div at bounding box center [443, 328] width 529 height 402
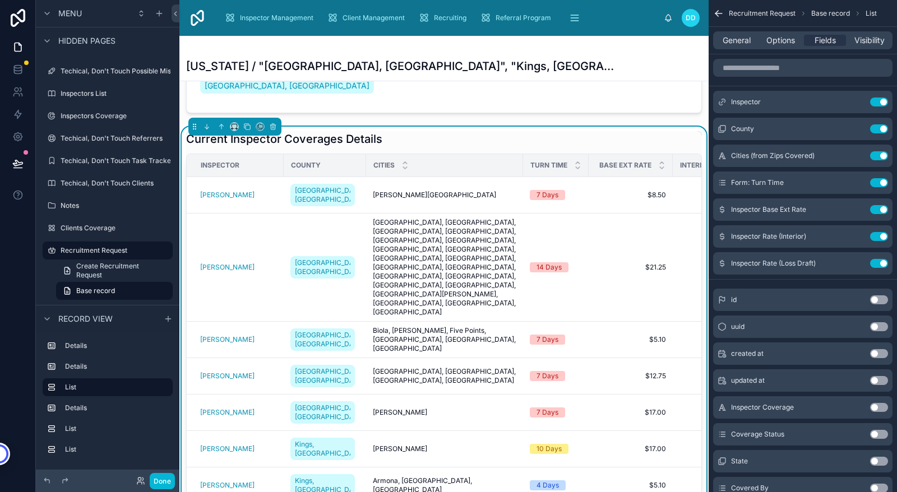
scroll to position [0, 140]
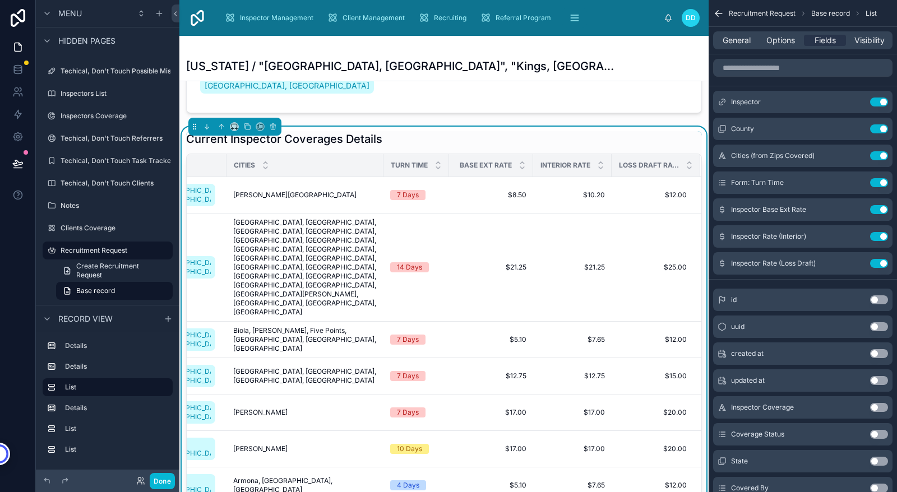
click at [640, 161] on span "Loss Draft Rate" at bounding box center [649, 165] width 60 height 9
click at [858, 260] on icon "scrollable content" at bounding box center [857, 262] width 4 height 4
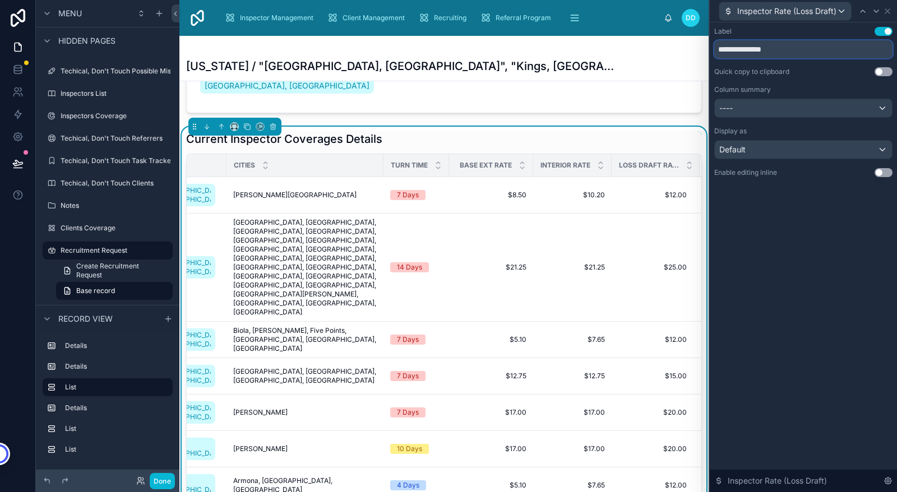
drag, startPoint x: 758, startPoint y: 48, endPoint x: 717, endPoint y: 52, distance: 41.7
click at [717, 52] on input "**********" at bounding box center [803, 49] width 178 height 18
type input "*******"
click at [814, 249] on div "Label Use setting ******* Quick copy to clipboard Use setting Column summary --…" at bounding box center [803, 257] width 187 height 470
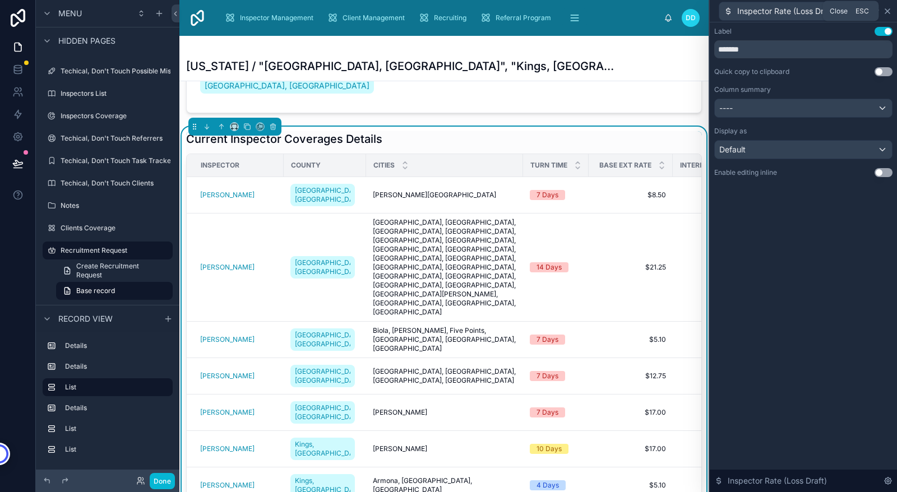
click at [887, 9] on icon at bounding box center [887, 11] width 9 height 9
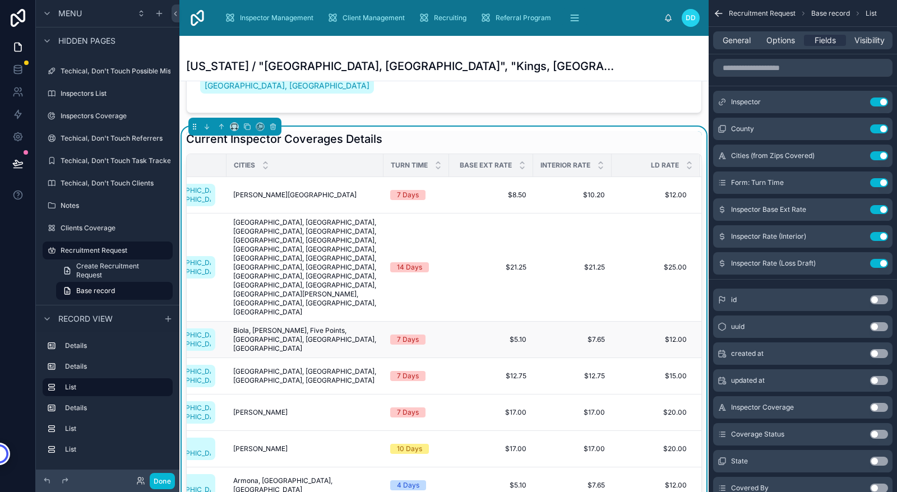
scroll to position [0, 0]
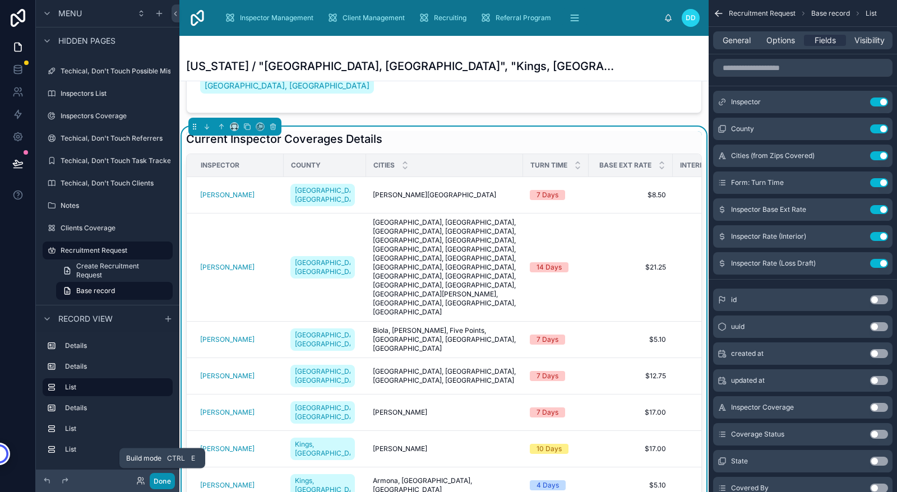
click at [158, 479] on button "Done" at bounding box center [162, 481] width 25 height 16
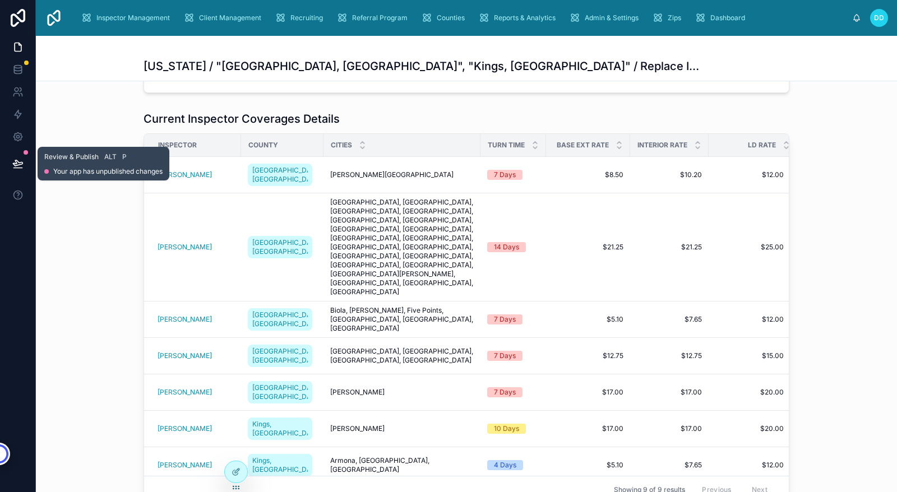
click at [20, 163] on icon at bounding box center [17, 163] width 11 height 11
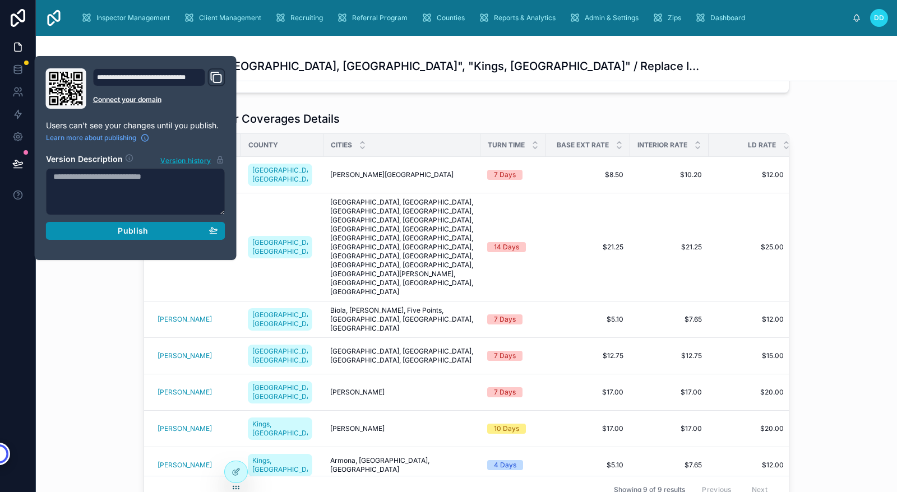
click at [120, 228] on span "Publish" at bounding box center [133, 231] width 30 height 10
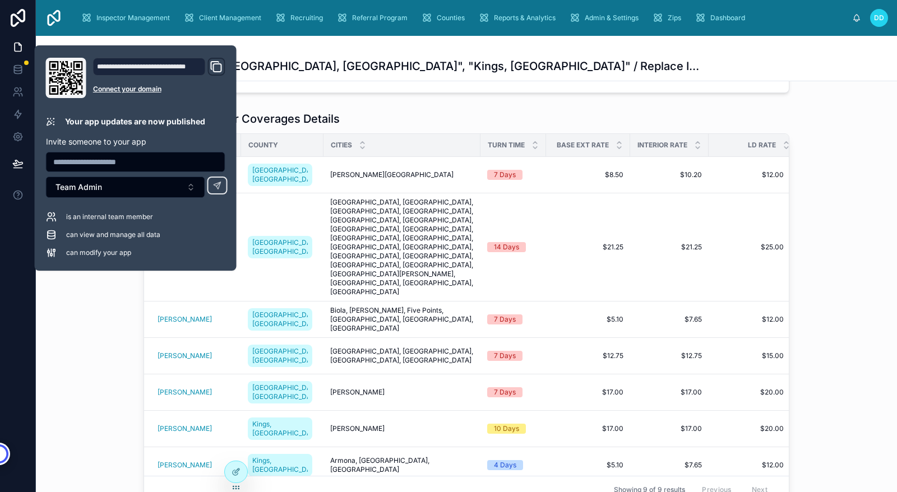
click at [104, 338] on div "Current Inspector Coverages Details Inspector County Cities Turn Time Base Ext …" at bounding box center [466, 308] width 861 height 402
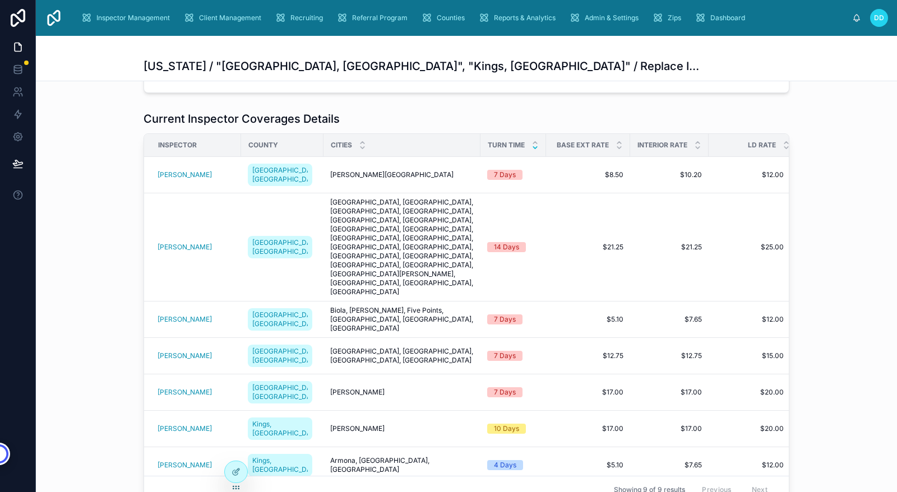
click at [531, 146] on div at bounding box center [534, 145] width 7 height 12
click at [533, 143] on icon at bounding box center [535, 143] width 4 height 2
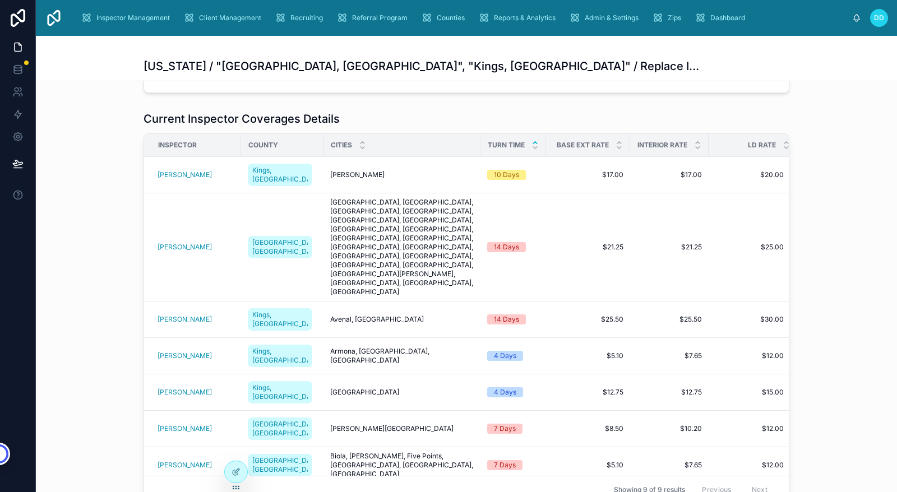
click at [533, 143] on icon at bounding box center [535, 143] width 4 height 2
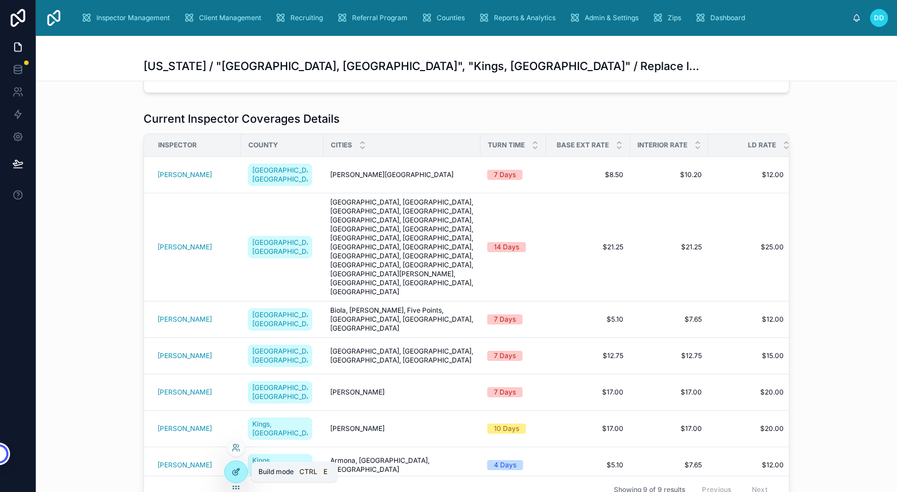
click at [235, 470] on icon at bounding box center [236, 472] width 9 height 9
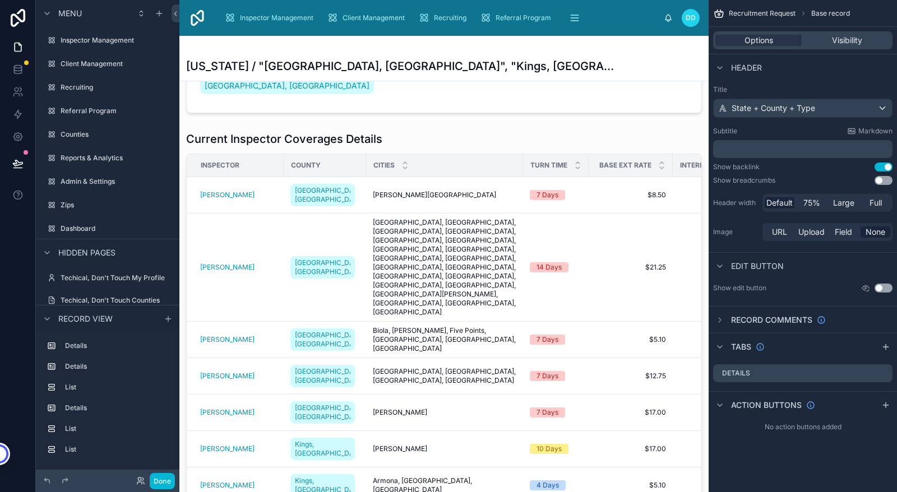
scroll to position [341, 0]
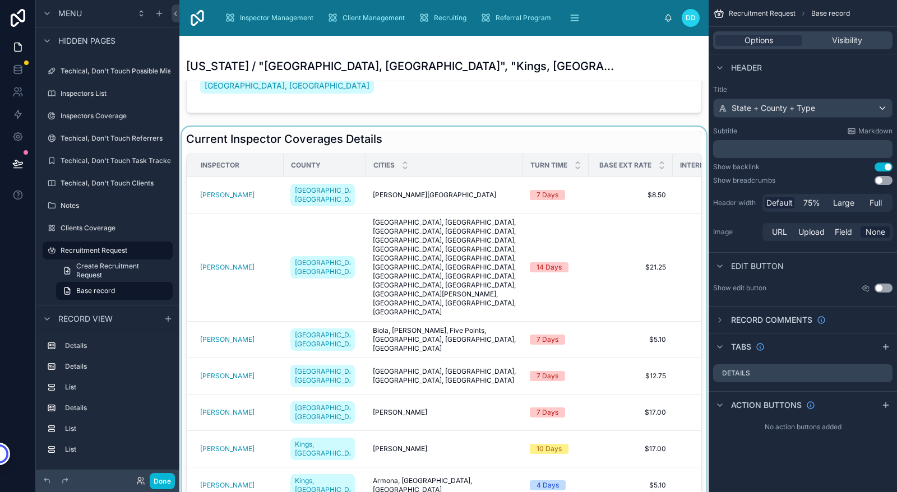
click at [572, 300] on div at bounding box center [443, 328] width 529 height 402
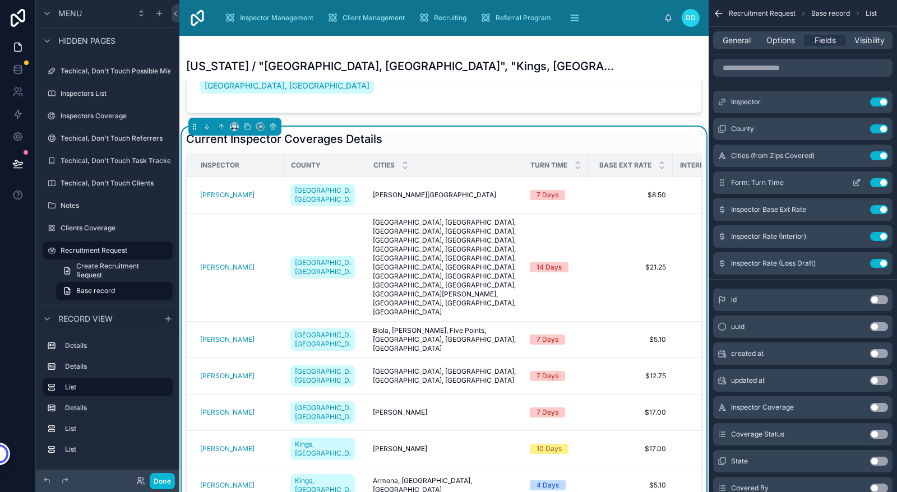
click at [859, 181] on icon "scrollable content" at bounding box center [858, 180] width 1 height 1
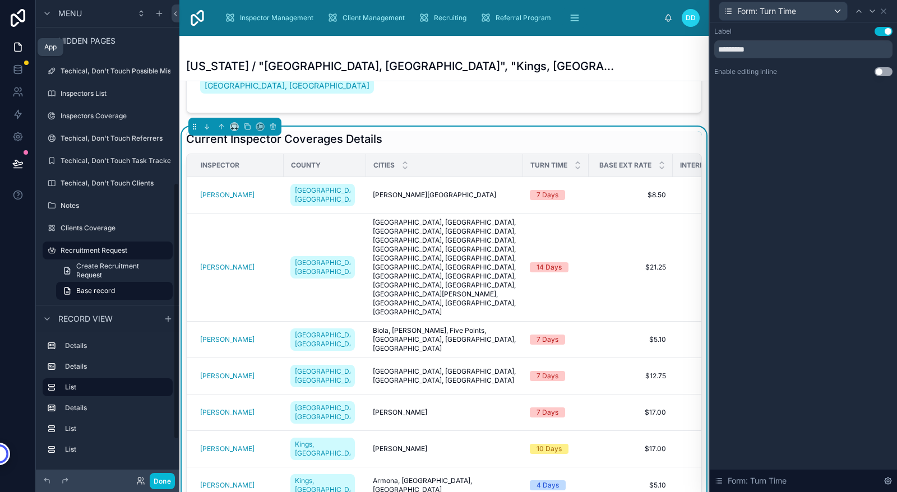
click at [18, 50] on icon at bounding box center [17, 46] width 11 height 11
click at [20, 42] on icon at bounding box center [17, 46] width 11 height 11
click at [17, 66] on icon at bounding box center [17, 67] width 7 height 3
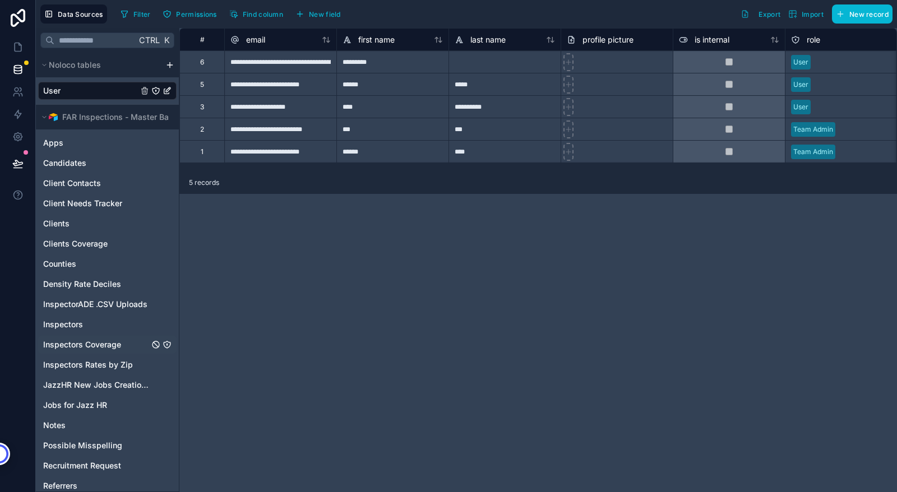
click at [73, 346] on span "Inspectors Coverage" at bounding box center [82, 344] width 78 height 11
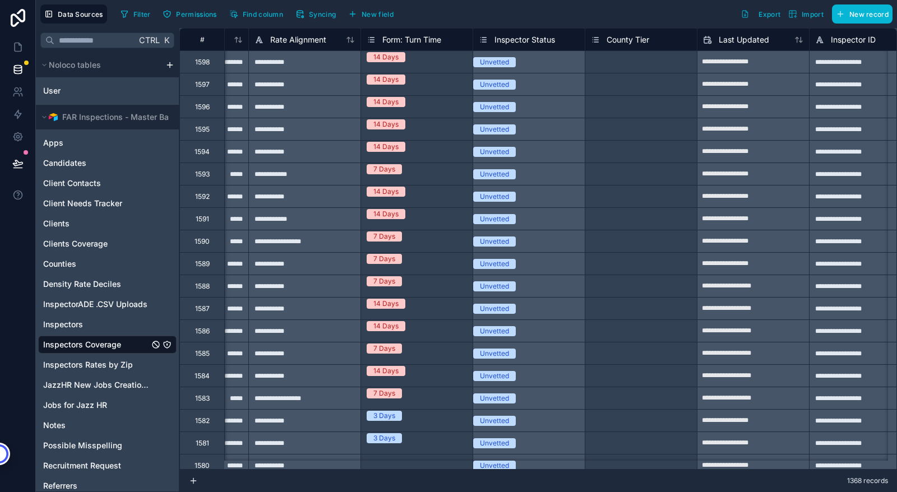
scroll to position [0, 1442]
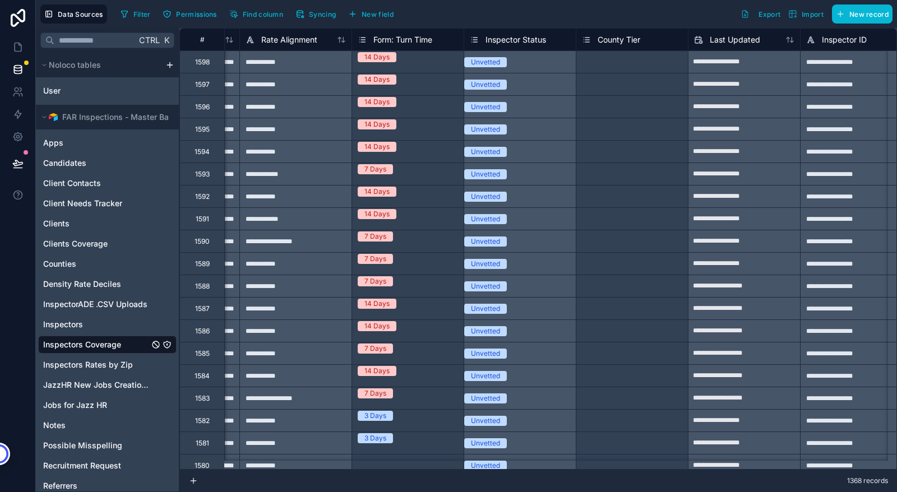
click at [414, 38] on span "Form: Turn Time" at bounding box center [402, 39] width 59 height 11
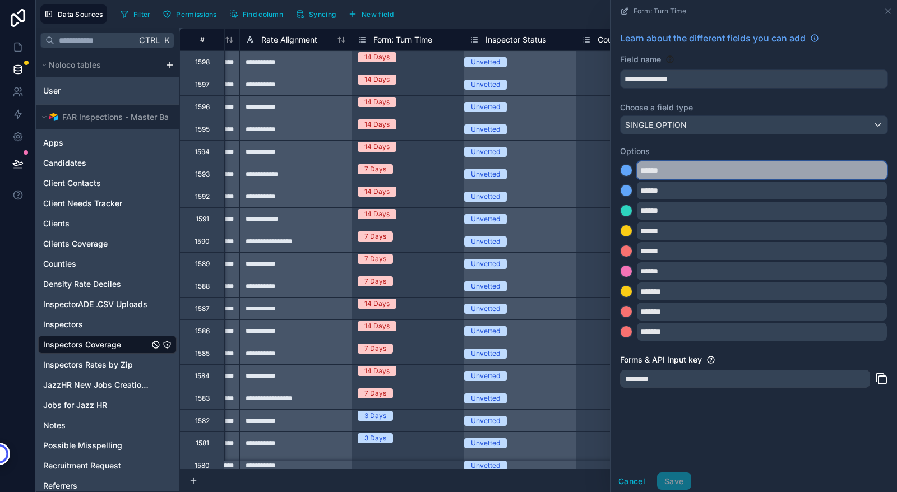
click at [750, 175] on input "******" at bounding box center [762, 170] width 250 height 18
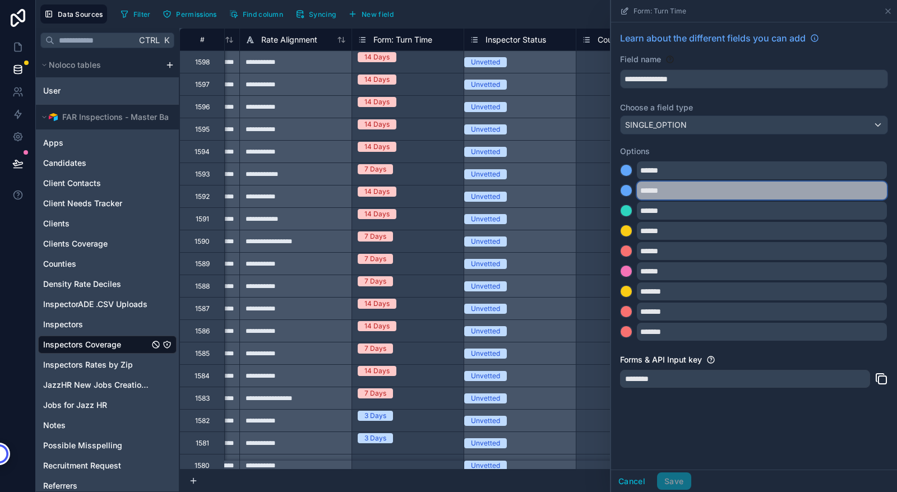
click at [765, 193] on input "******" at bounding box center [762, 191] width 250 height 18
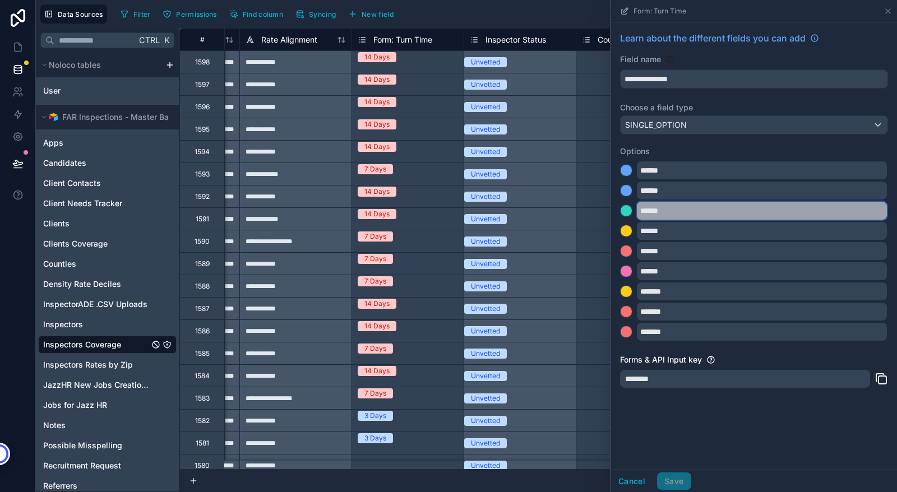
click at [773, 210] on input "******" at bounding box center [762, 211] width 250 height 18
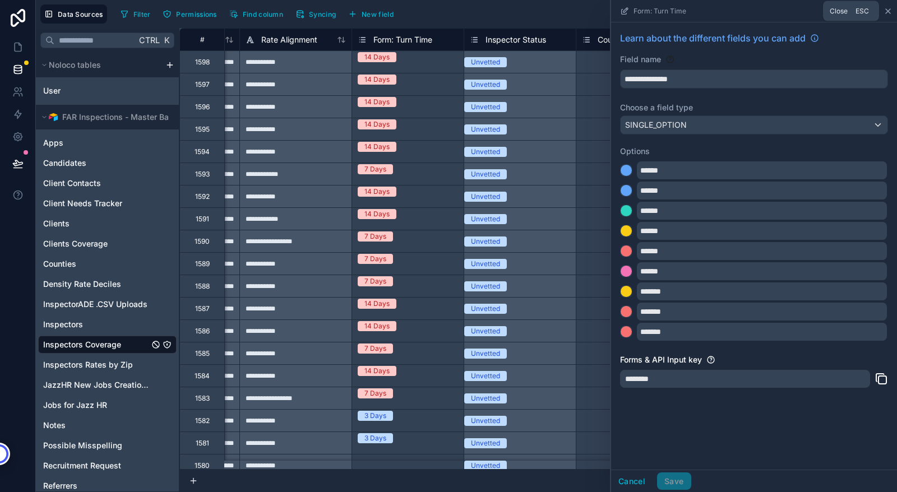
click at [889, 11] on icon at bounding box center [887, 11] width 9 height 9
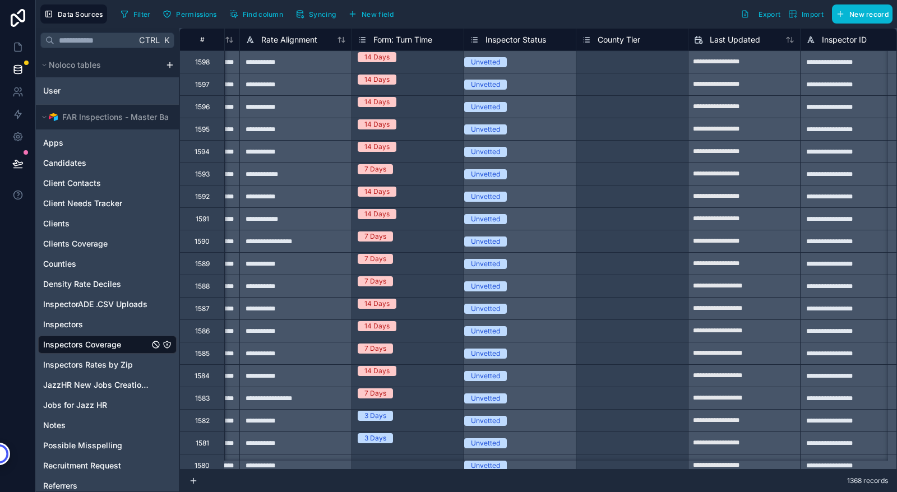
click at [411, 38] on span "Form: Turn Time" at bounding box center [402, 39] width 59 height 11
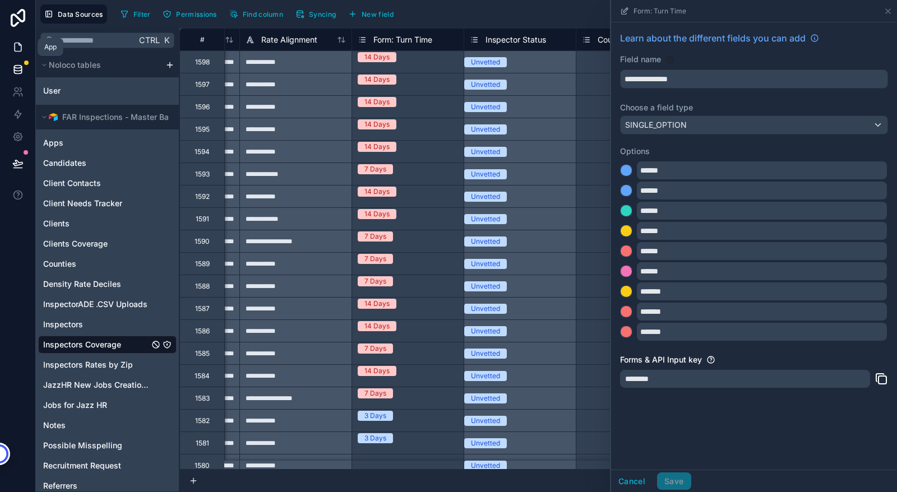
click at [20, 52] on icon at bounding box center [17, 46] width 11 height 11
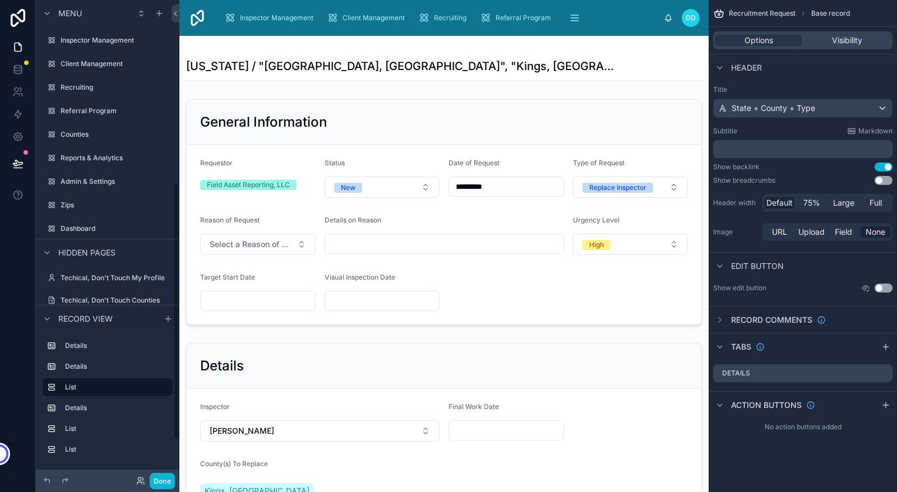
click at [16, 163] on icon at bounding box center [18, 163] width 10 height 6
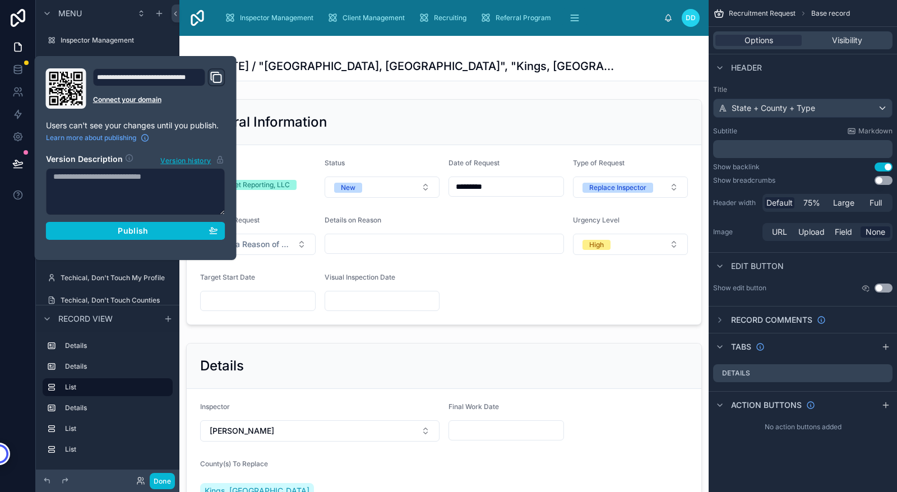
scroll to position [341, 0]
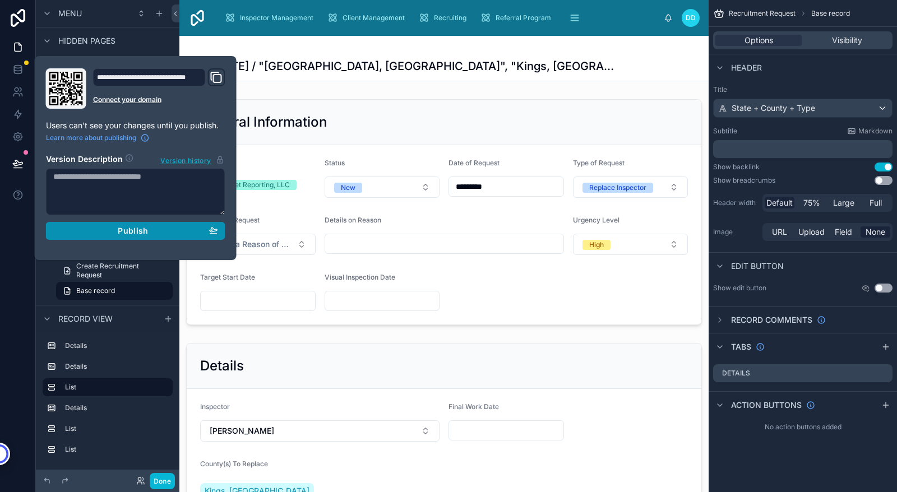
click at [141, 232] on span "Publish" at bounding box center [133, 231] width 30 height 10
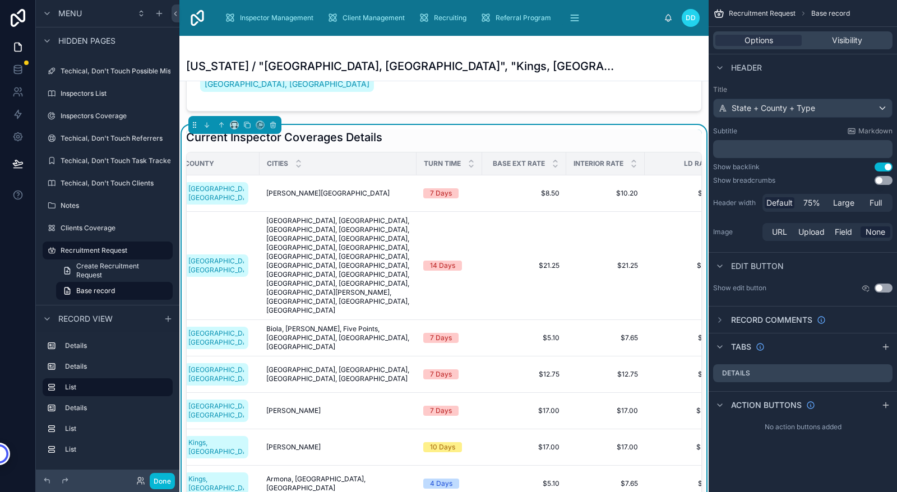
scroll to position [0, 140]
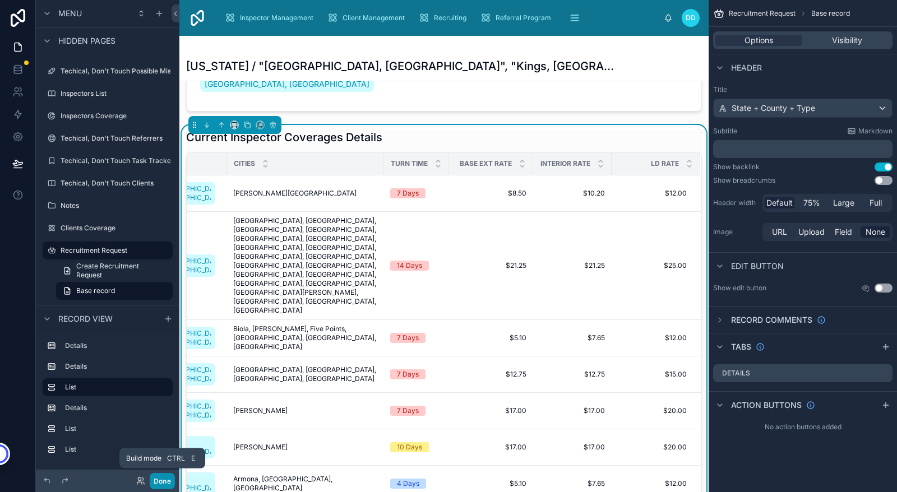
click at [158, 483] on button "Done" at bounding box center [162, 481] width 25 height 16
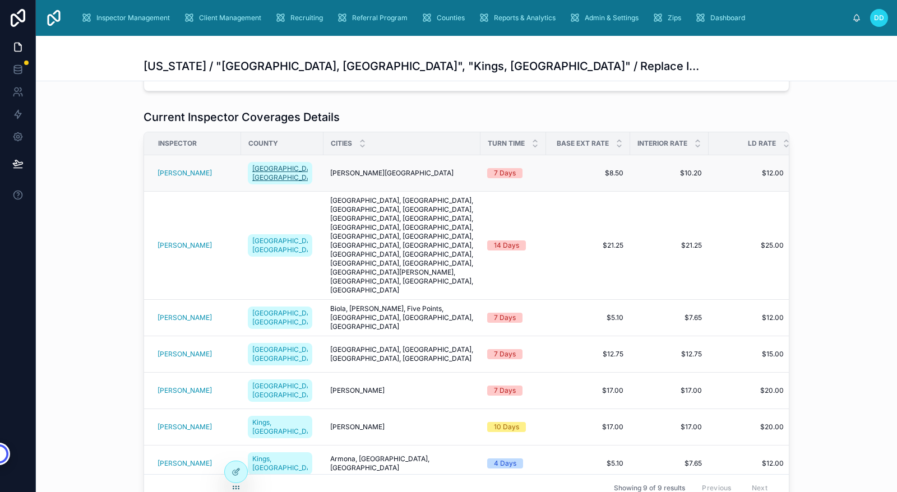
click at [259, 167] on span "[GEOGRAPHIC_DATA], [GEOGRAPHIC_DATA]" at bounding box center [279, 173] width 55 height 18
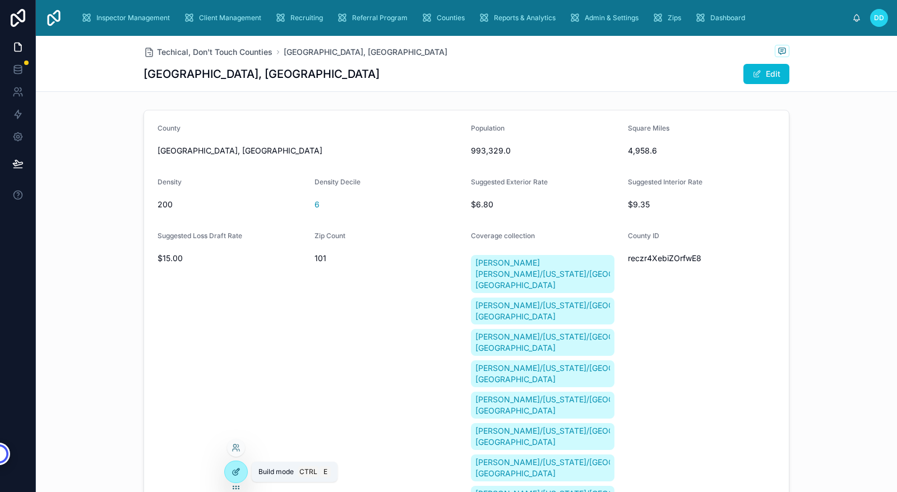
click at [238, 471] on icon at bounding box center [236, 472] width 9 height 9
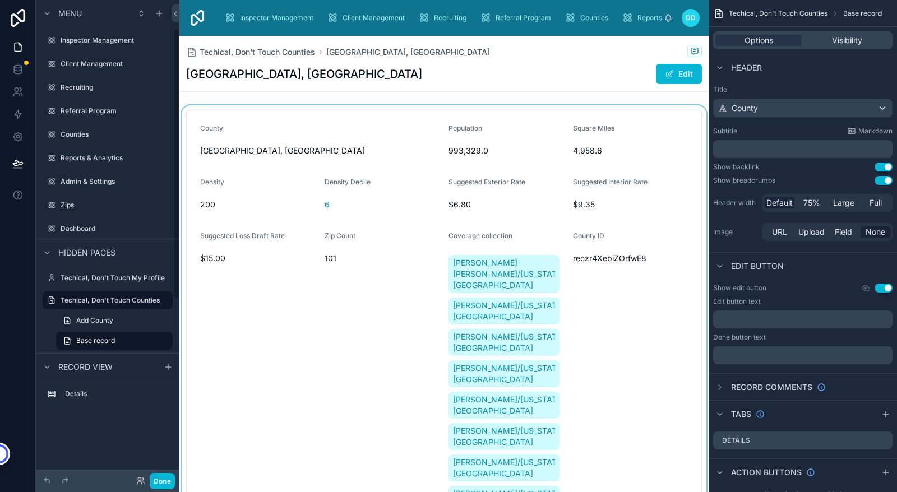
scroll to position [50, 0]
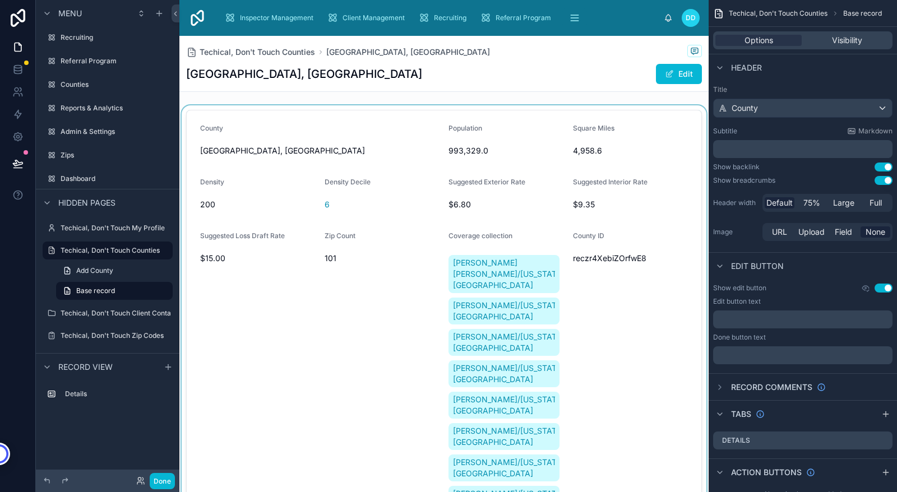
click at [617, 323] on div at bounding box center [443, 389] width 529 height 568
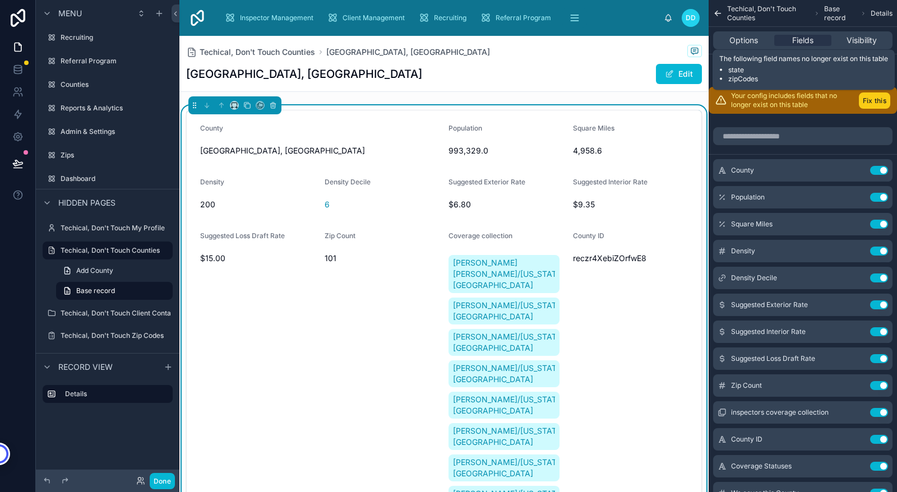
click at [877, 99] on button "Fix this" at bounding box center [874, 100] width 31 height 16
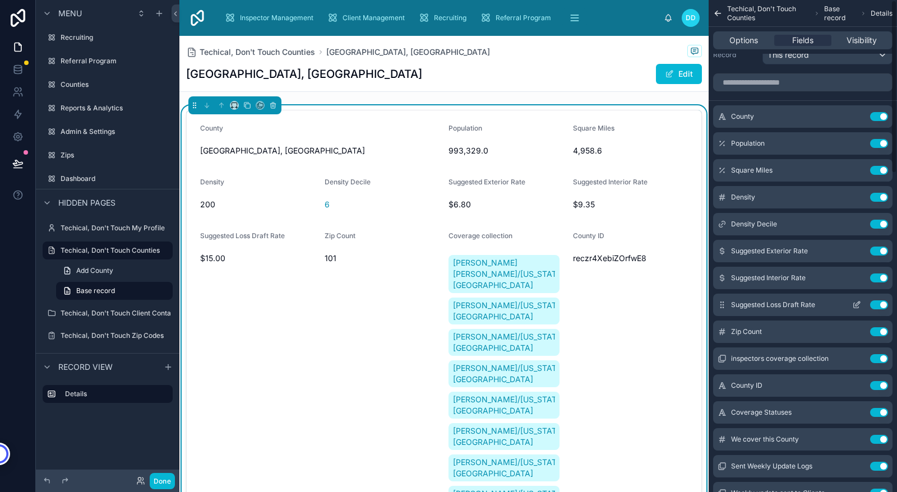
scroll to position [0, 0]
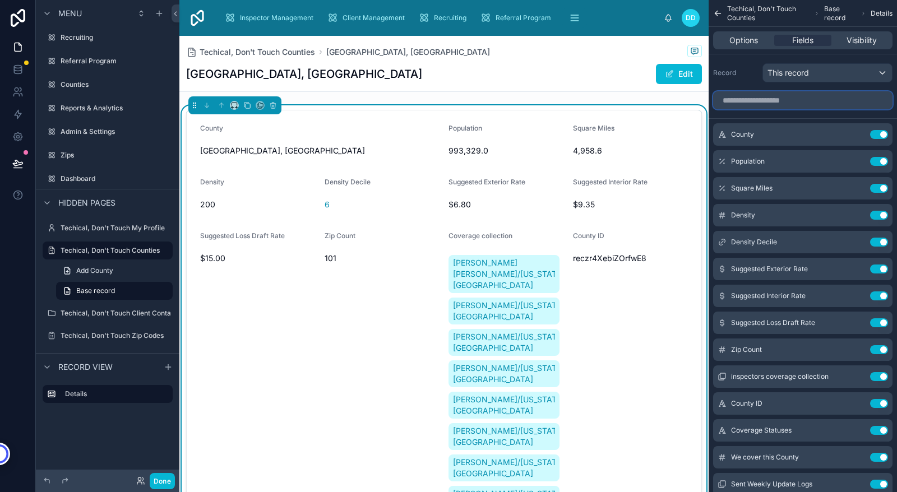
click at [753, 103] on input "scrollable content" at bounding box center [802, 100] width 179 height 18
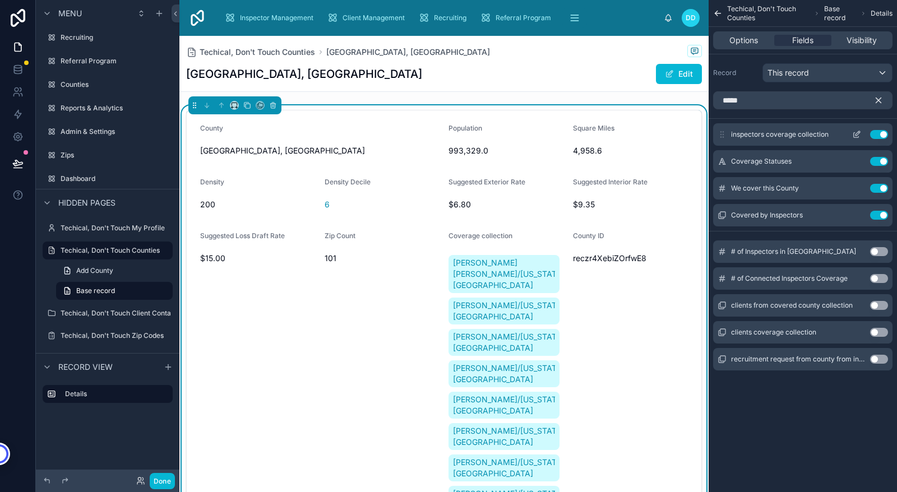
click at [878, 134] on button "Use setting" at bounding box center [879, 134] width 18 height 9
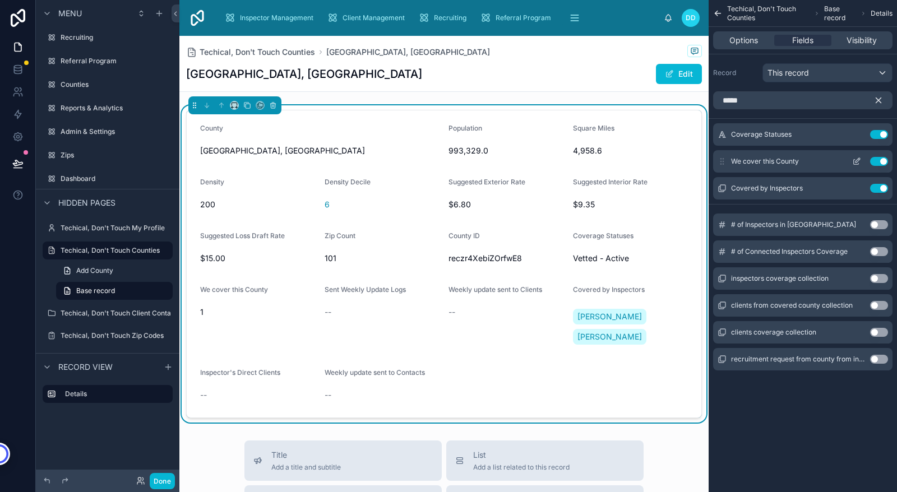
click at [880, 160] on button "Use setting" at bounding box center [879, 161] width 18 height 9
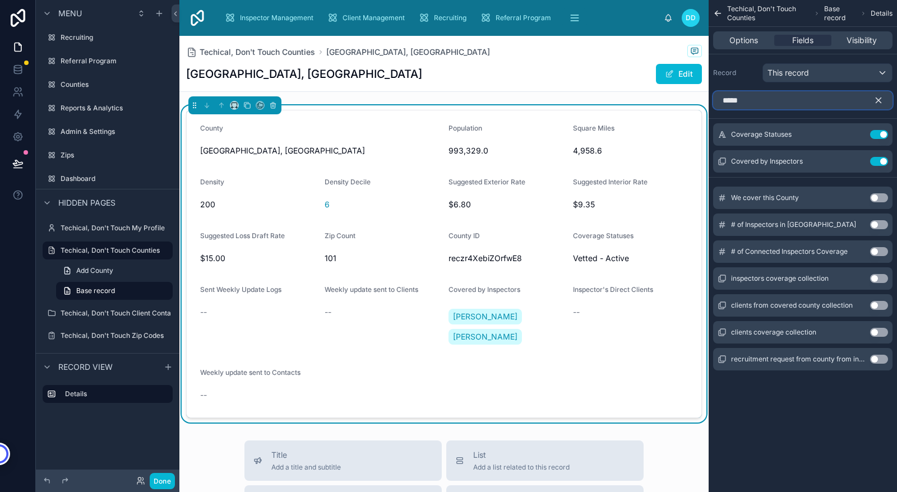
click at [779, 98] on input "*****" at bounding box center [802, 100] width 179 height 18
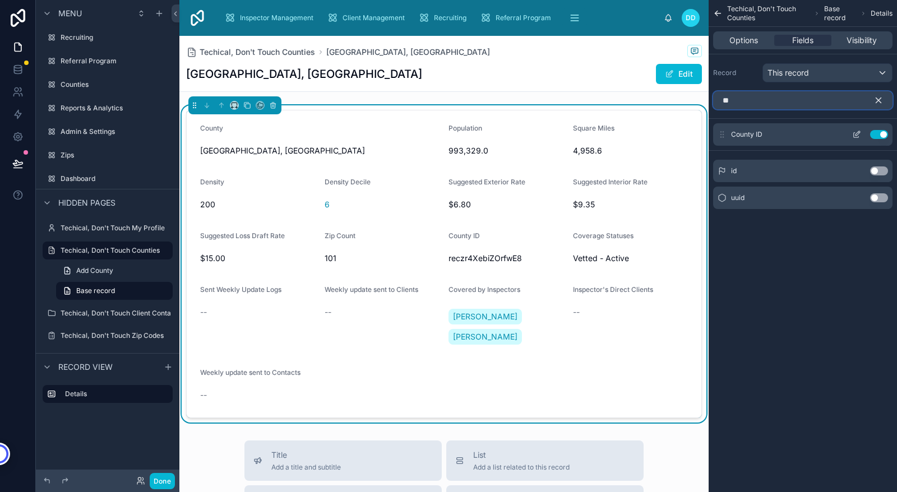
type input "**"
click at [884, 135] on button "Use setting" at bounding box center [879, 134] width 18 height 9
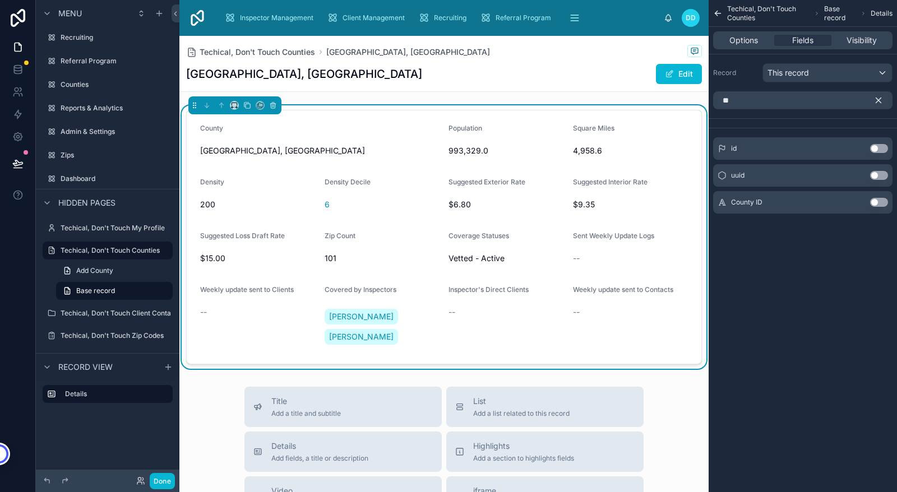
click at [878, 98] on icon "scrollable content" at bounding box center [878, 100] width 10 height 10
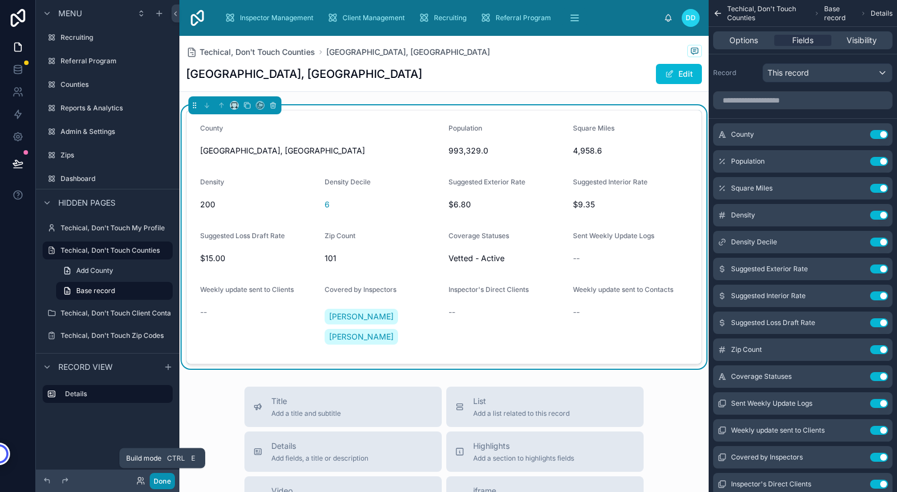
click at [158, 480] on button "Done" at bounding box center [162, 481] width 25 height 16
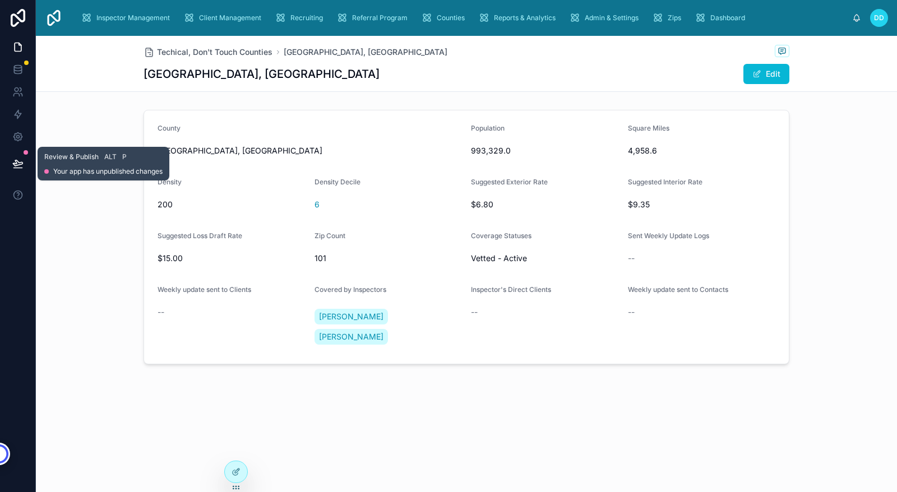
click at [15, 164] on icon at bounding box center [17, 163] width 11 height 11
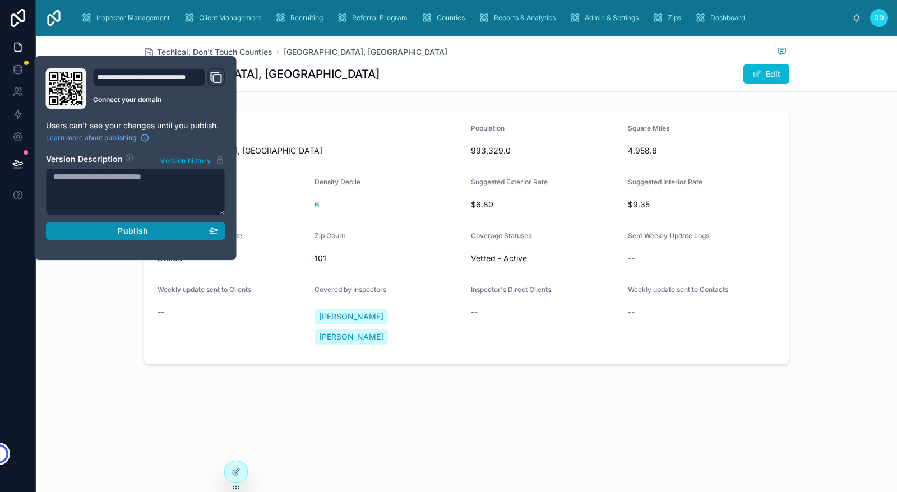
click at [112, 235] on div "Publish" at bounding box center [135, 231] width 165 height 10
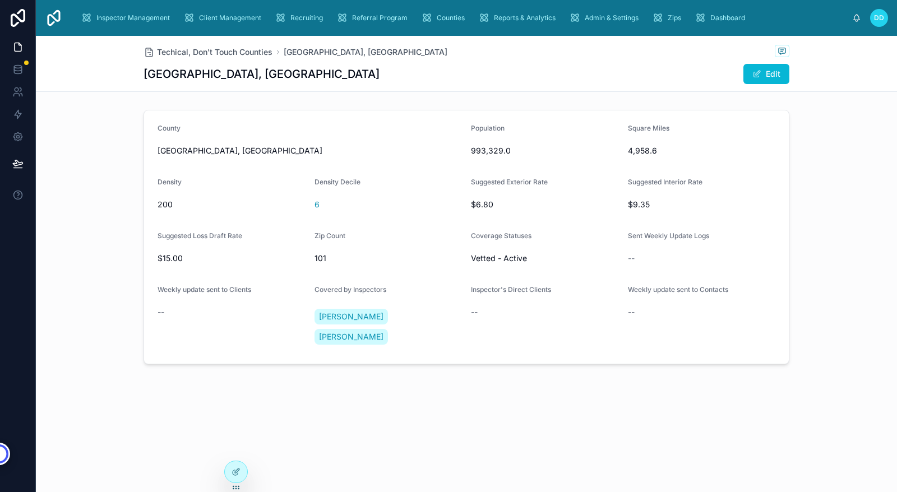
click at [110, 363] on div "Techical, Don't Touch Counties [GEOGRAPHIC_DATA], [GEOGRAPHIC_DATA] [GEOGRAPHIC…" at bounding box center [466, 238] width 861 height 405
click at [234, 469] on icon at bounding box center [236, 472] width 9 height 9
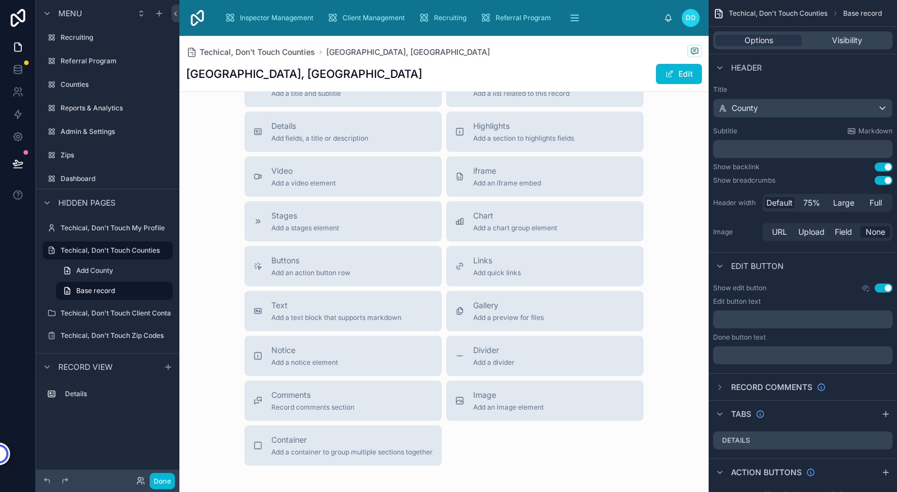
scroll to position [383, 0]
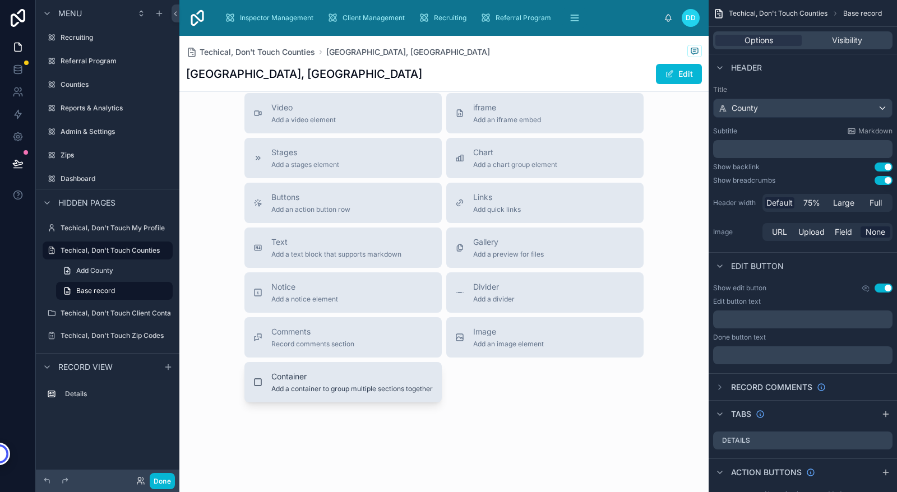
click at [349, 382] on div "Container Add a container to group multiple sections together" at bounding box center [351, 382] width 161 height 22
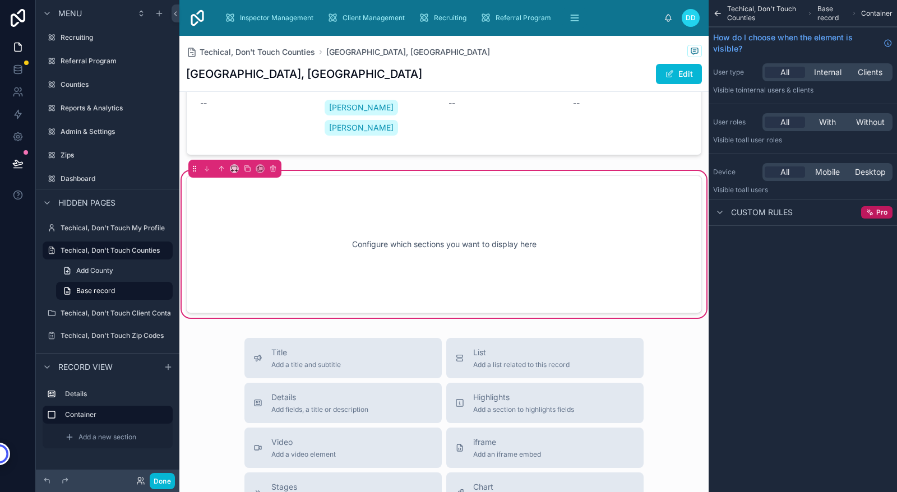
scroll to position [189, 0]
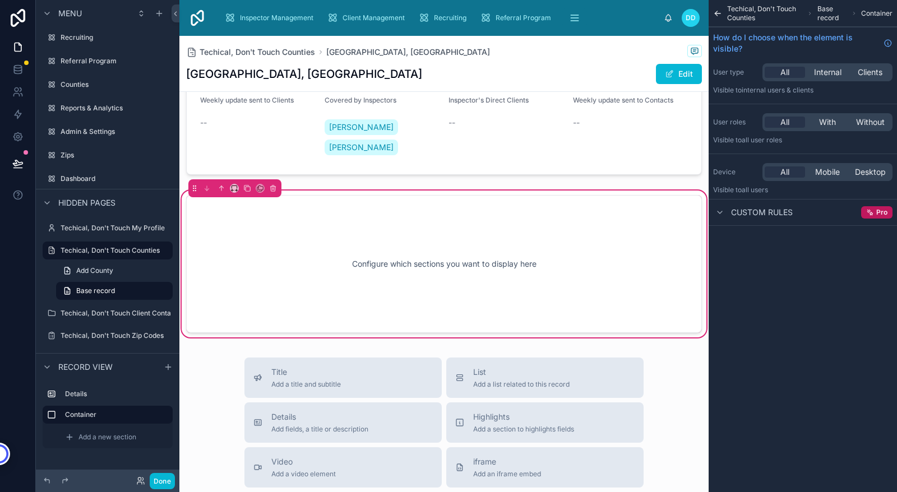
click at [442, 266] on div "Configure which sections you want to display here" at bounding box center [444, 264] width 479 height 101
click at [273, 188] on icon at bounding box center [273, 188] width 8 height 8
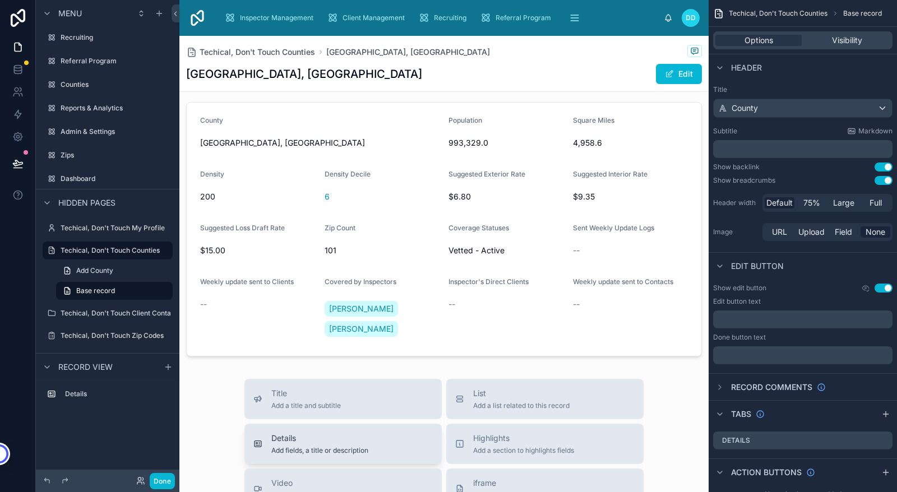
scroll to position [0, 0]
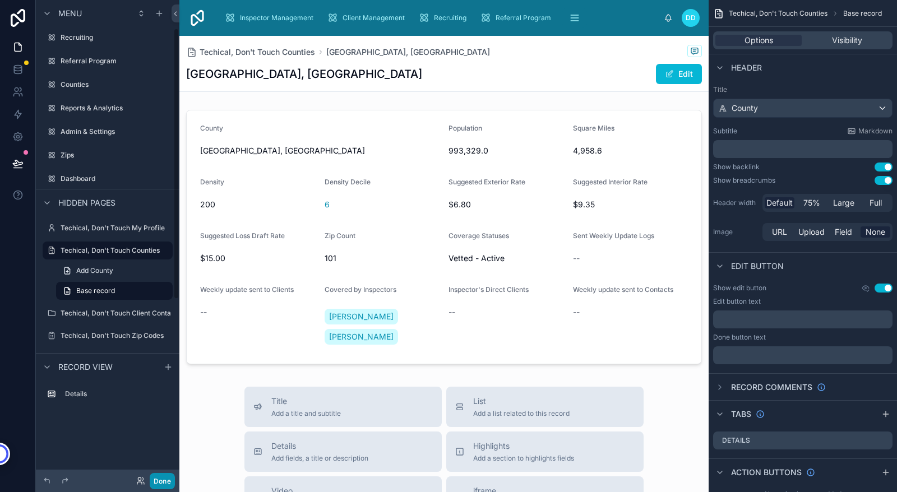
click at [150, 487] on button "Done" at bounding box center [162, 481] width 25 height 16
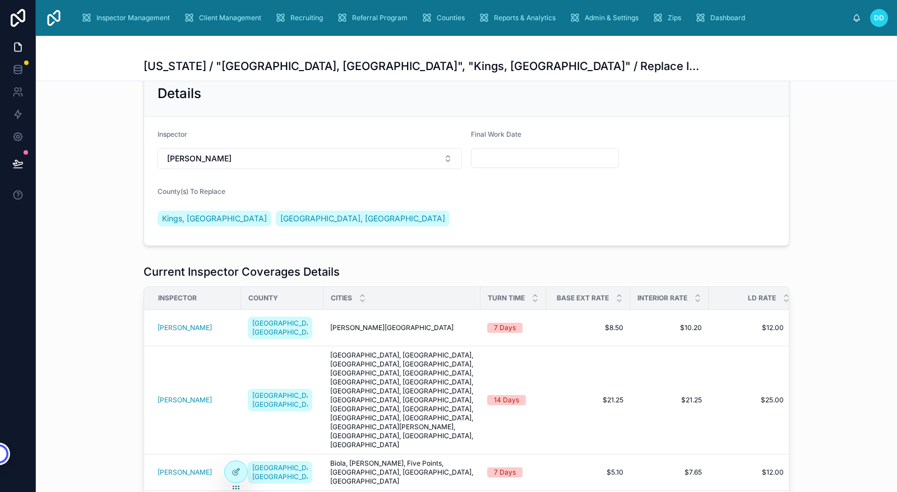
scroll to position [275, 0]
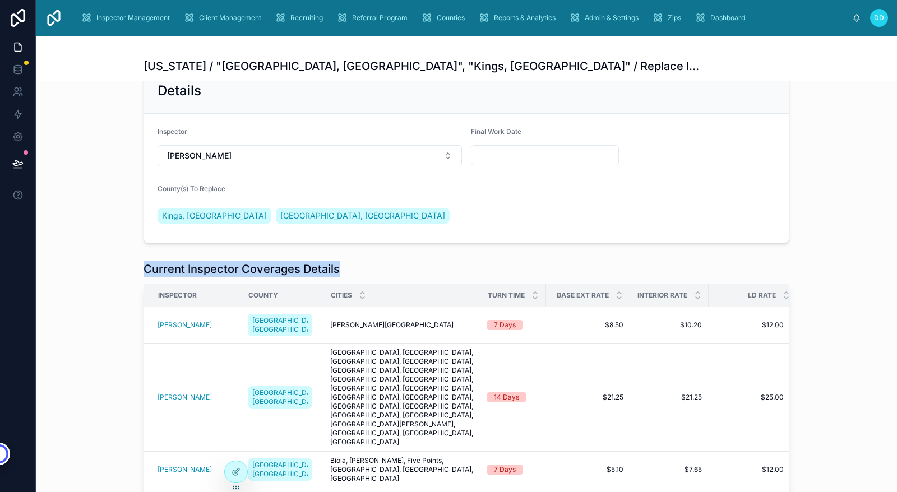
drag, startPoint x: 139, startPoint y: 272, endPoint x: 367, endPoint y: 277, distance: 228.2
click at [367, 277] on div "Current Inspector Coverages Details Inspector County Cities Turn Time Base Ext …" at bounding box center [467, 457] width 646 height 393
click at [413, 267] on div "Current Inspector Coverages Details" at bounding box center [467, 269] width 646 height 16
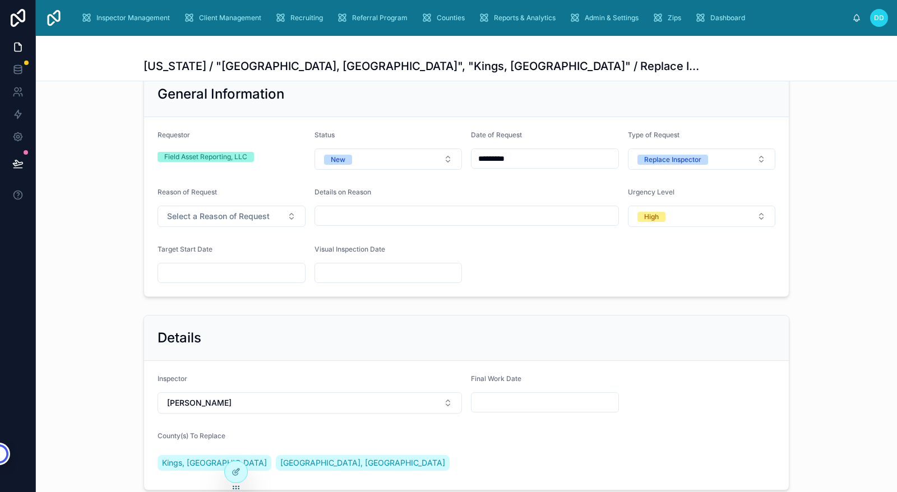
scroll to position [0, 0]
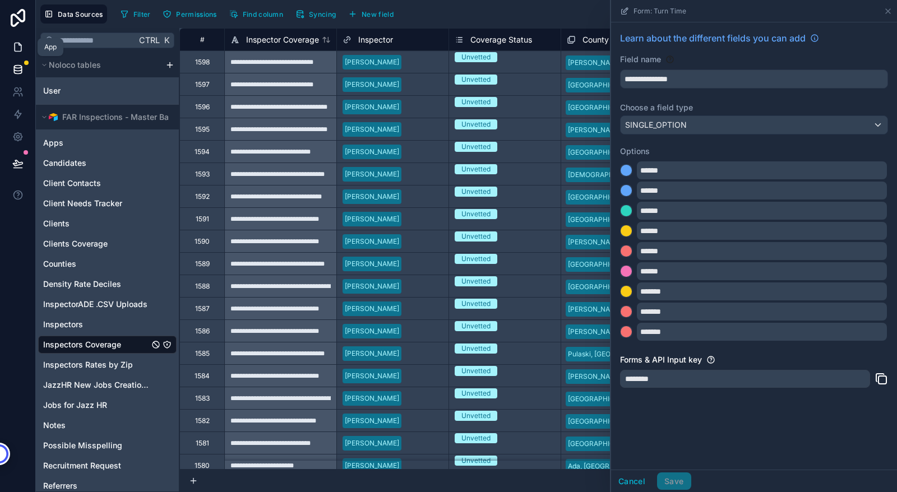
click at [17, 46] on icon at bounding box center [17, 46] width 11 height 11
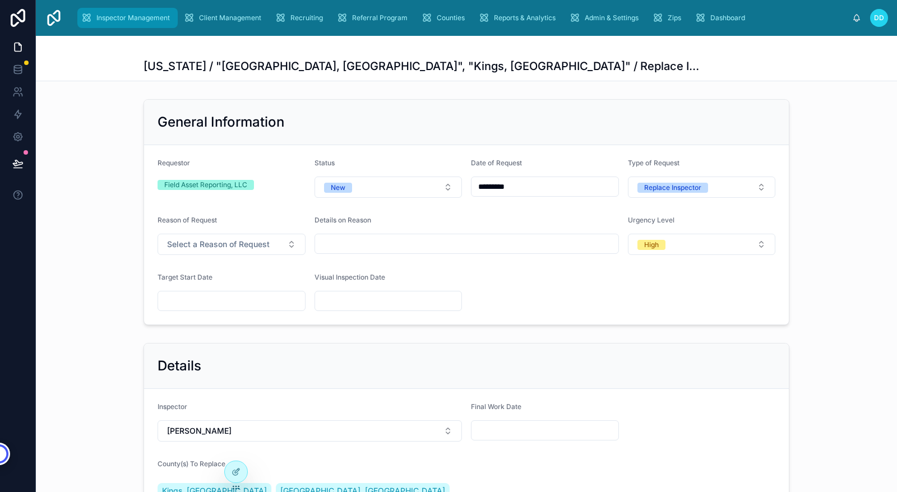
click at [131, 19] on span "Inspector Management" at bounding box center [132, 17] width 73 height 9
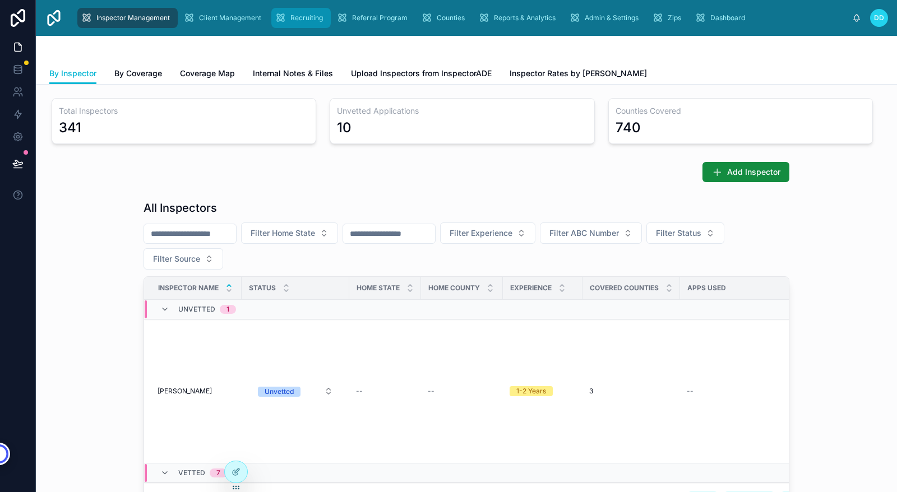
click at [301, 15] on span "Recruiting" at bounding box center [306, 17] width 33 height 9
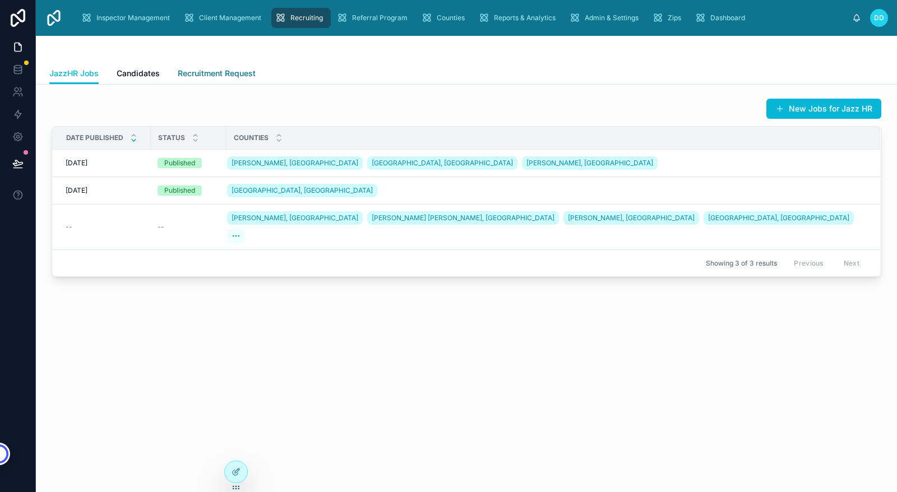
click at [203, 74] on span "Recruitment Request" at bounding box center [217, 73] width 78 height 11
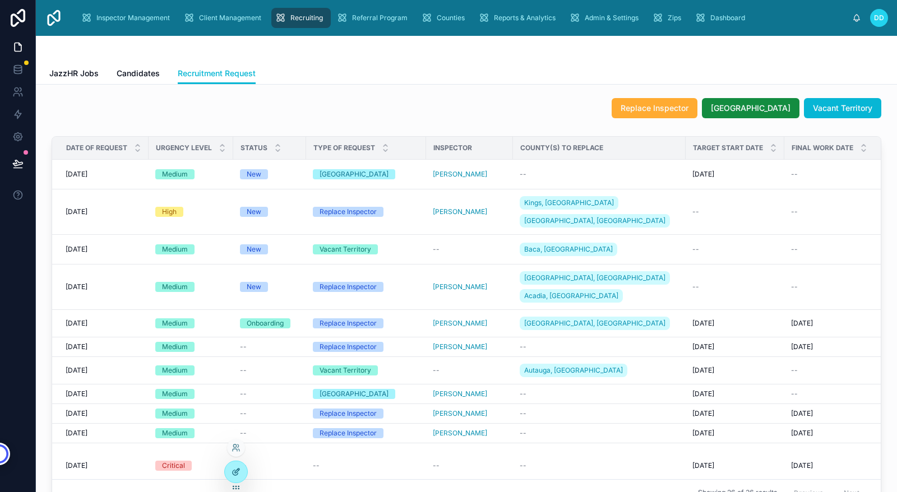
click at [240, 470] on icon at bounding box center [236, 472] width 9 height 9
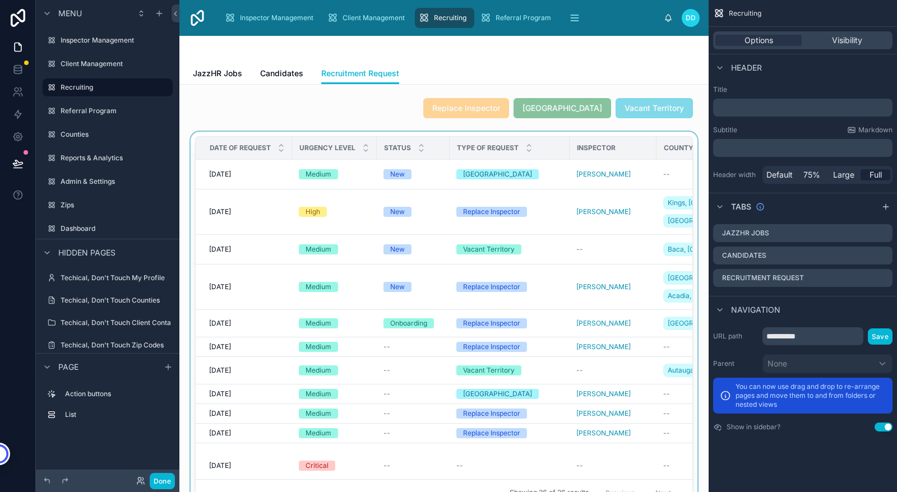
click at [549, 285] on div at bounding box center [443, 324] width 511 height 384
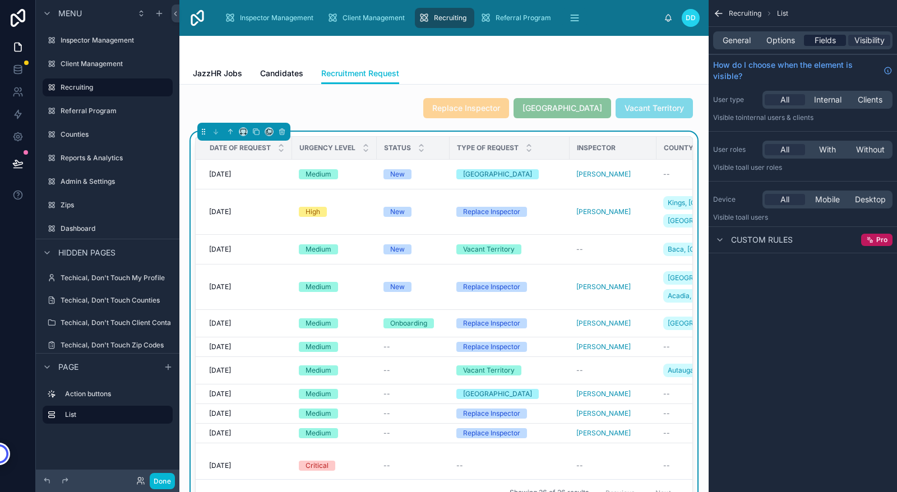
click at [824, 40] on span "Fields" at bounding box center [825, 40] width 21 height 11
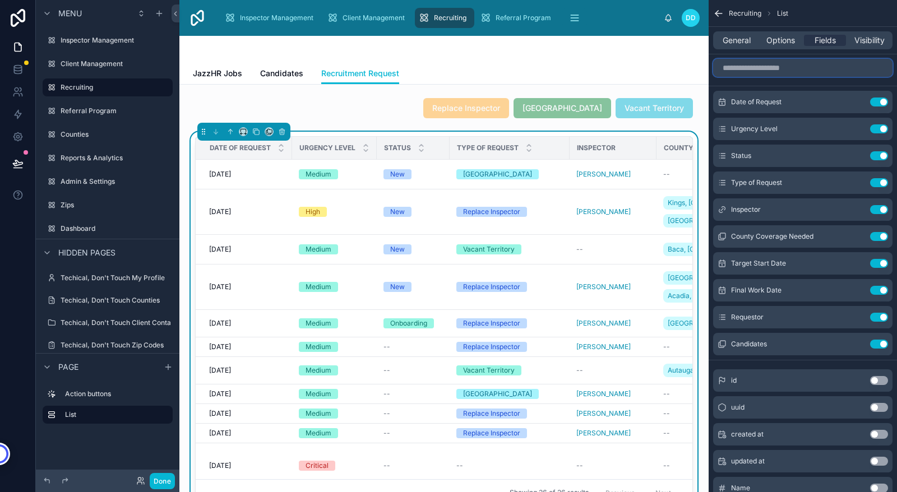
click at [776, 74] on input "scrollable content" at bounding box center [802, 68] width 179 height 18
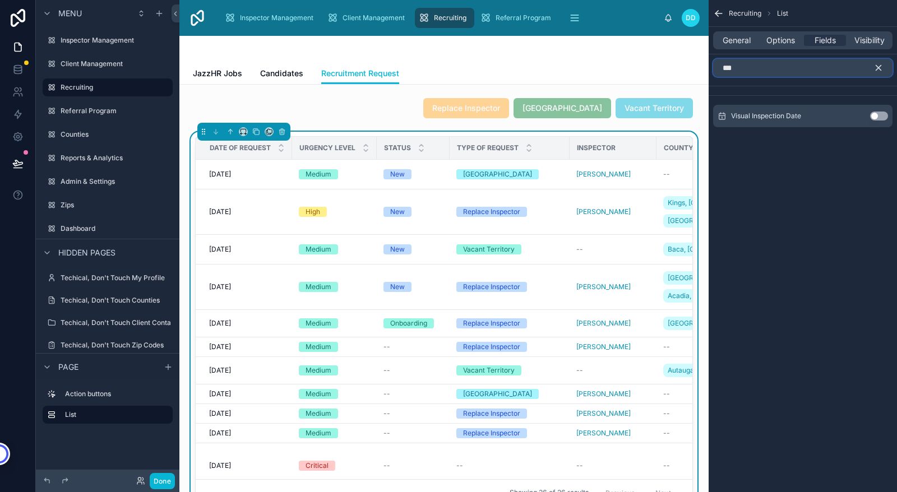
type input "***"
click at [875, 115] on button "Use setting" at bounding box center [879, 116] width 18 height 9
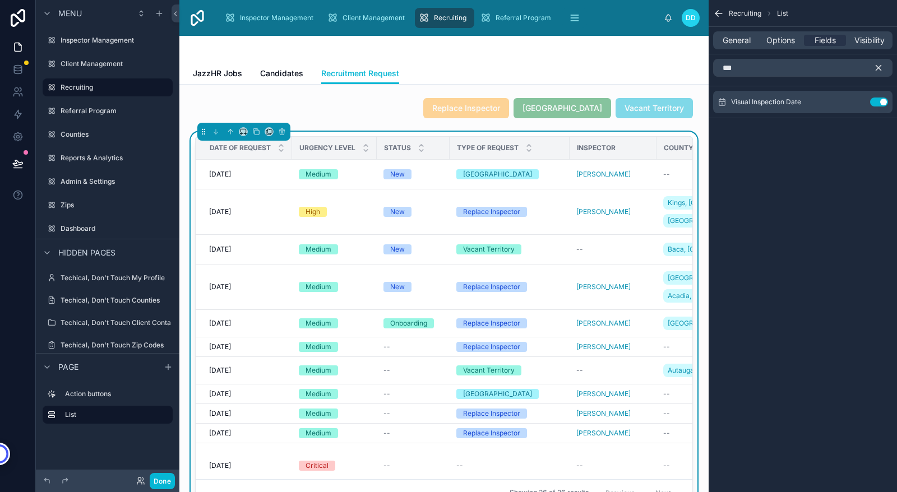
click at [880, 68] on icon "scrollable content" at bounding box center [878, 68] width 10 height 10
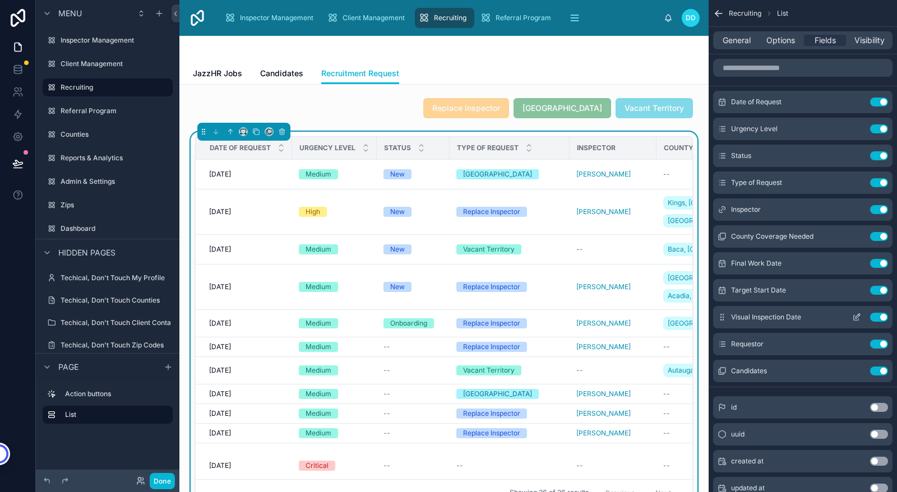
click at [856, 316] on icon "scrollable content" at bounding box center [856, 317] width 9 height 9
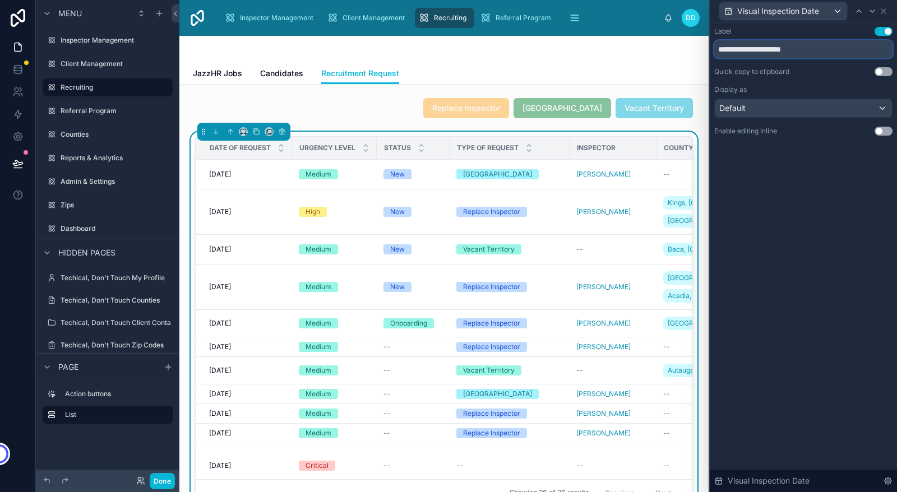
drag, startPoint x: 808, startPoint y: 48, endPoint x: 714, endPoint y: 50, distance: 94.2
click at [714, 50] on input "**********" at bounding box center [803, 49] width 178 height 18
type input "**********"
click at [770, 197] on div "**********" at bounding box center [803, 257] width 187 height 470
click at [883, 8] on icon at bounding box center [883, 11] width 9 height 9
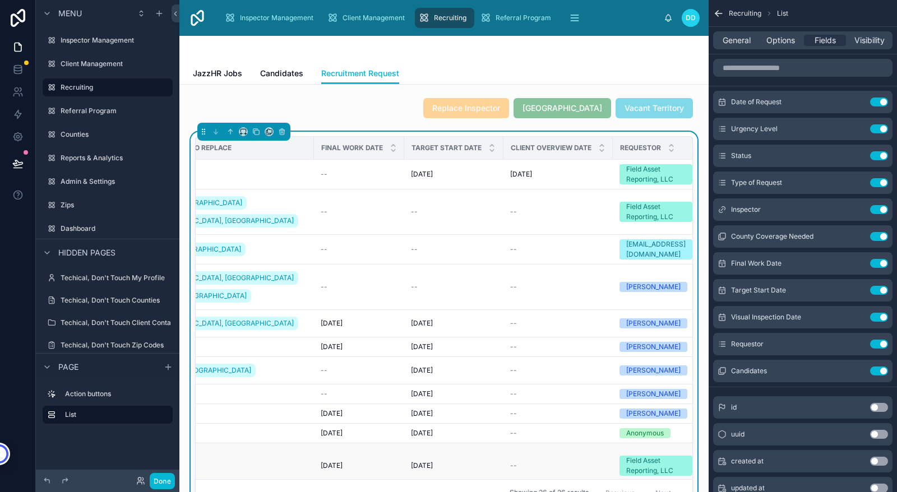
scroll to position [44, 515]
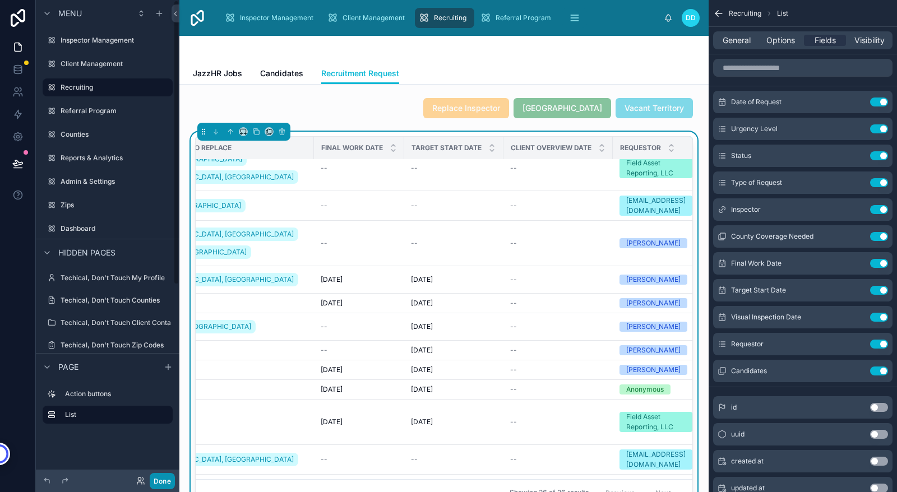
click at [160, 479] on button "Done" at bounding box center [162, 481] width 25 height 16
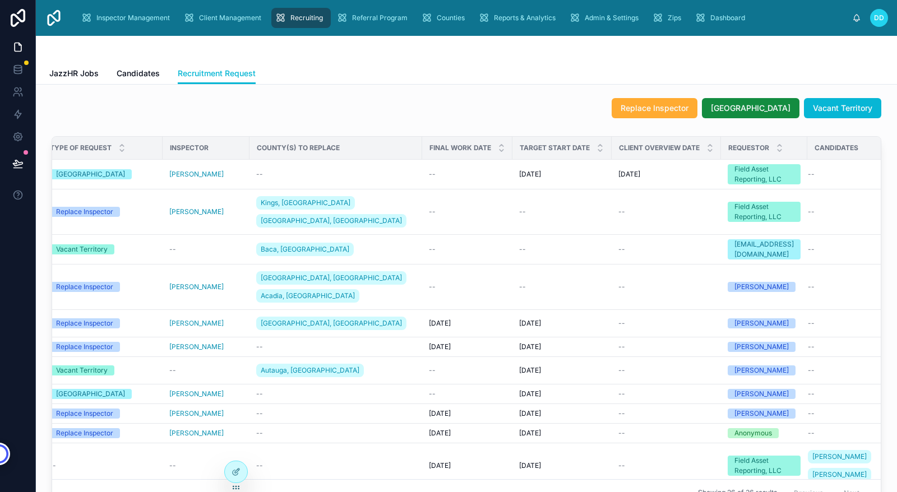
scroll to position [0, 265]
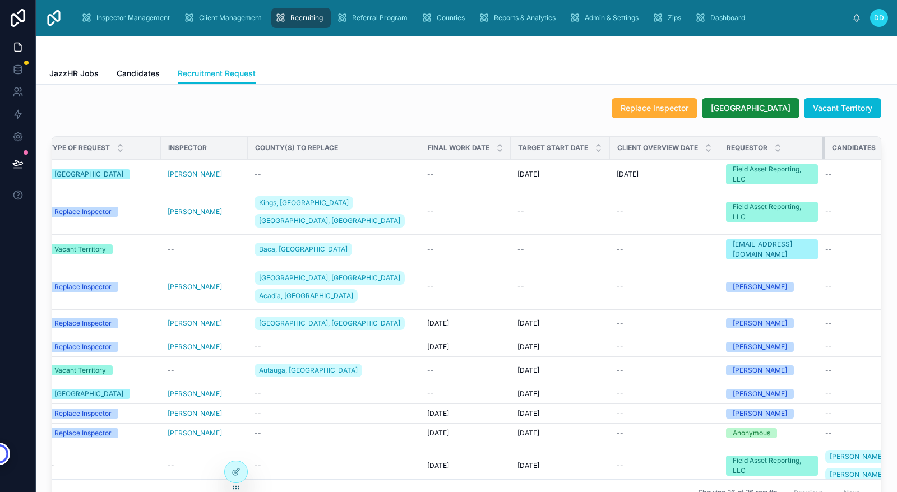
drag, startPoint x: 811, startPoint y: 151, endPoint x: 832, endPoint y: 151, distance: 21.3
click at [827, 151] on div at bounding box center [824, 148] width 4 height 22
click at [494, 113] on div "Replace Inspector [GEOGRAPHIC_DATA] Vacant Territory" at bounding box center [467, 108] width 830 height 20
click at [123, 20] on span "Inspector Management" at bounding box center [132, 17] width 73 height 9
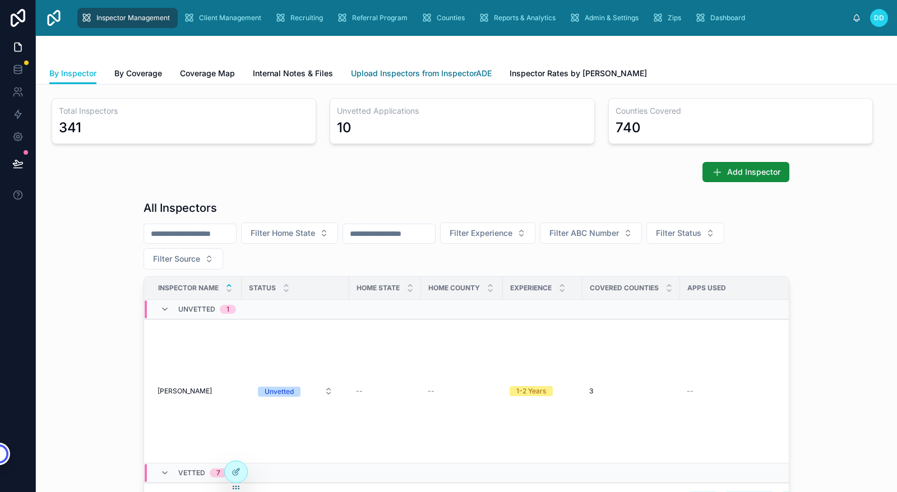
click at [374, 75] on span "Upload Inspectors from InspectorADE" at bounding box center [421, 73] width 141 height 11
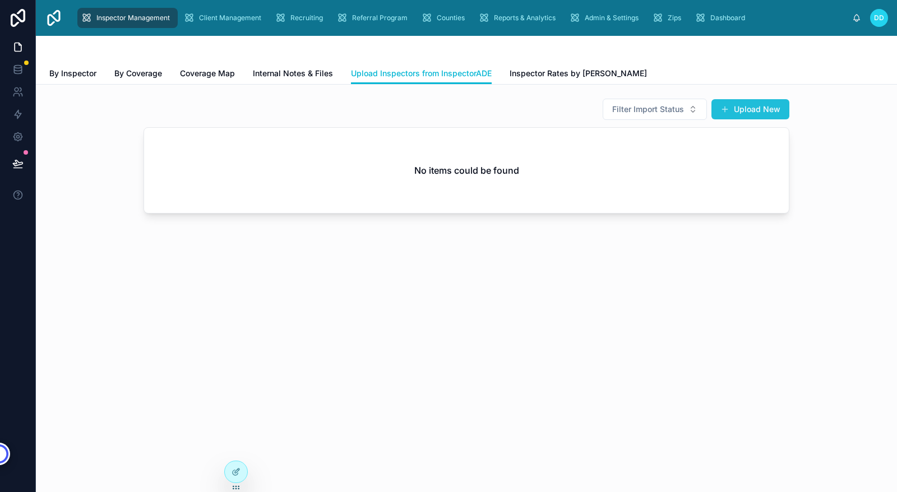
click at [736, 108] on button "Upload New" at bounding box center [750, 109] width 78 height 20
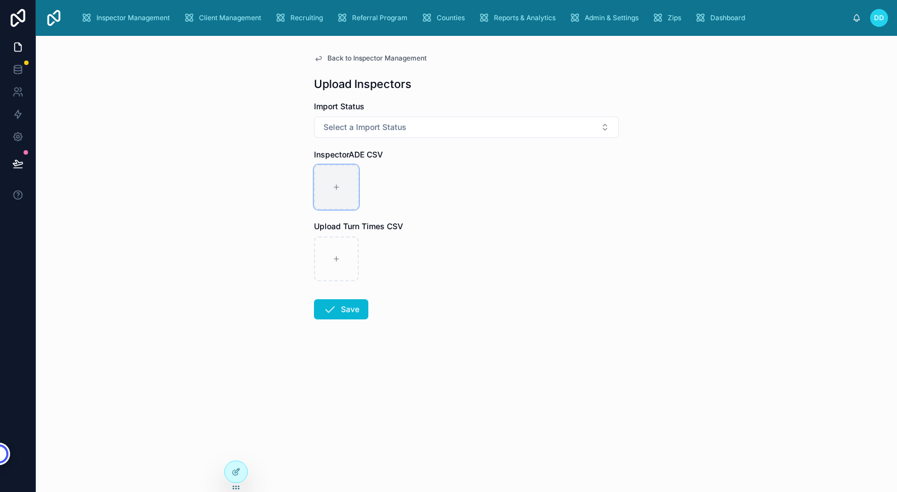
click at [335, 194] on div at bounding box center [336, 187] width 45 height 45
click at [334, 188] on icon at bounding box center [336, 187] width 8 height 8
type input "**********"
drag, startPoint x: 312, startPoint y: 223, endPoint x: 409, endPoint y: 226, distance: 97.1
click at [409, 226] on div "Back to Inspector Management Upload Inspectors Import Status Select a Import St…" at bounding box center [466, 213] width 323 height 355
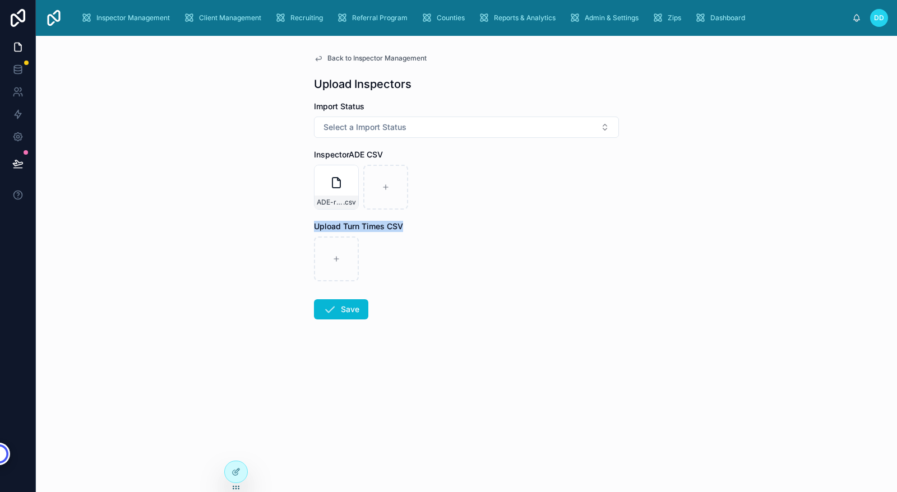
click at [468, 221] on div "Upload Turn Times CSV" at bounding box center [466, 226] width 305 height 11
click at [329, 308] on icon at bounding box center [329, 309] width 13 height 13
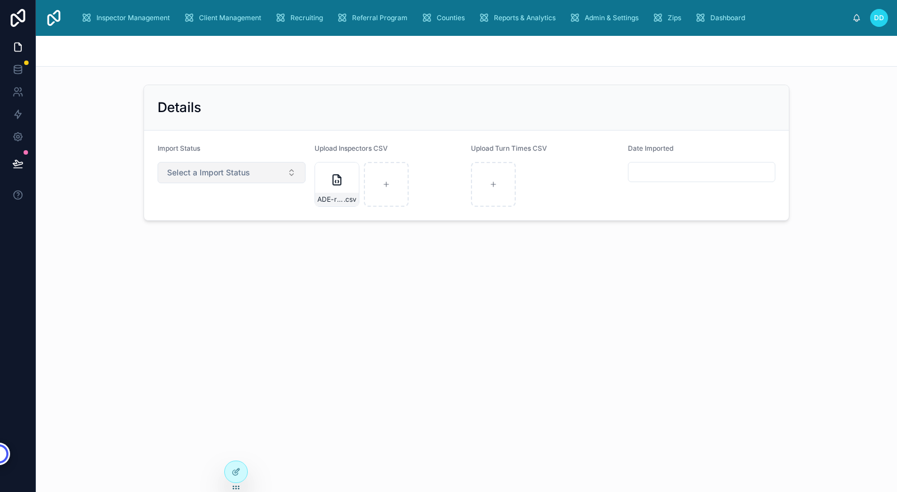
click at [210, 175] on span "Select a Import Status" at bounding box center [208, 172] width 83 height 11
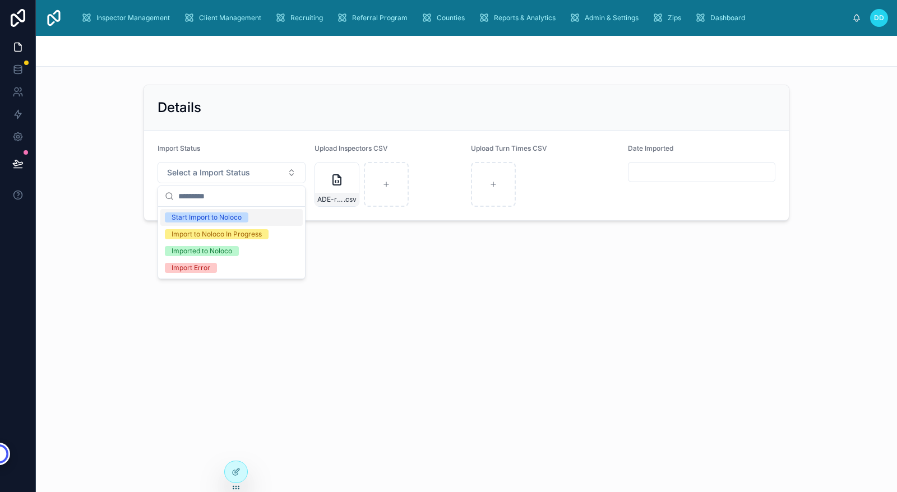
click at [227, 216] on div "Start Import to Noloco" at bounding box center [207, 217] width 70 height 10
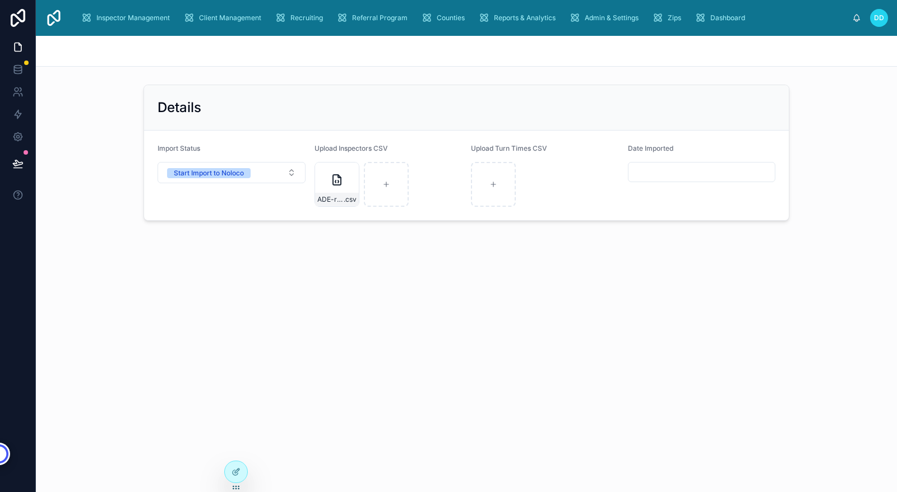
click at [336, 282] on div "Details Import Status Start Import to Noloco Upload Inspectors CSV ADE-raw-exam…" at bounding box center [466, 166] width 861 height 261
click at [124, 18] on span "Inspector Management" at bounding box center [132, 17] width 73 height 9
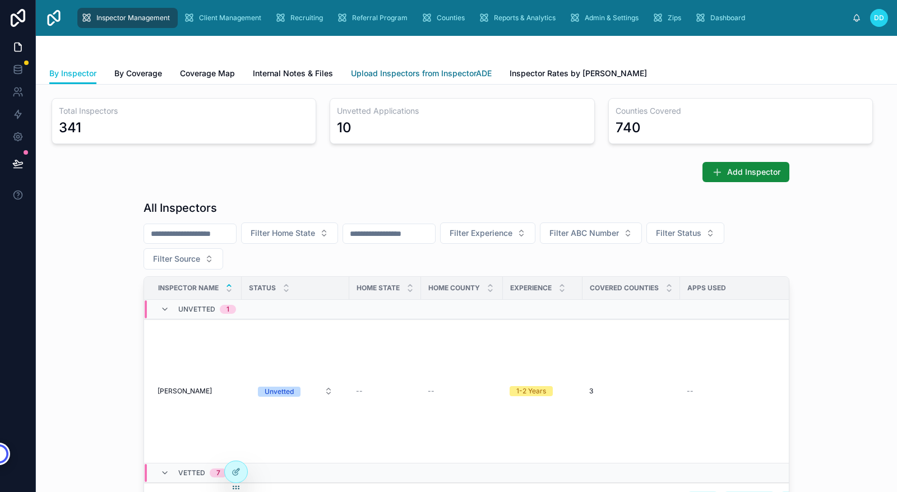
click at [424, 75] on span "Upload Inspectors from InspectorADE" at bounding box center [421, 73] width 141 height 11
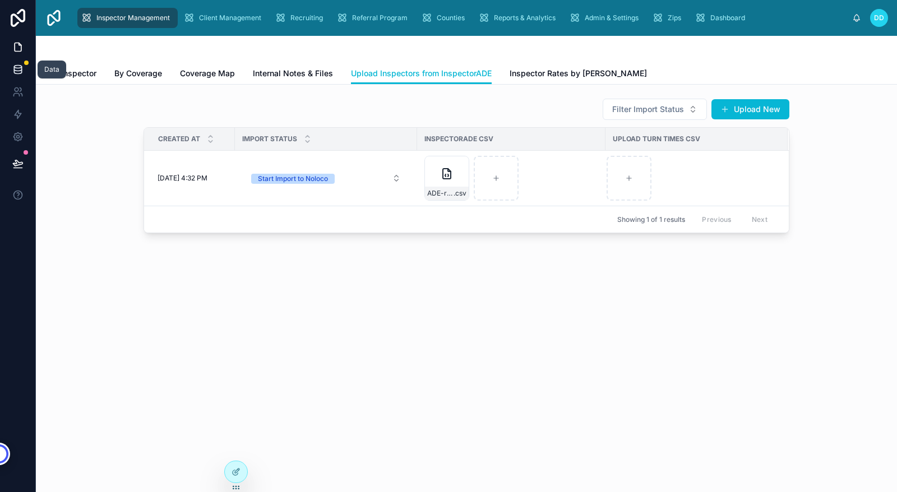
click at [17, 69] on icon at bounding box center [17, 69] width 11 height 11
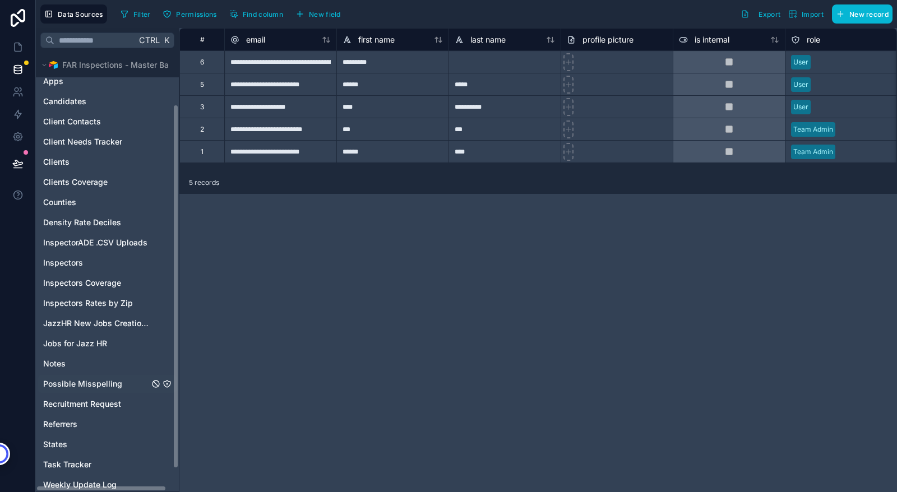
scroll to position [61, 0]
click at [79, 243] on span "InspectorADE .CSV Uploads" at bounding box center [95, 243] width 104 height 11
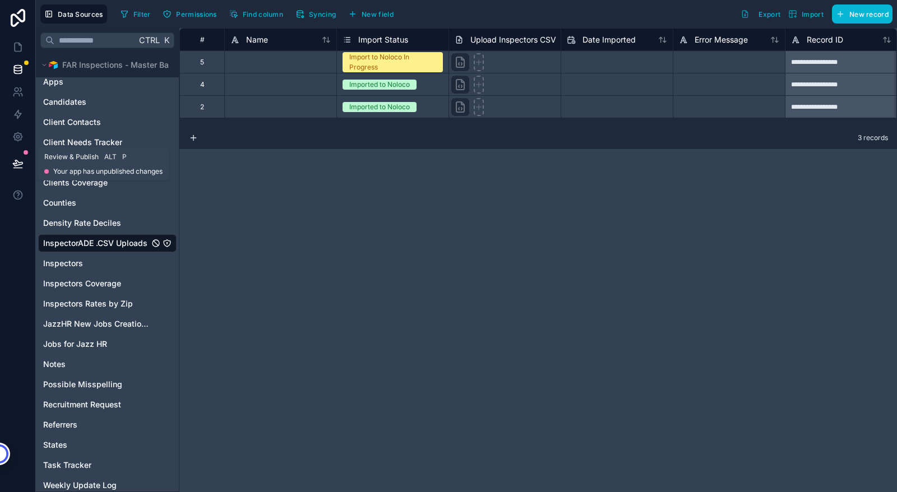
click at [20, 163] on icon at bounding box center [17, 163] width 11 height 11
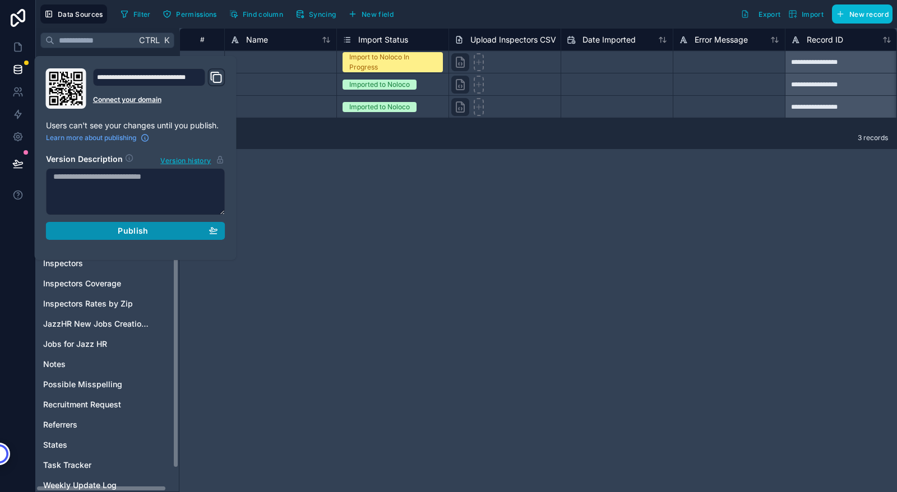
click at [127, 230] on span "Publish" at bounding box center [133, 231] width 30 height 10
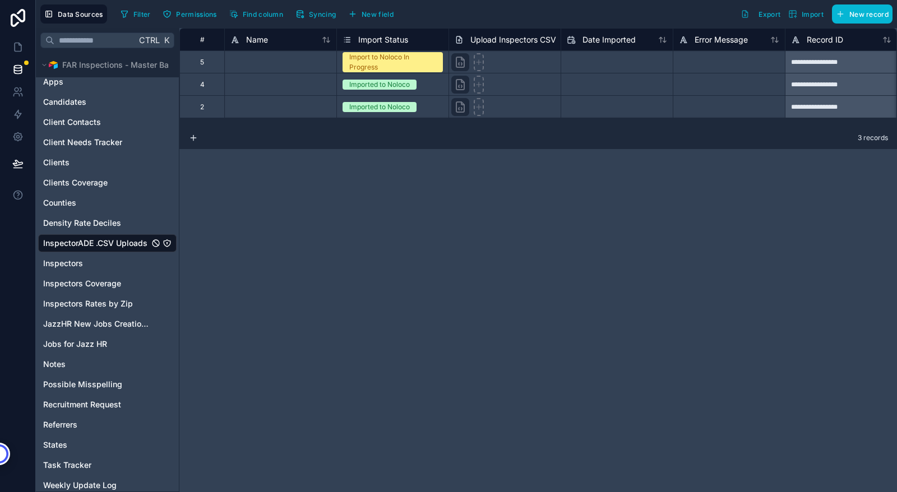
click at [321, 275] on div "**********" at bounding box center [538, 260] width 718 height 464
click at [19, 45] on icon at bounding box center [19, 44] width 2 height 2
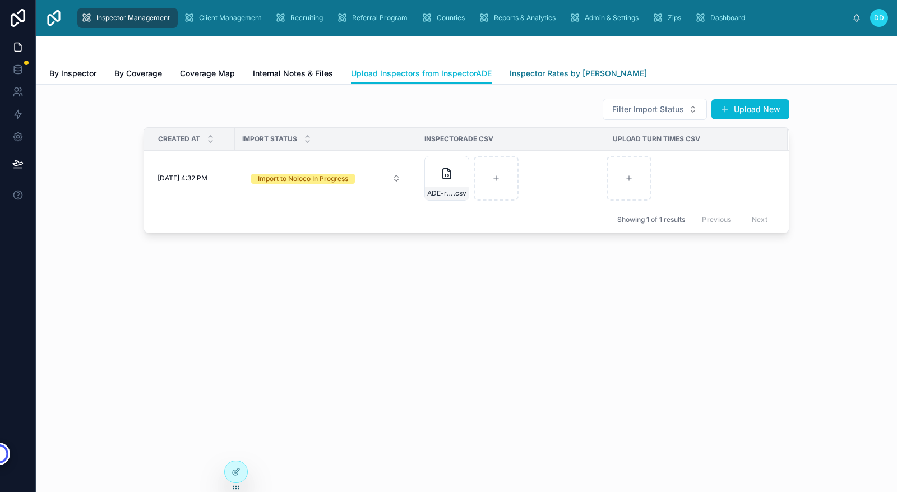
click at [530, 75] on span "Inspector Rates by [PERSON_NAME]" at bounding box center [578, 73] width 137 height 11
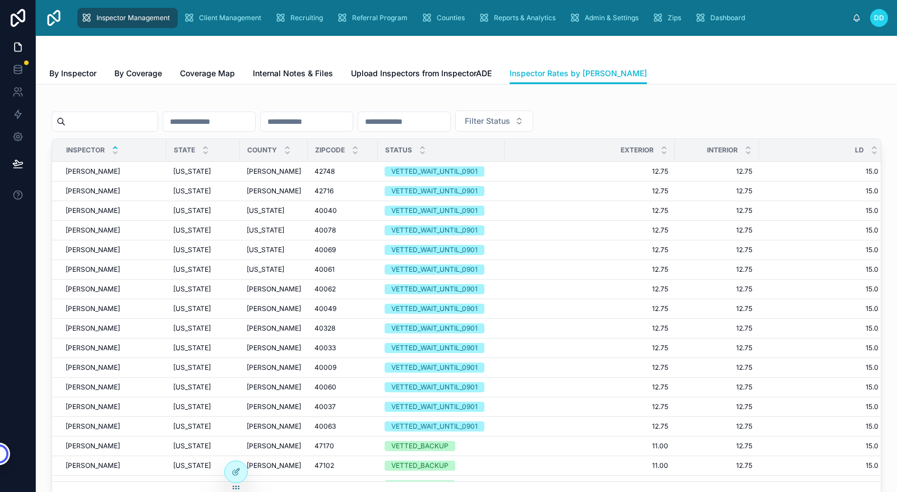
click at [672, 151] on div "Exterior" at bounding box center [589, 150] width 169 height 21
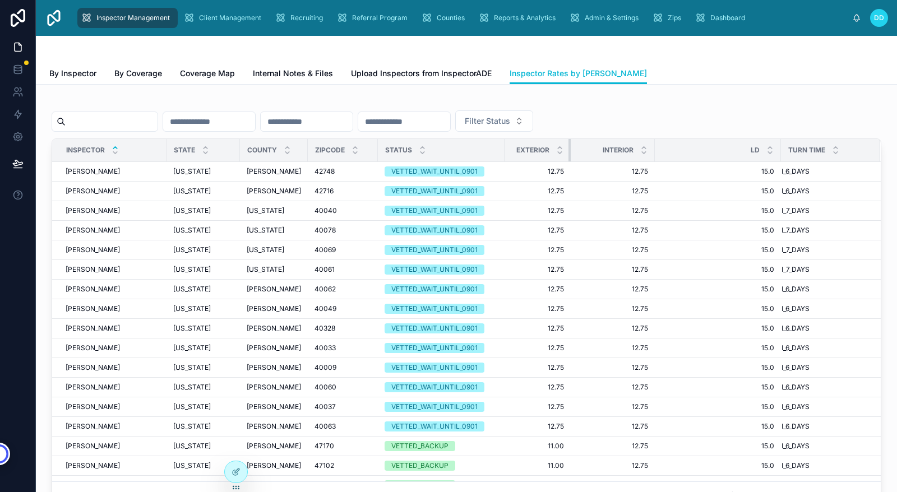
drag, startPoint x: 673, startPoint y: 151, endPoint x: 571, endPoint y: 160, distance: 103.0
click at [571, 160] on div at bounding box center [570, 150] width 4 height 22
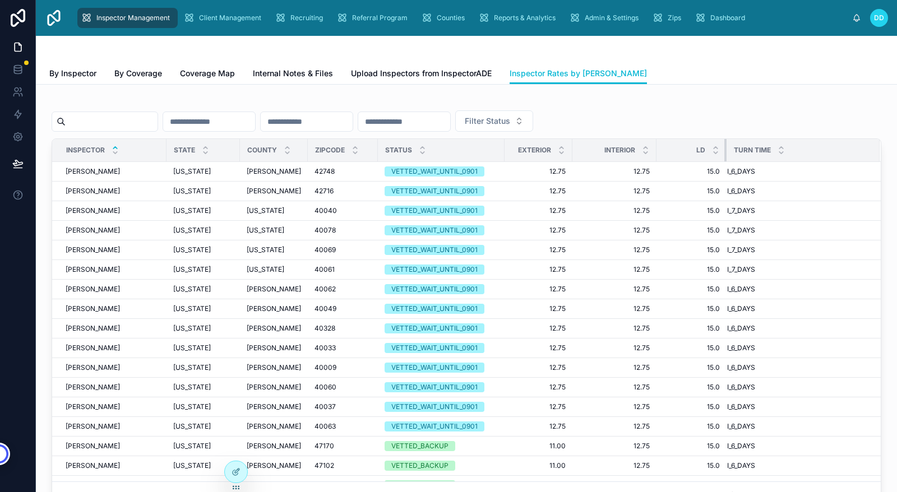
drag, startPoint x: 781, startPoint y: 151, endPoint x: 724, endPoint y: 161, distance: 58.1
click at [724, 161] on div at bounding box center [726, 150] width 4 height 22
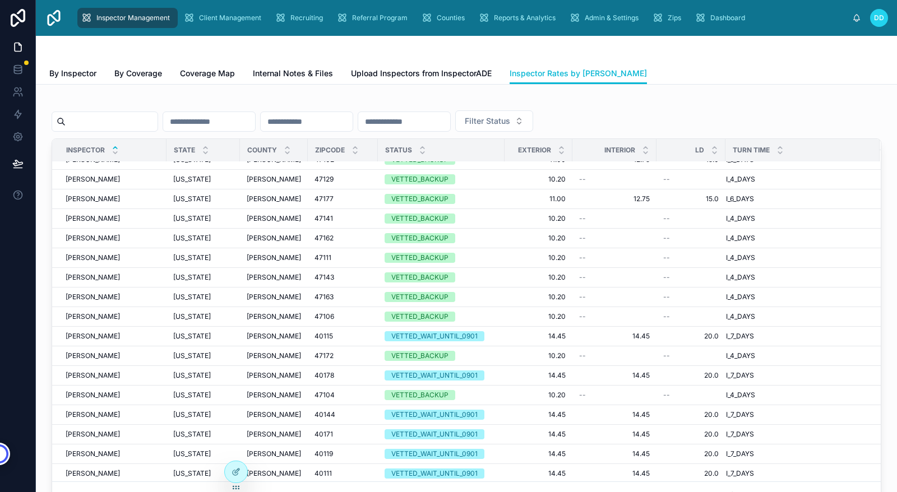
scroll to position [305, 0]
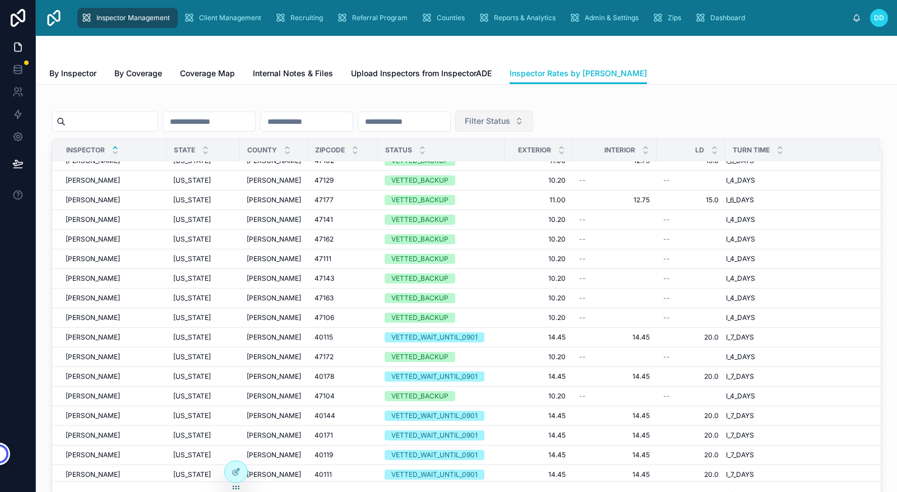
click at [510, 122] on span "Filter Status" at bounding box center [487, 120] width 45 height 11
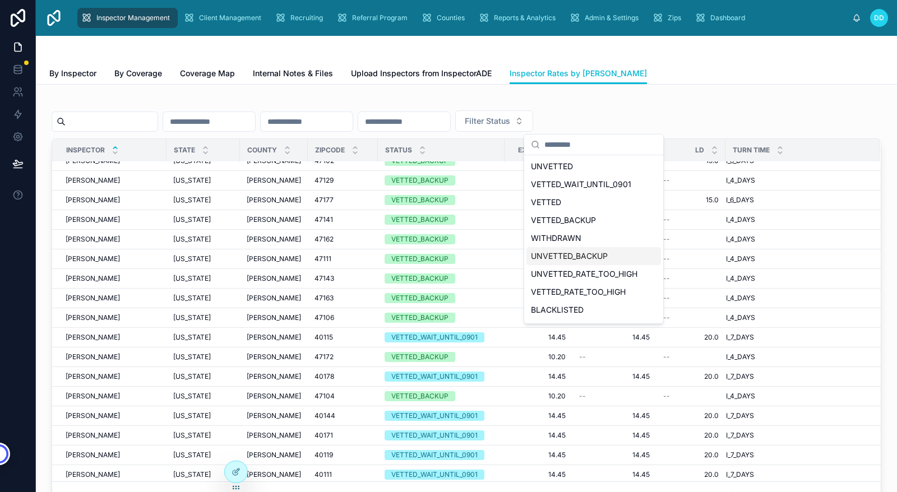
scroll to position [34, 0]
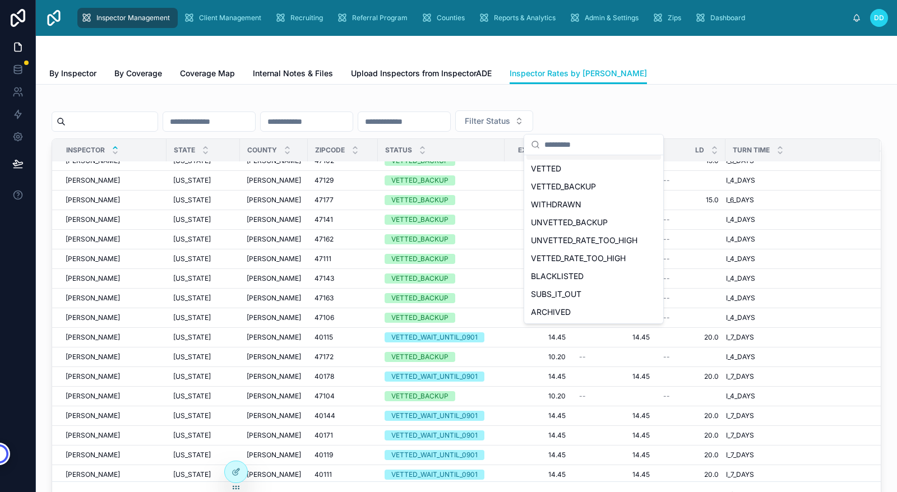
click at [692, 107] on div "Filter Status Inspector State County ZipCode Status Exterior Interior LD Turn T…" at bounding box center [467, 303] width 830 height 411
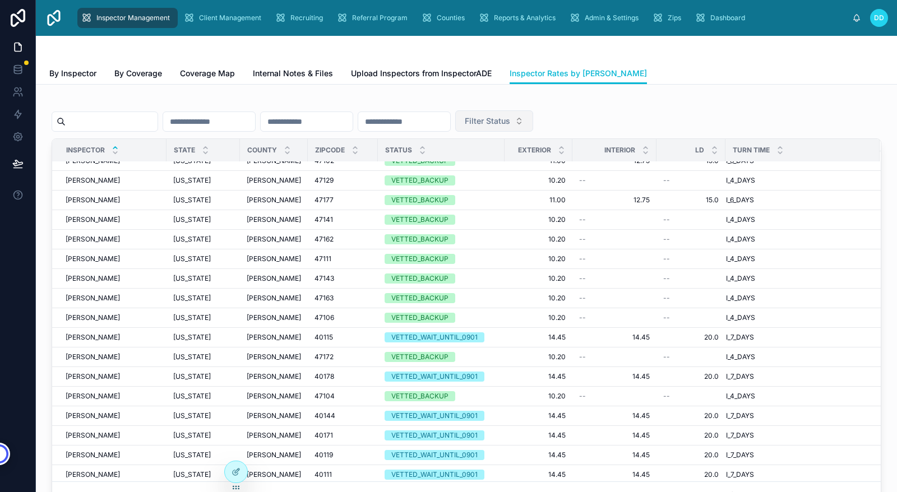
click at [510, 124] on span "Filter Status" at bounding box center [487, 120] width 45 height 11
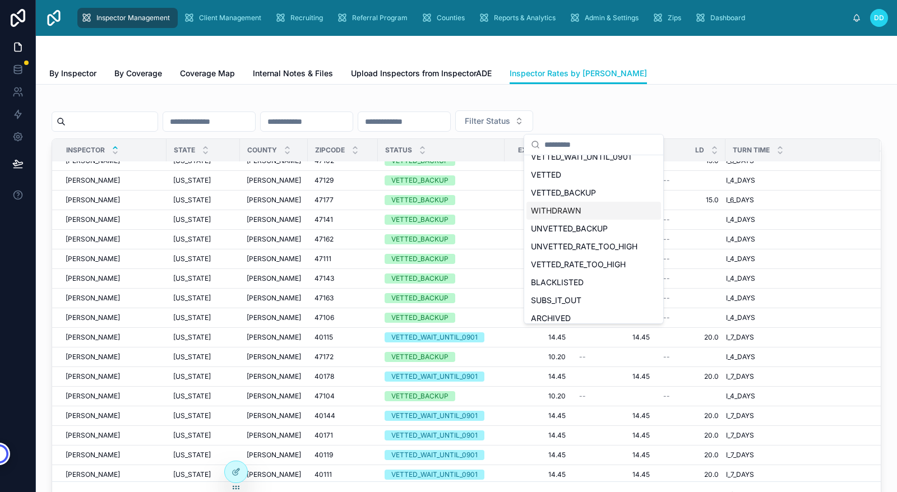
scroll to position [33, 0]
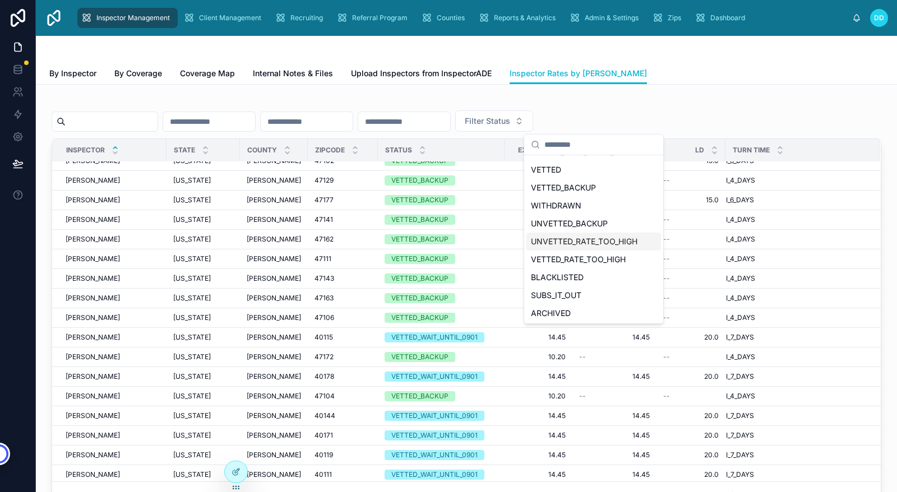
click at [622, 243] on div "UNVETTED_RATE_TOO_HIGH" at bounding box center [593, 242] width 135 height 18
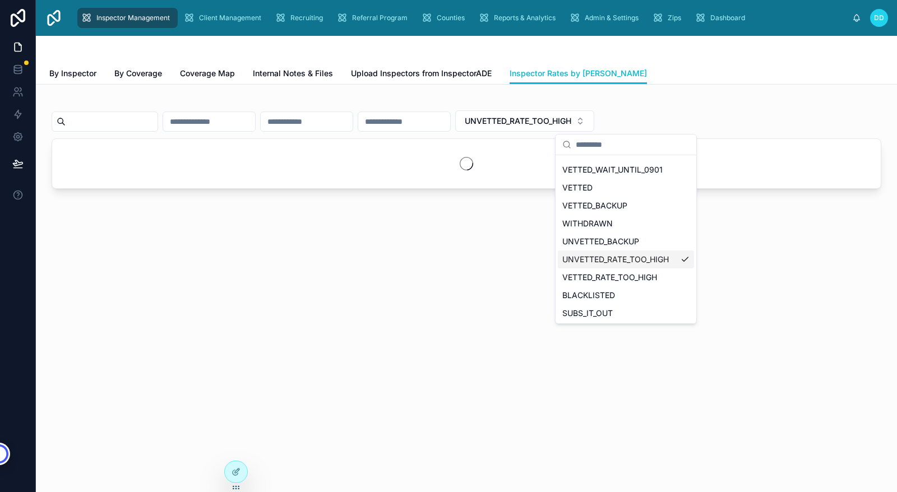
scroll to position [50, 0]
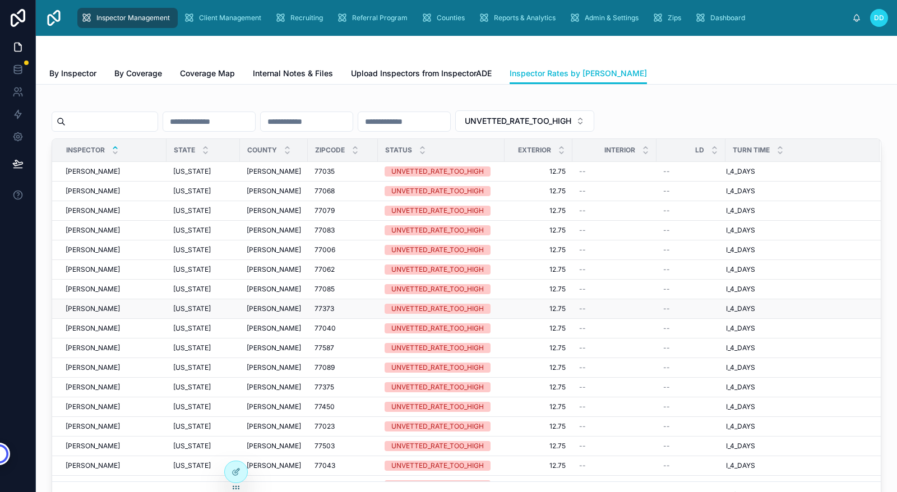
click at [649, 299] on td "--" at bounding box center [614, 309] width 84 height 20
